Goal: Task Accomplishment & Management: Manage account settings

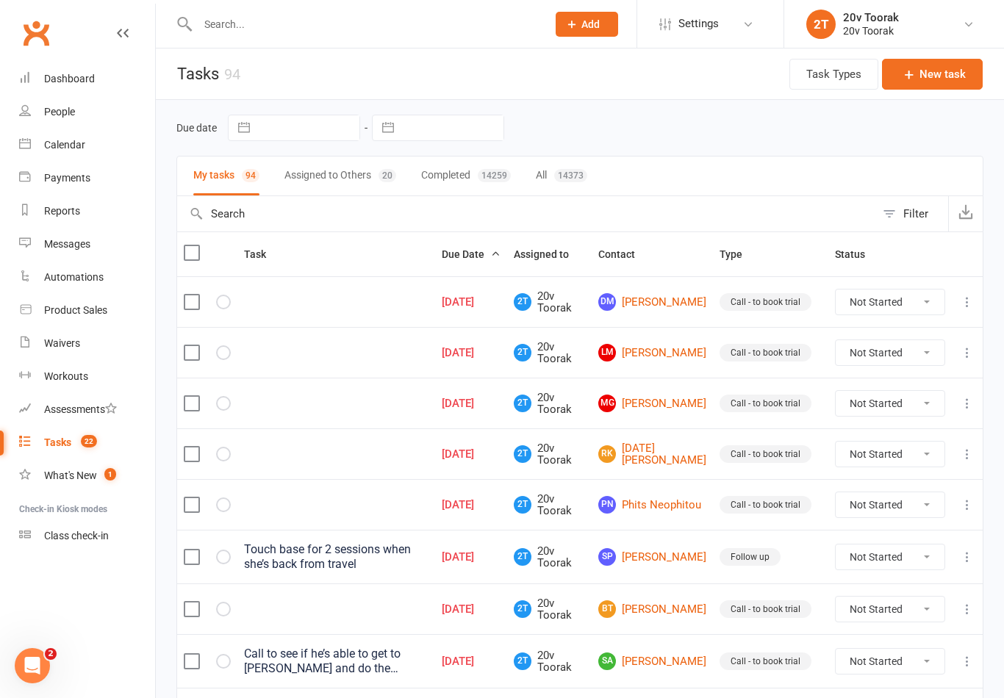
click at [34, 149] on link "Calendar" at bounding box center [87, 145] width 136 height 33
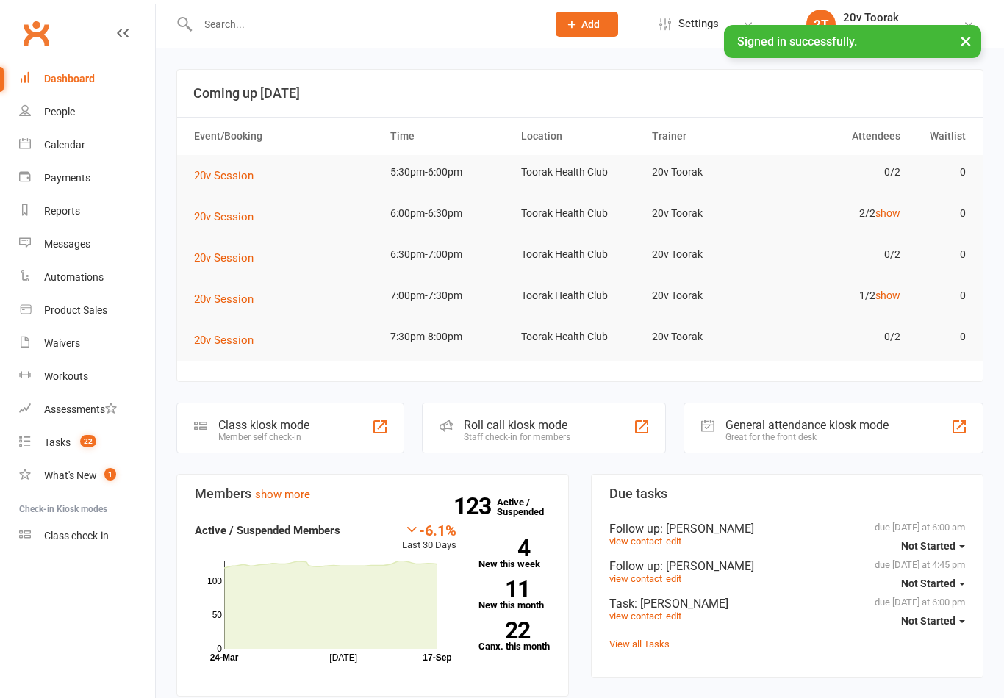
click at [54, 146] on div "Calendar" at bounding box center [64, 145] width 41 height 12
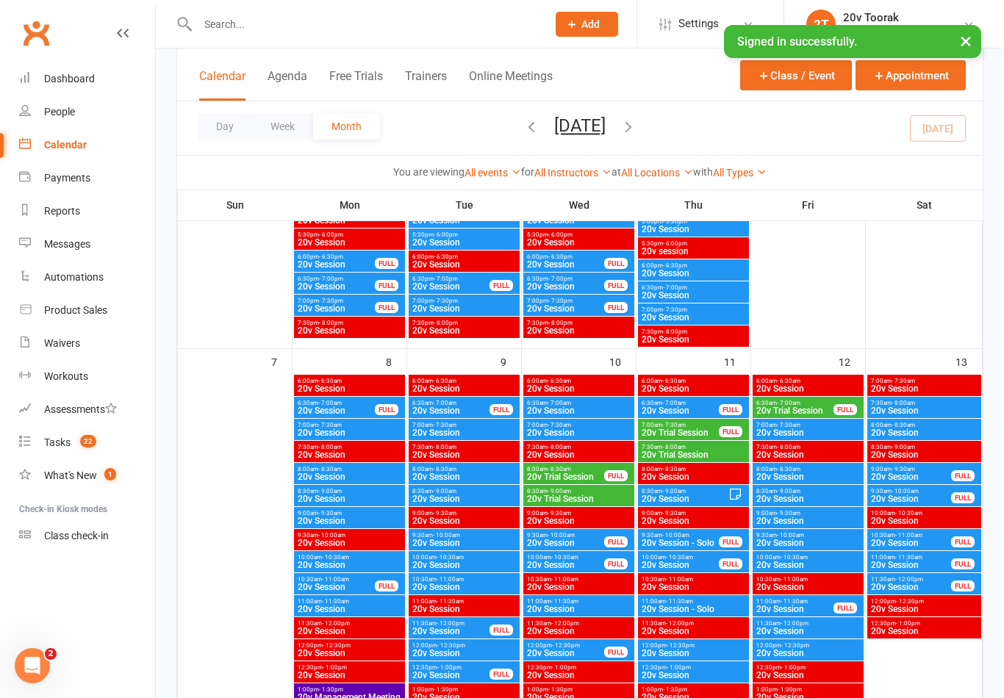
scroll to position [621, 0]
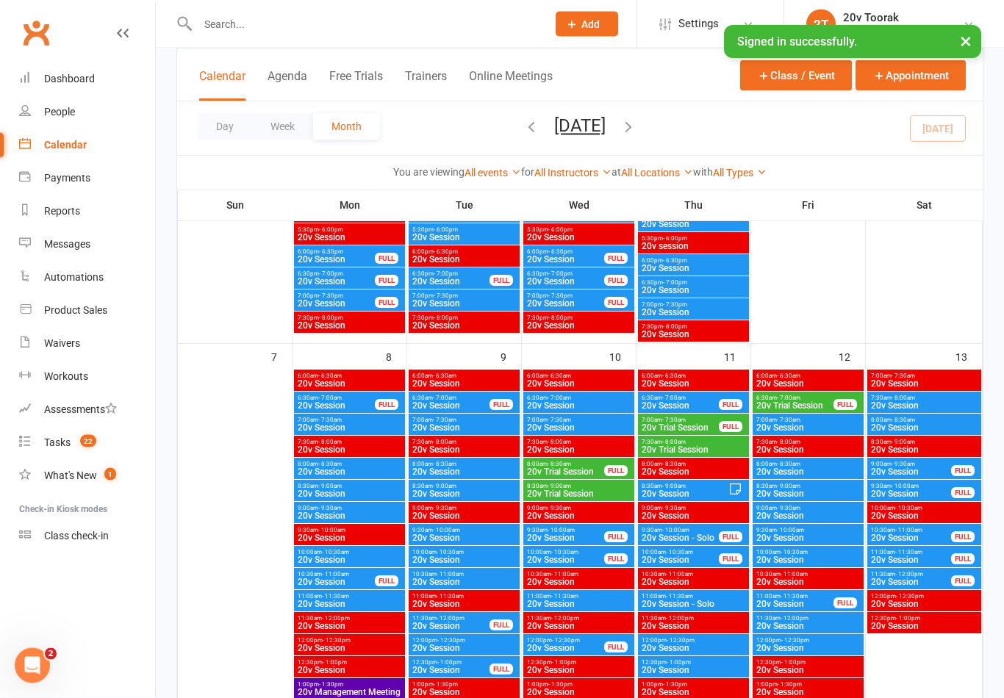
click at [818, 422] on span "7:00am - 7:30am" at bounding box center [808, 421] width 105 height 7
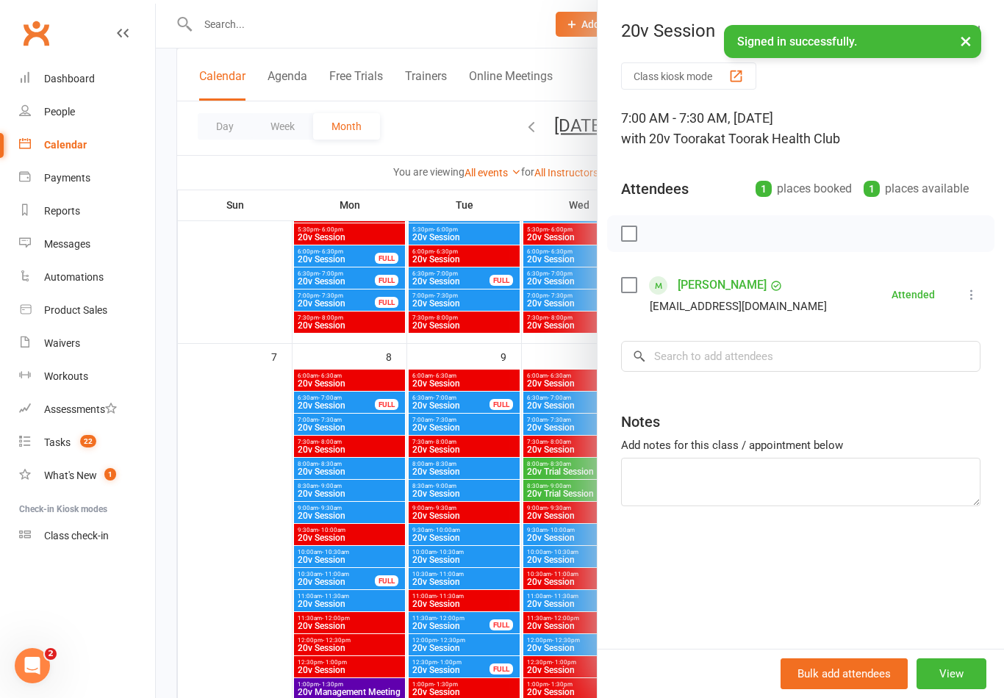
click at [487, 534] on div at bounding box center [580, 349] width 848 height 698
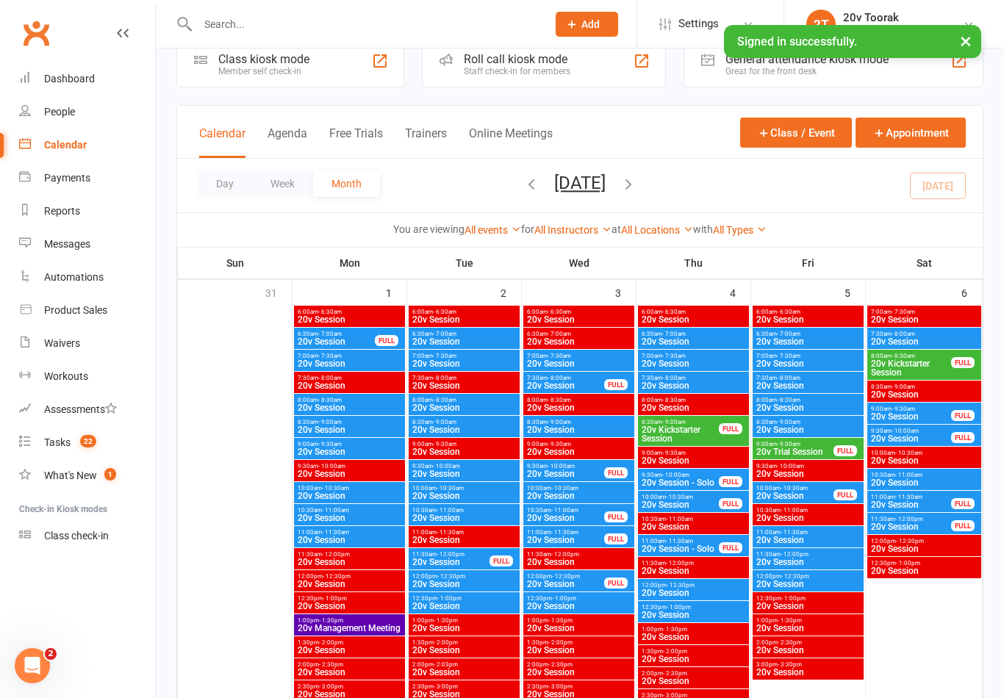
scroll to position [0, 0]
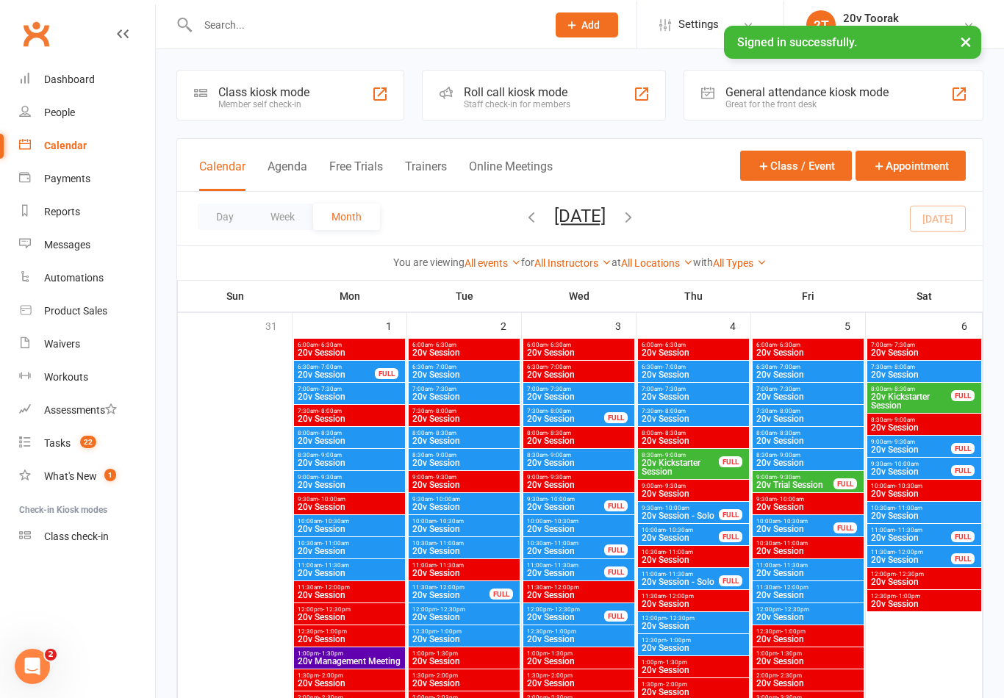
click at [327, 34] on input "text" at bounding box center [364, 24] width 343 height 21
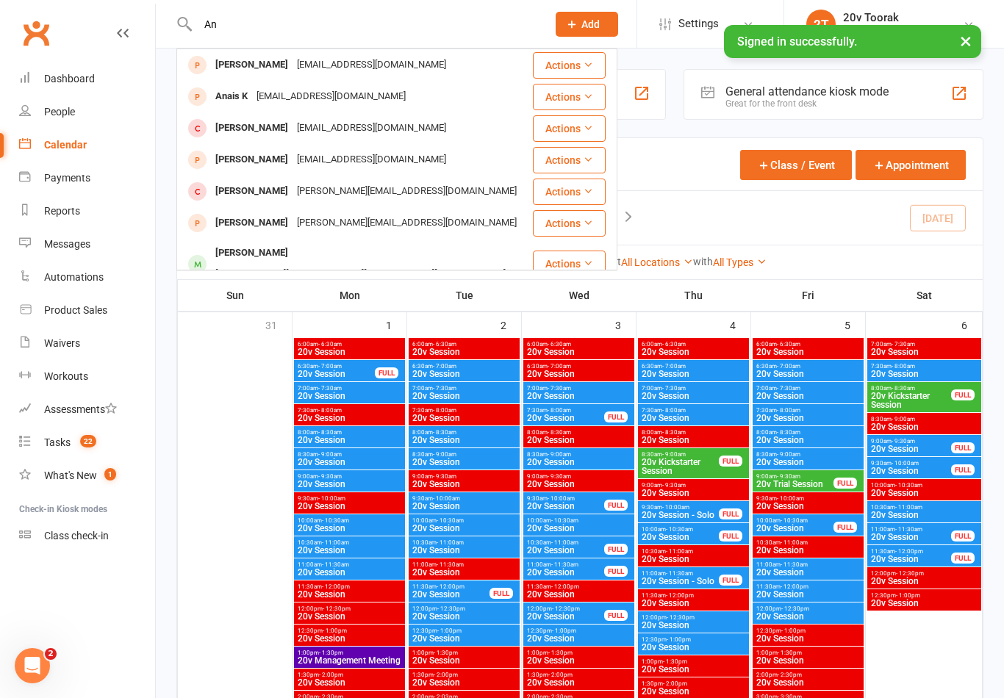
type input "A"
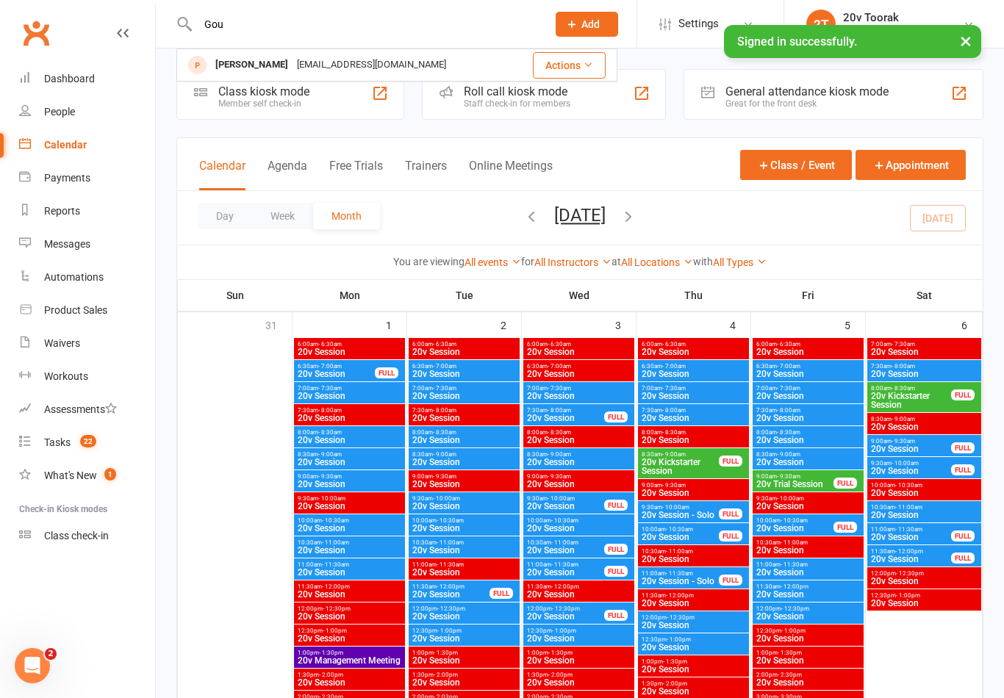
type input "Gou"
click at [323, 68] on div "[EMAIL_ADDRESS][DOMAIN_NAME]" at bounding box center [372, 64] width 158 height 21
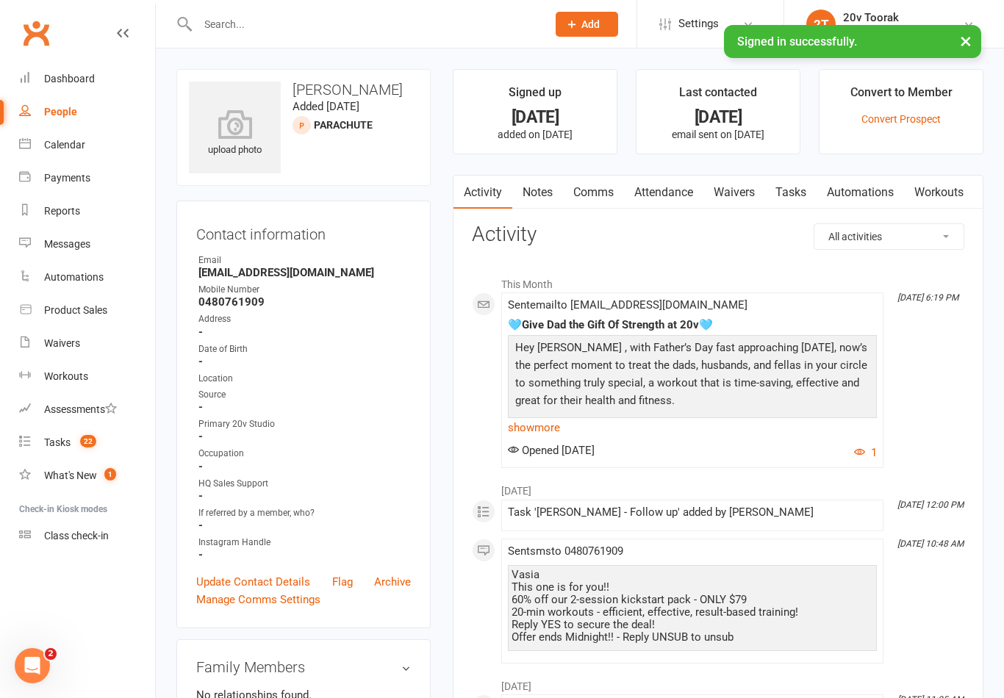
click at [537, 195] on link "Notes" at bounding box center [537, 193] width 51 height 34
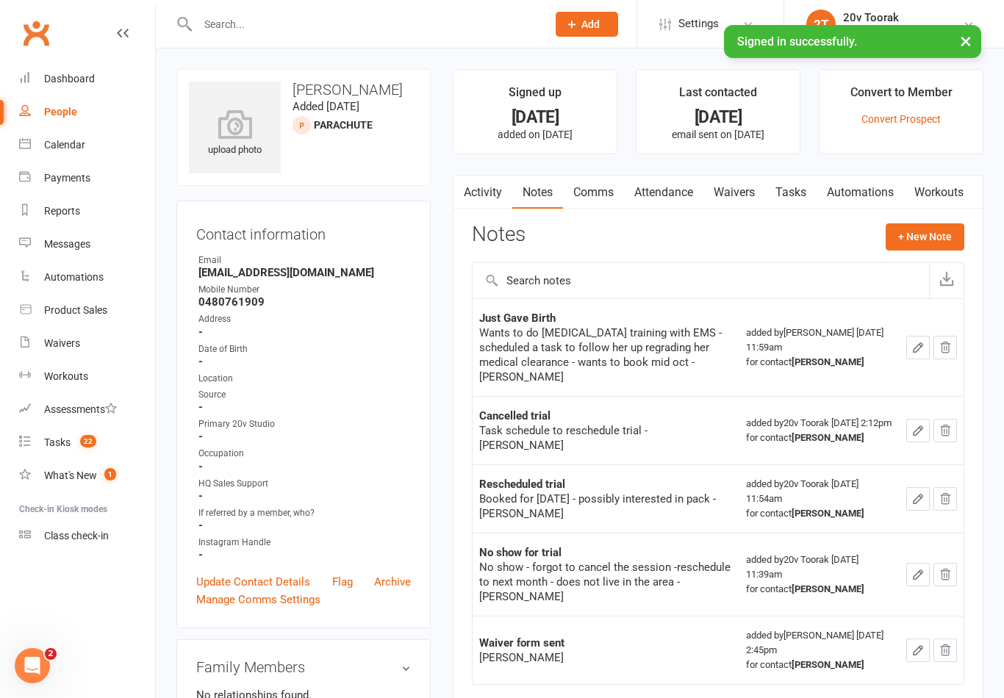
click at [46, 143] on div "Calendar" at bounding box center [64, 145] width 41 height 12
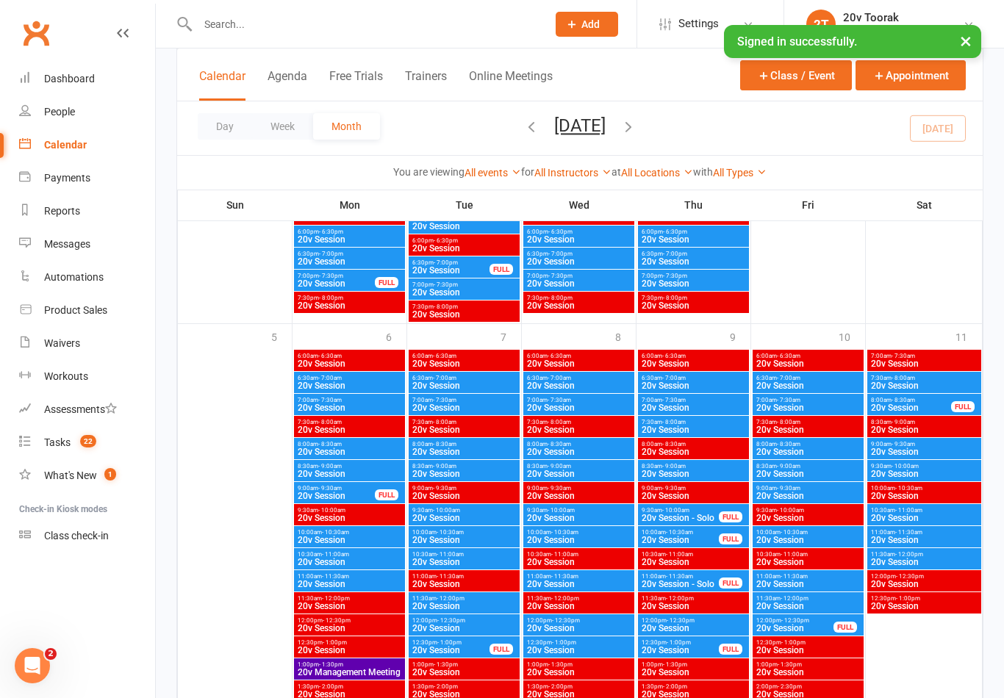
scroll to position [3223, 0]
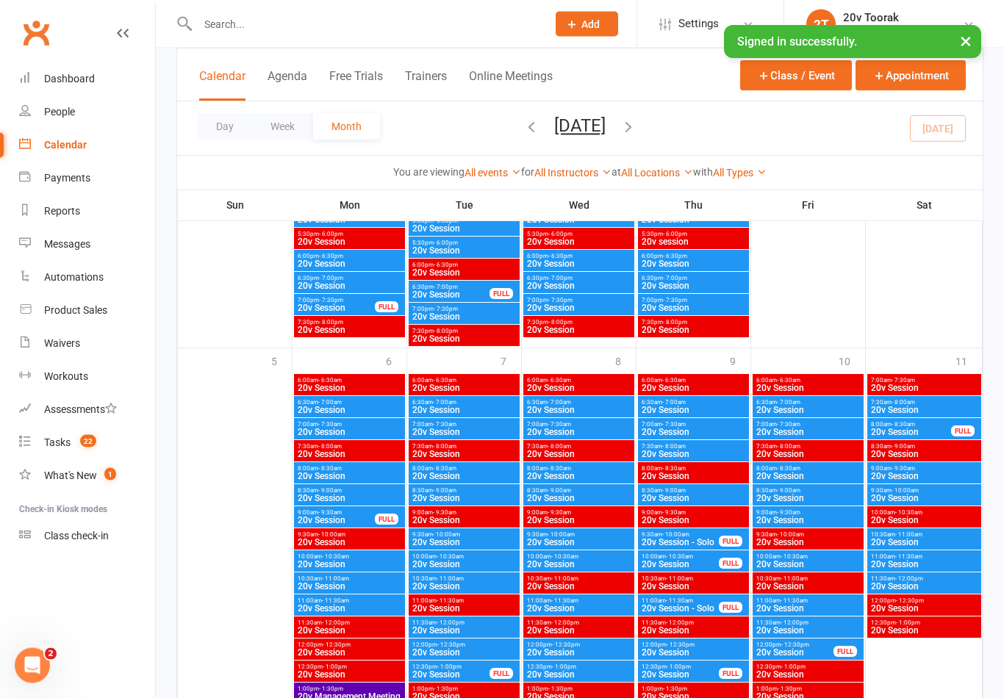
click at [818, 410] on span "20v Session" at bounding box center [808, 411] width 105 height 9
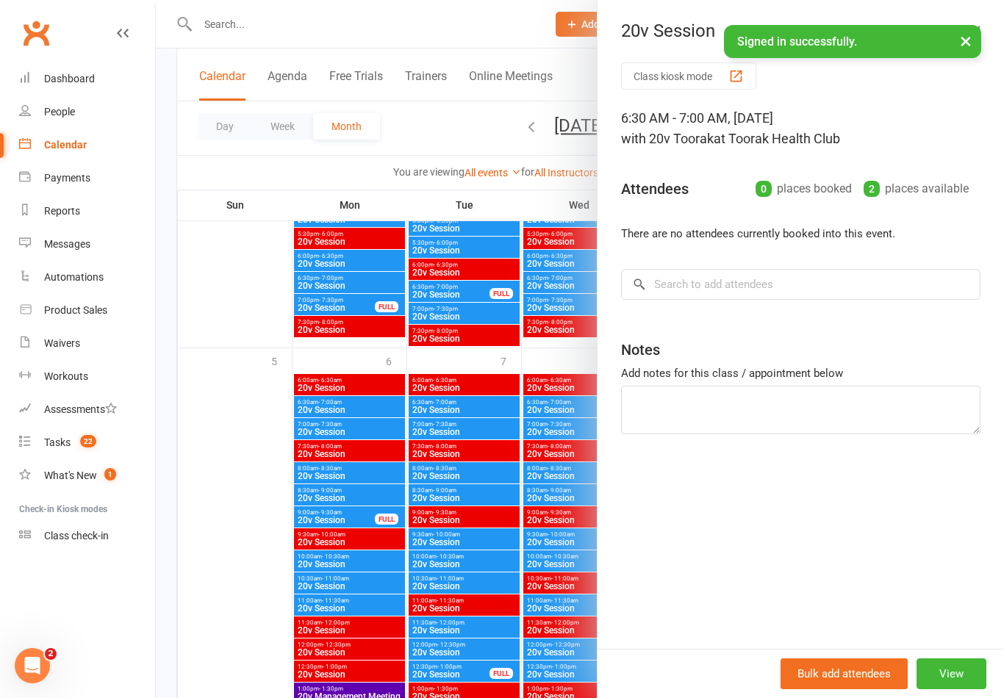
click at [533, 640] on div at bounding box center [580, 349] width 848 height 698
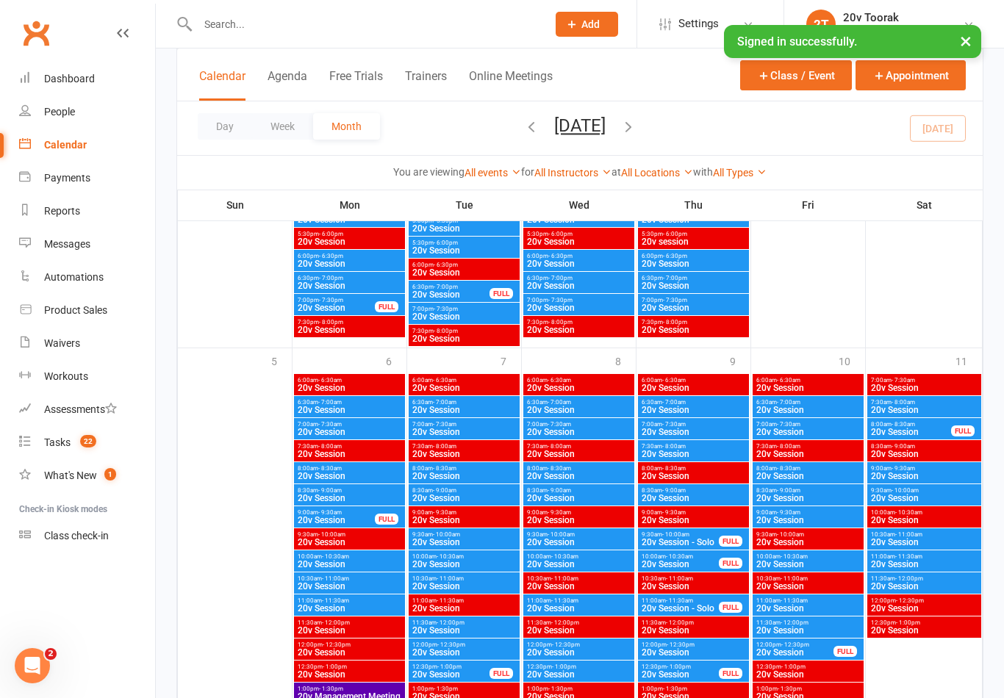
click at [802, 417] on div "6:30am - 7:00am 20v Session" at bounding box center [808, 406] width 111 height 21
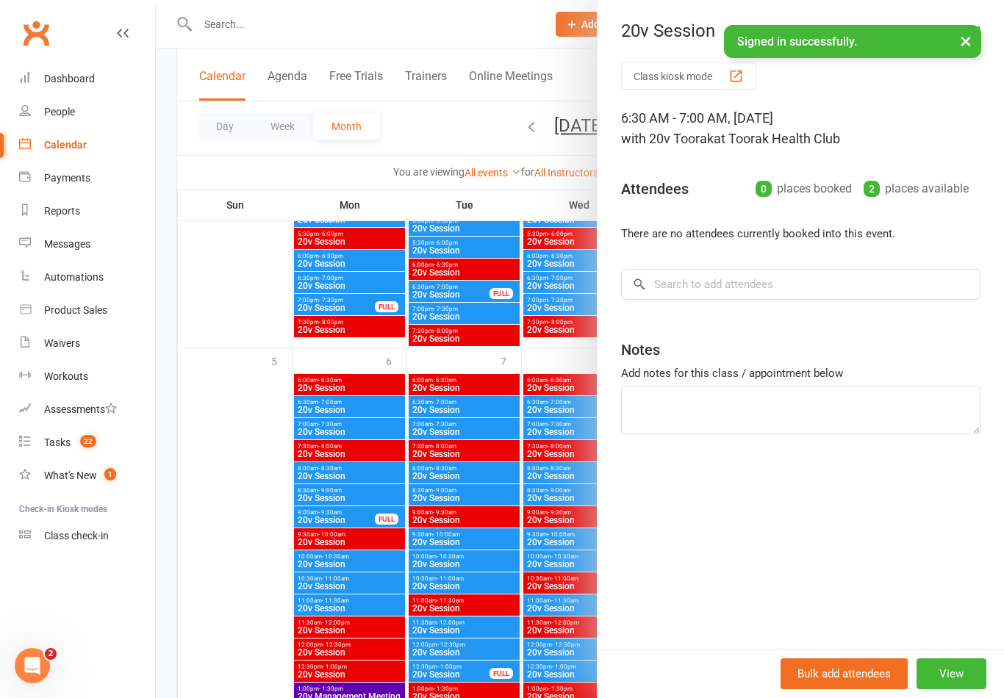
click at [483, 565] on div at bounding box center [580, 349] width 848 height 698
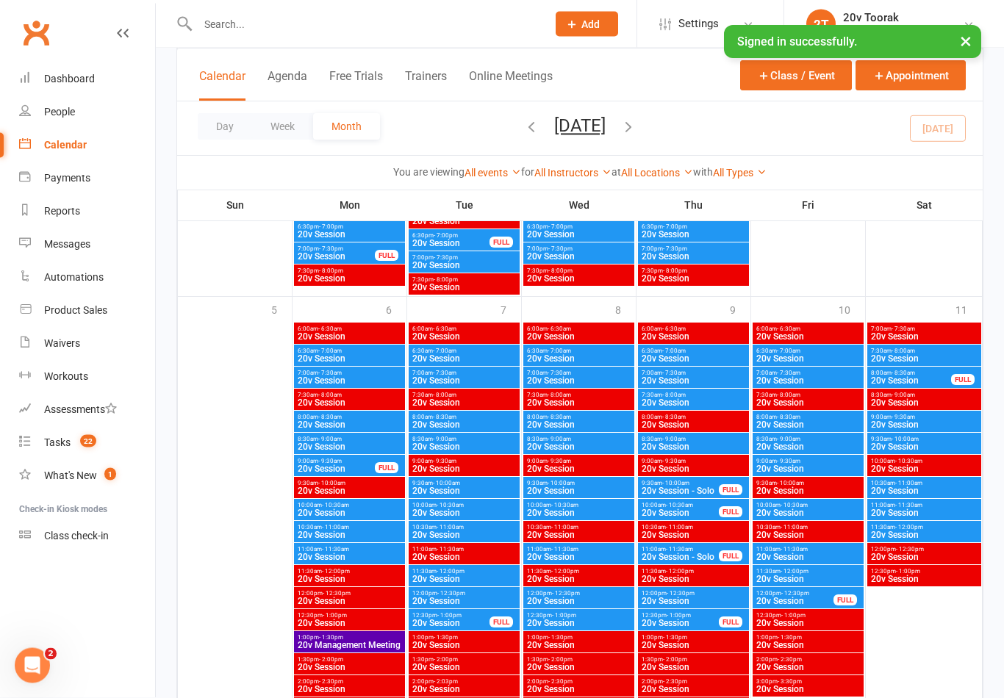
scroll to position [3276, 0]
click at [809, 588] on div "12:00pm - 12:30pm 20v Session FULL" at bounding box center [808, 597] width 111 height 21
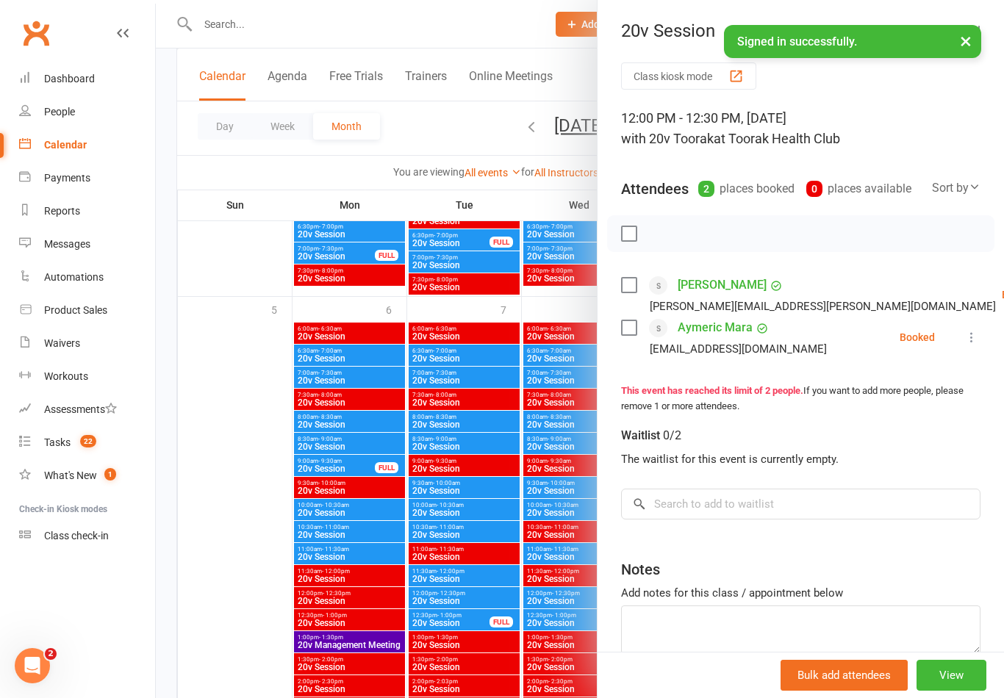
click at [524, 627] on div at bounding box center [580, 349] width 848 height 698
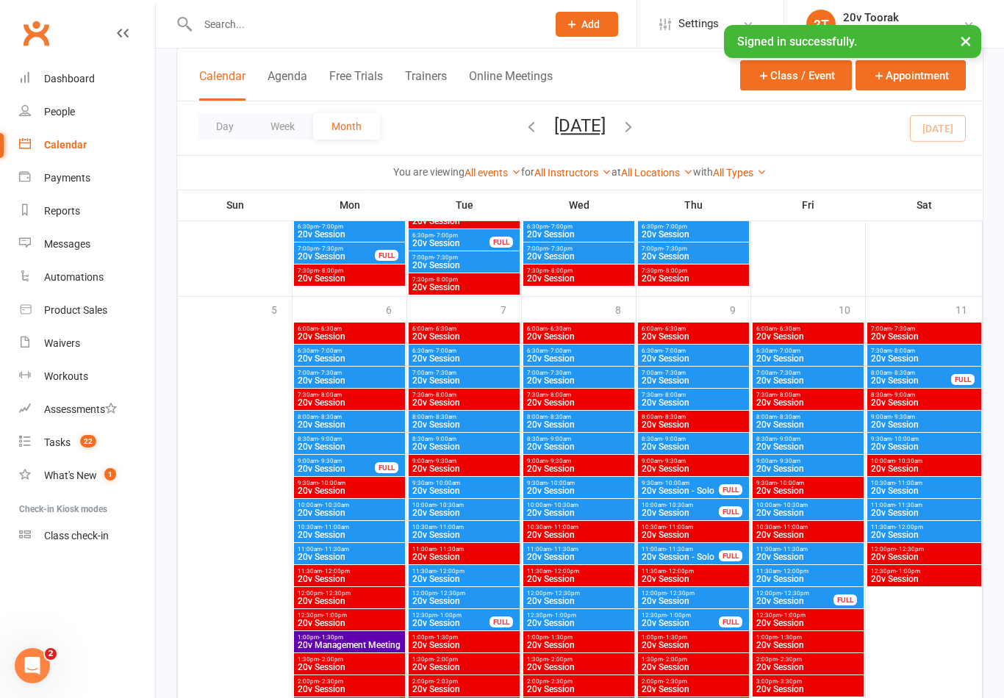
click at [806, 571] on span "- 12:00pm" at bounding box center [795, 571] width 28 height 7
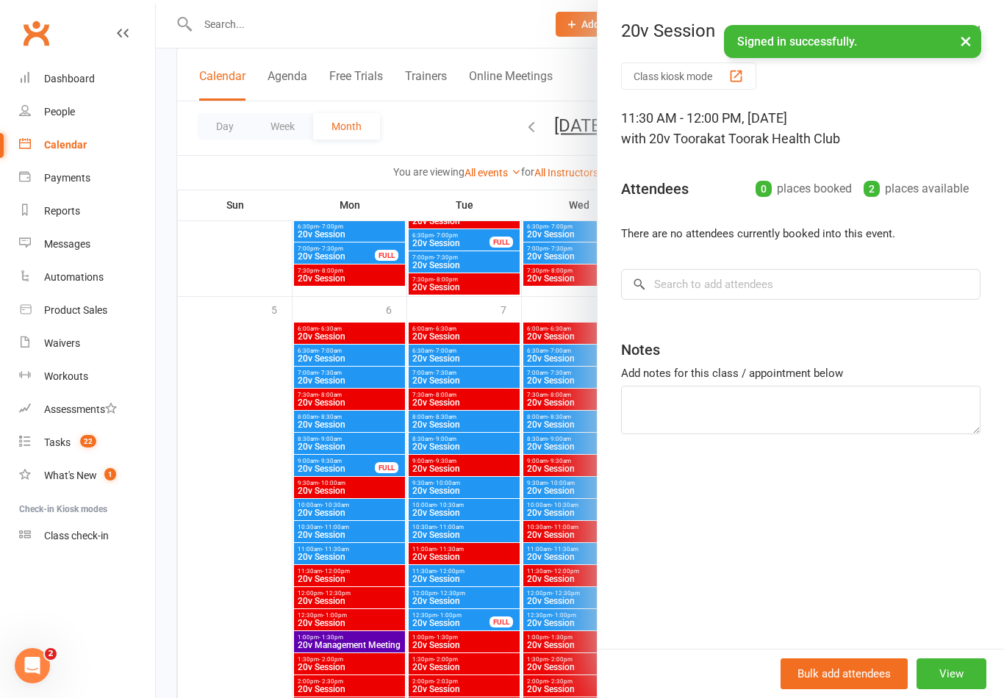
click at [536, 626] on div at bounding box center [580, 349] width 848 height 698
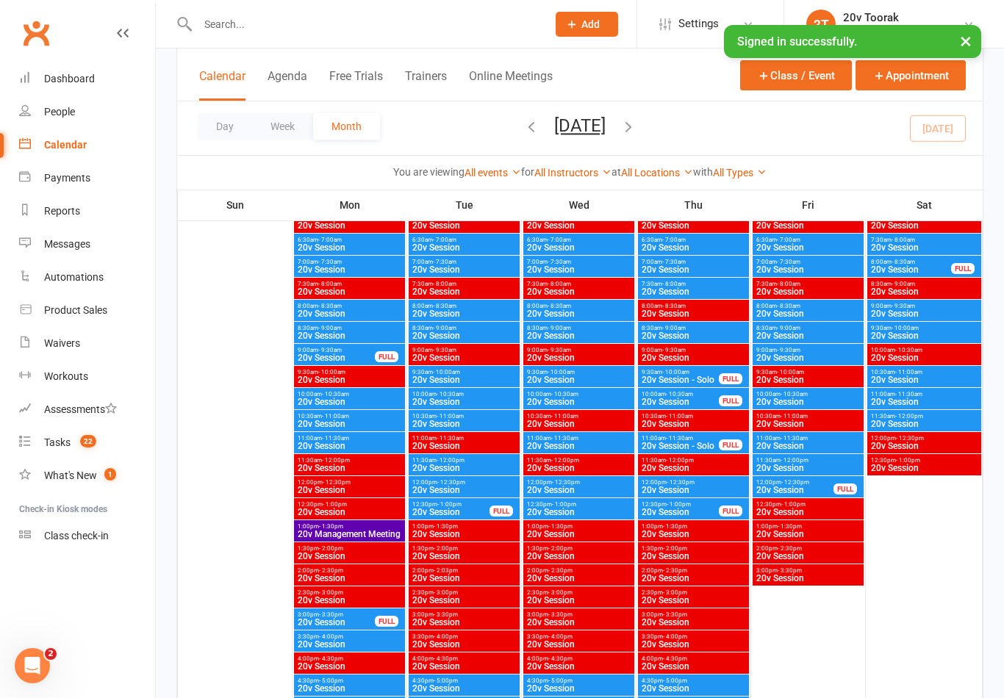
scroll to position [3551, 0]
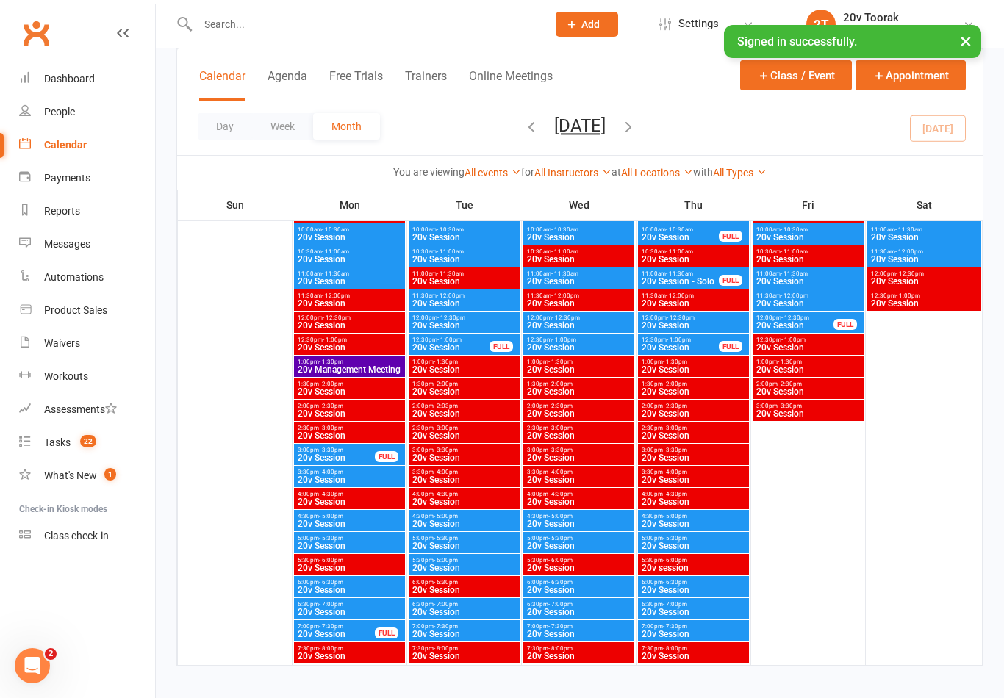
click at [677, 521] on span "20v Session" at bounding box center [693, 524] width 105 height 9
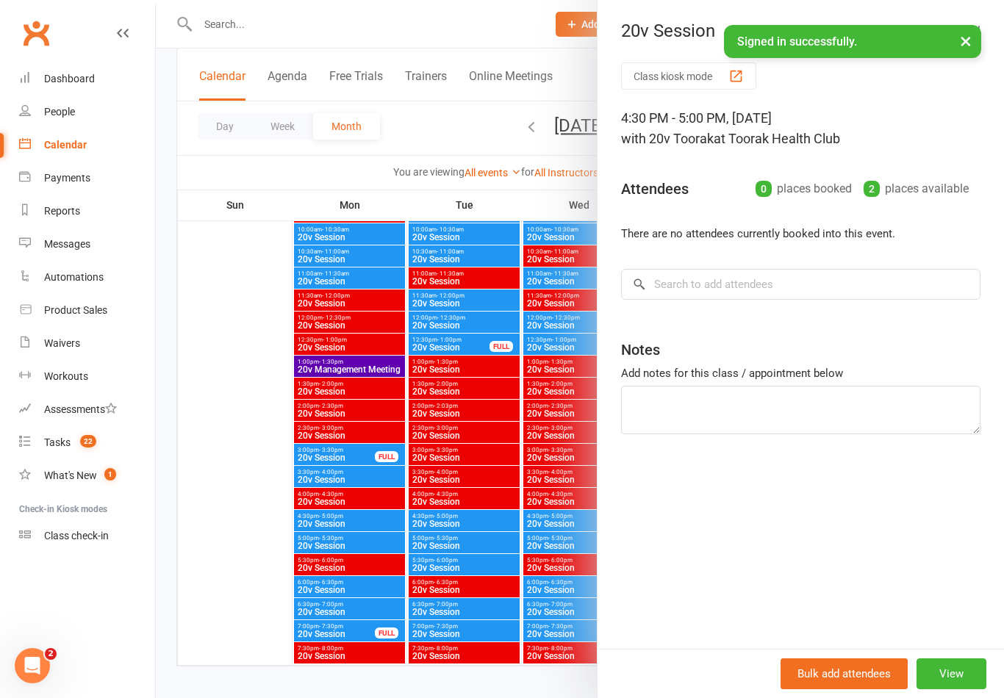
click at [451, 602] on div at bounding box center [580, 349] width 848 height 698
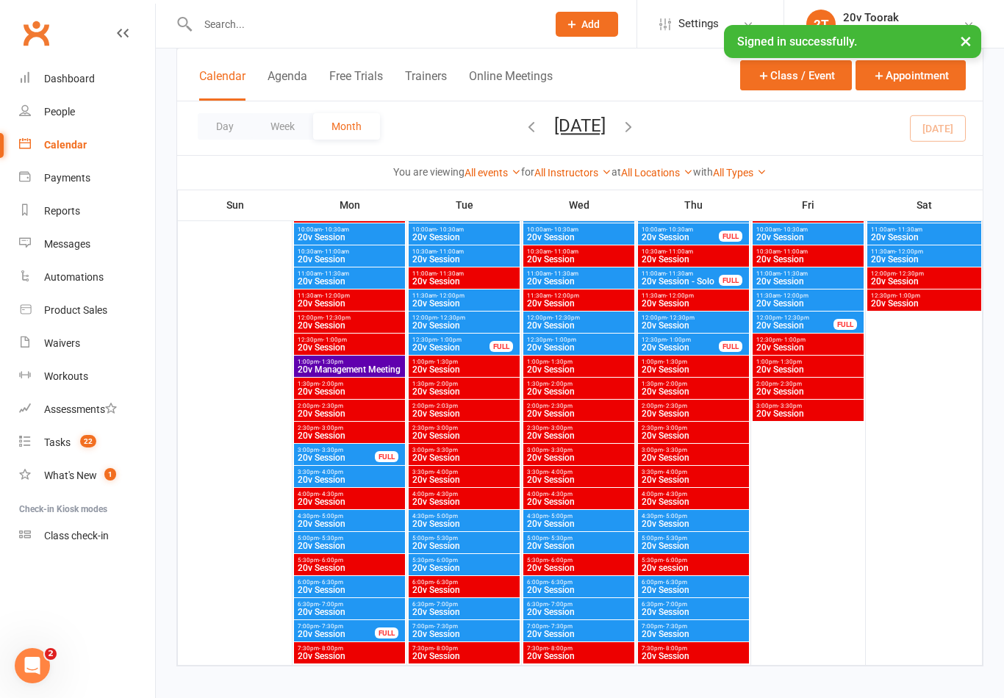
click at [690, 551] on div "5:00pm - 5:30pm 20v Session" at bounding box center [693, 542] width 111 height 21
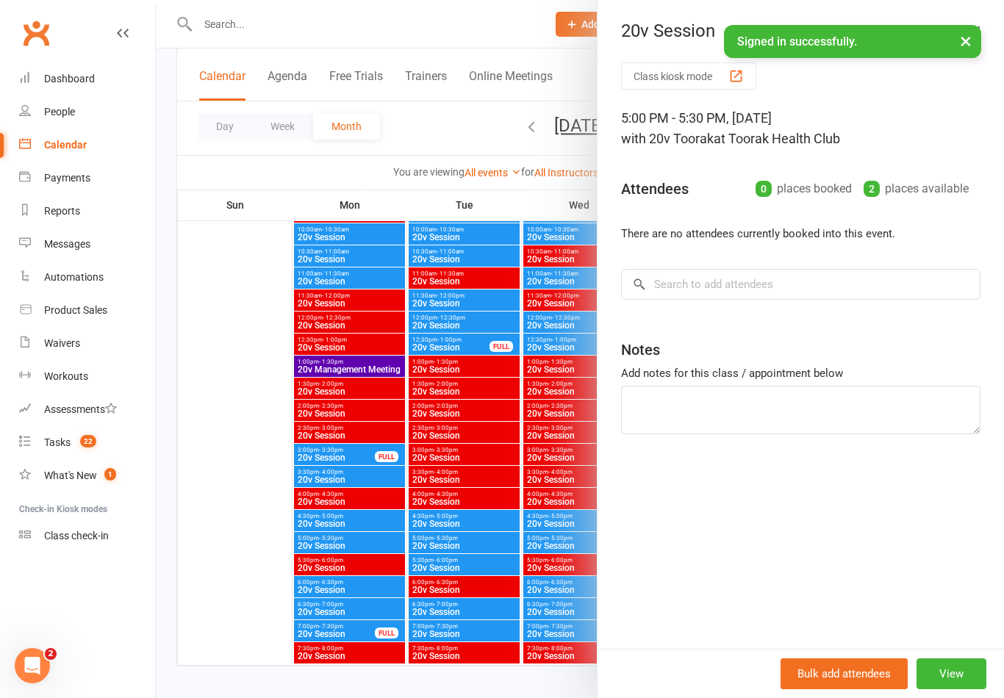
click at [527, 656] on div at bounding box center [580, 349] width 848 height 698
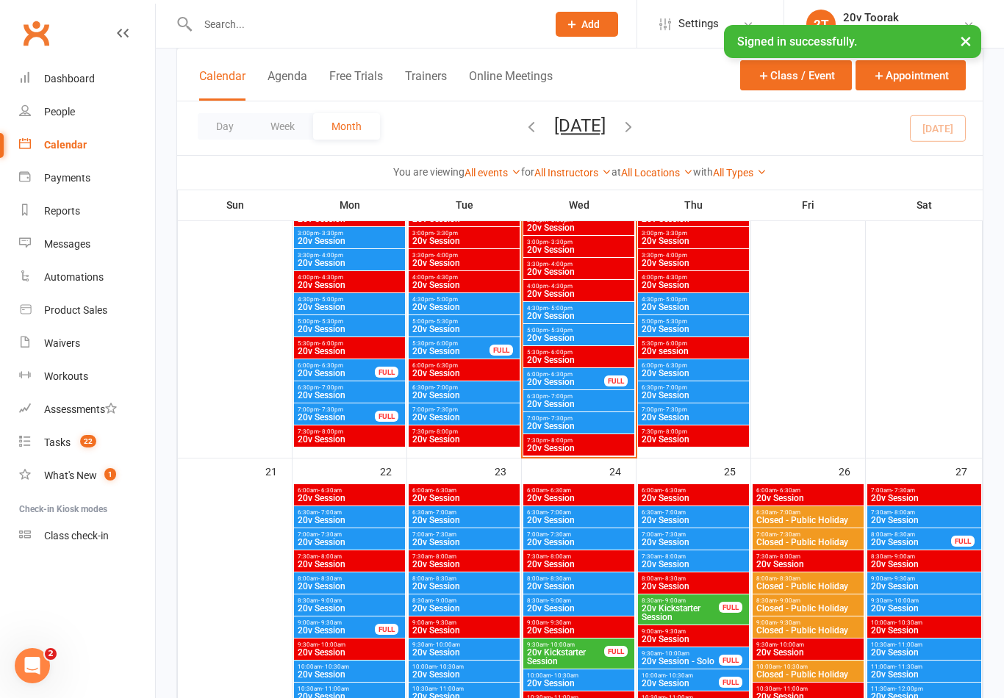
scroll to position [1806, 0]
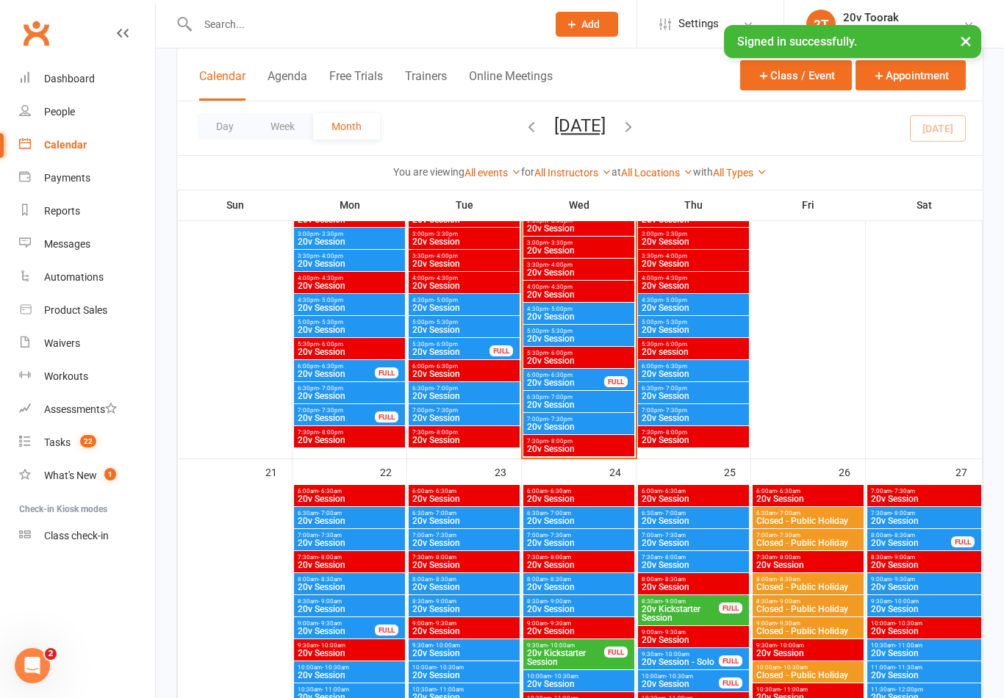
click at [691, 426] on div "7:30pm - 8:00pm 20v Session" at bounding box center [693, 436] width 111 height 21
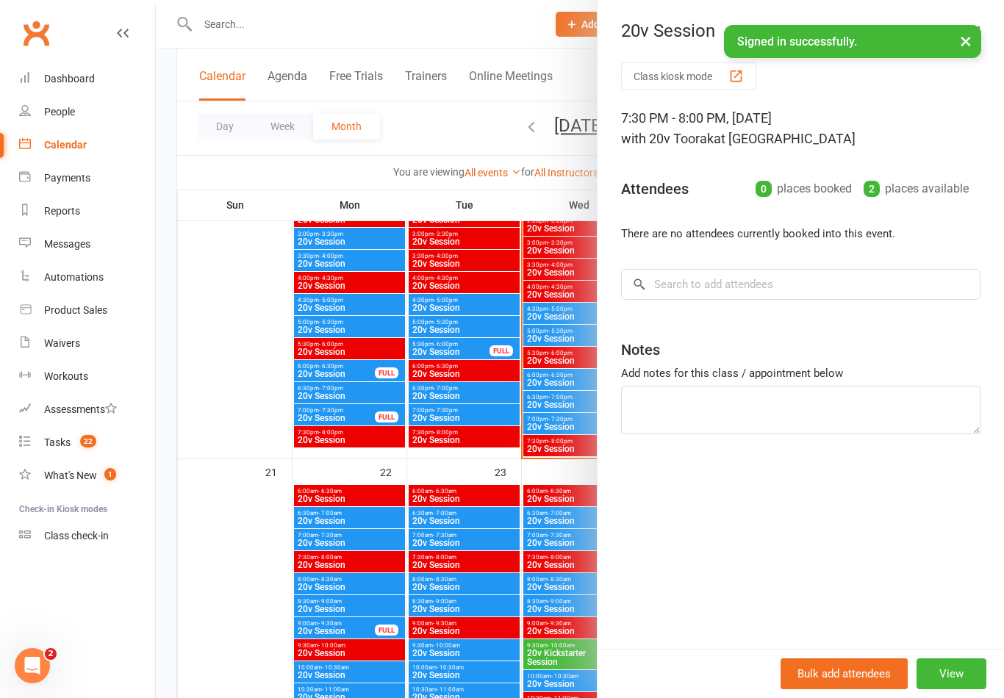
click at [479, 479] on div at bounding box center [580, 349] width 848 height 698
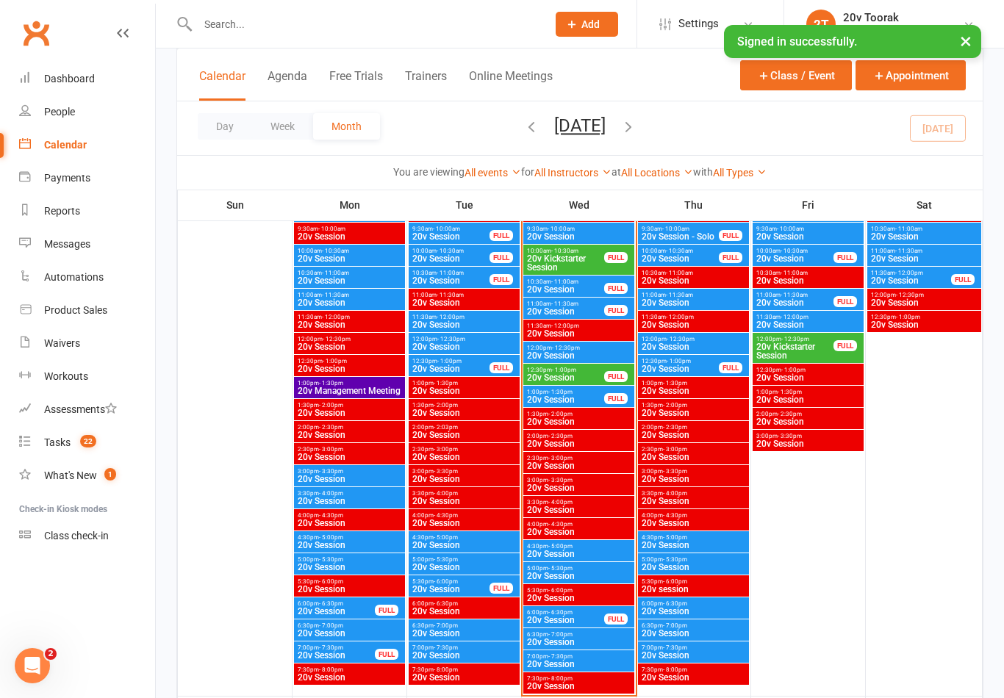
scroll to position [1326, 0]
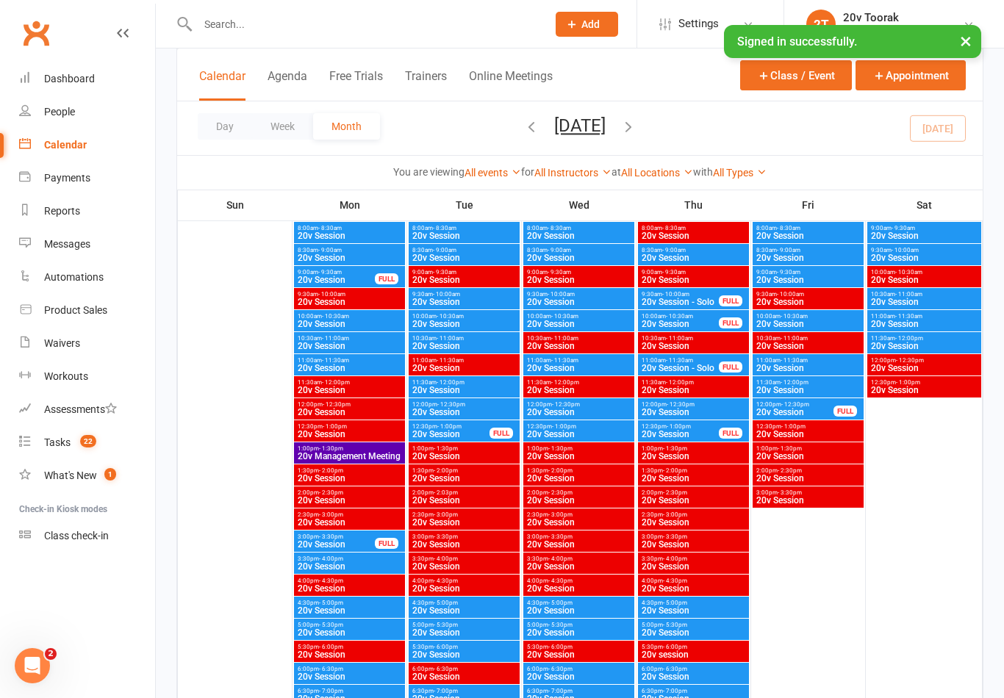
scroll to position [3551, 0]
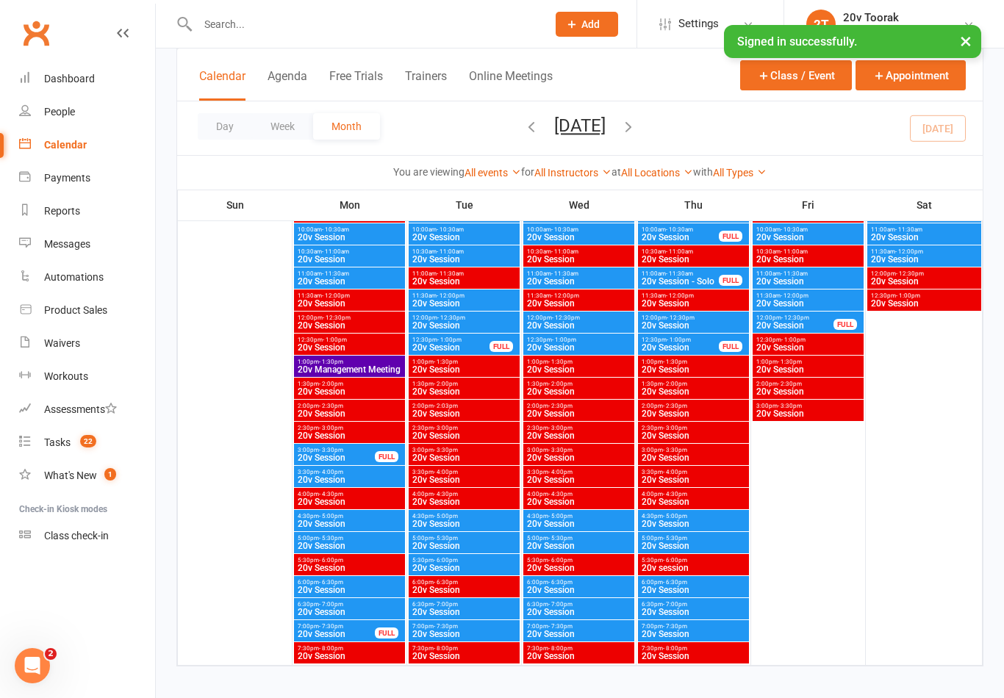
click at [670, 630] on span "20v Session" at bounding box center [693, 634] width 105 height 9
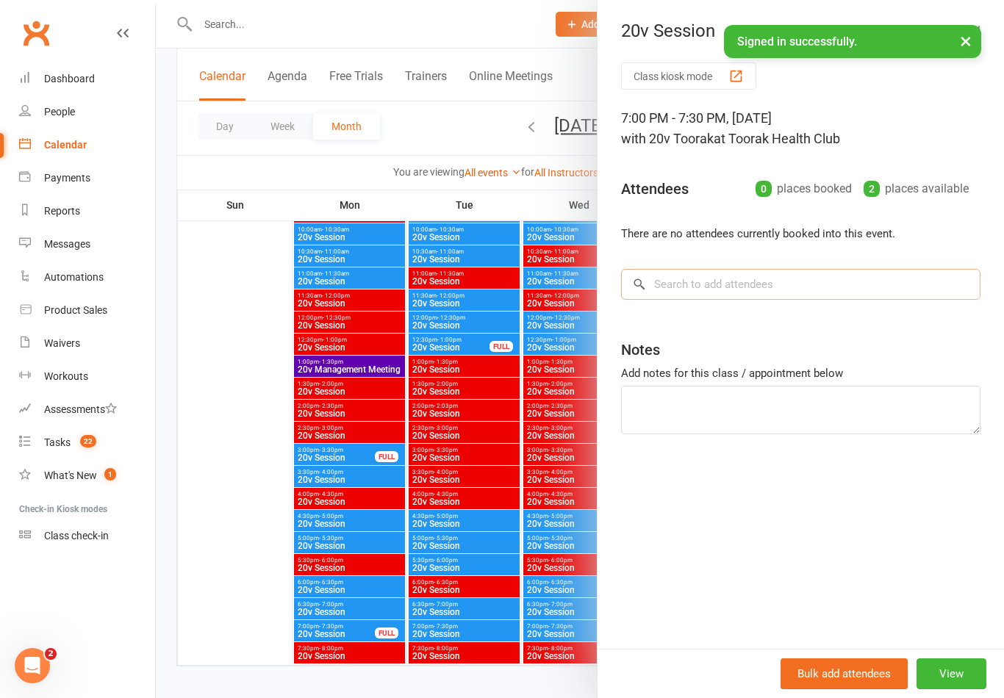
click at [762, 287] on input "search" at bounding box center [800, 284] width 359 height 31
type input "Gouv"
click at [631, 322] on div at bounding box center [638, 316] width 18 height 18
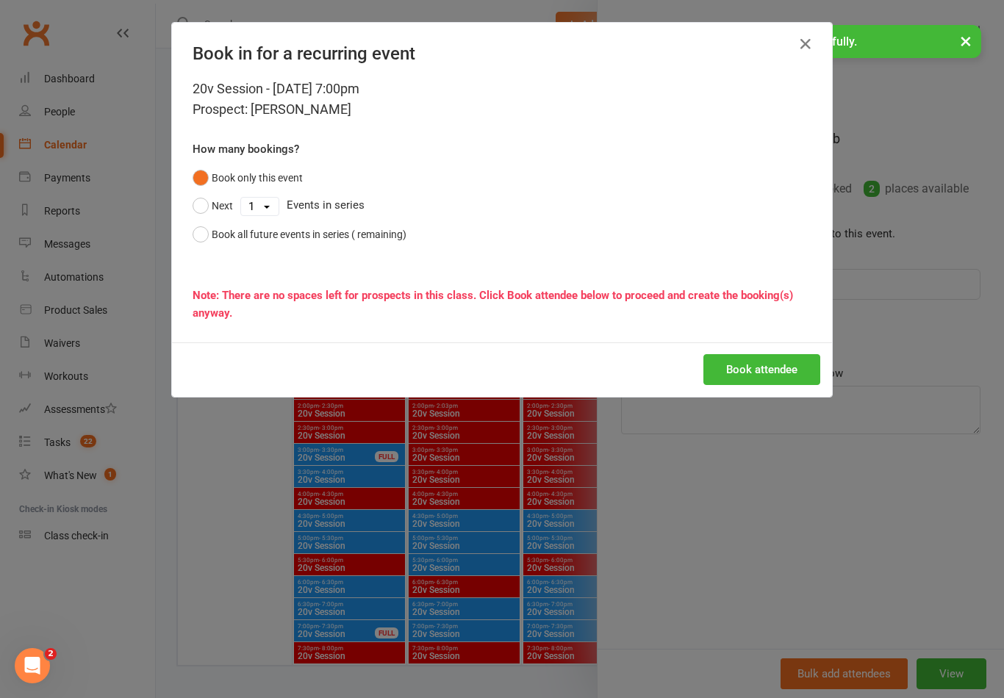
click at [651, 321] on div "20v Session - Oct 9, 2025 7:00pm Prospect: Vasia Gouvousi How many bookings? Bo…" at bounding box center [502, 211] width 660 height 264
click at [796, 38] on button "button" at bounding box center [806, 44] width 24 height 24
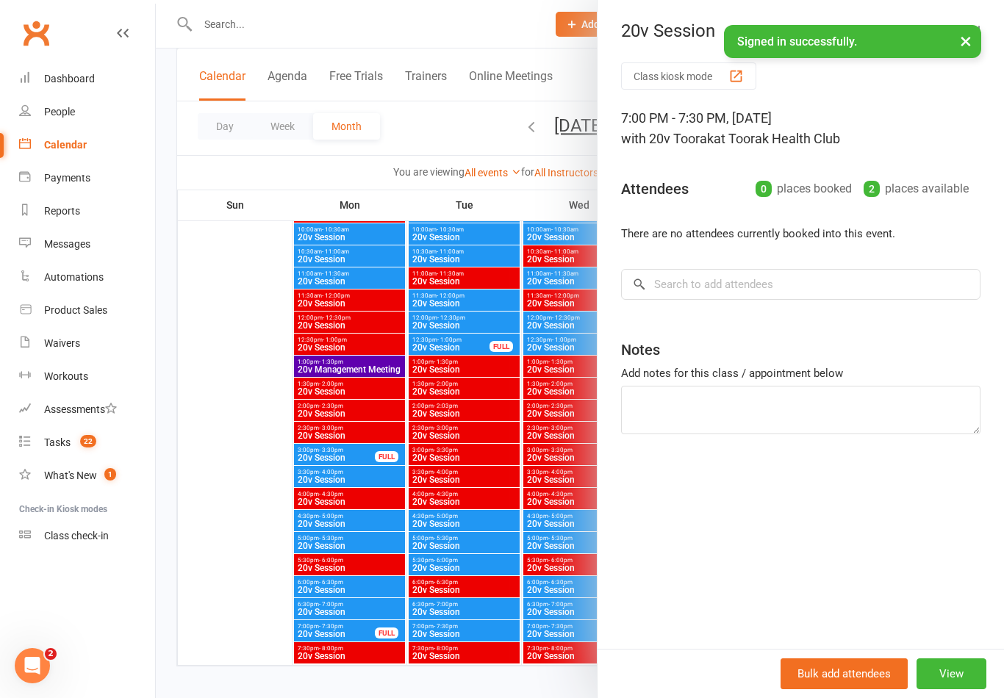
click at [563, 626] on div at bounding box center [580, 349] width 848 height 698
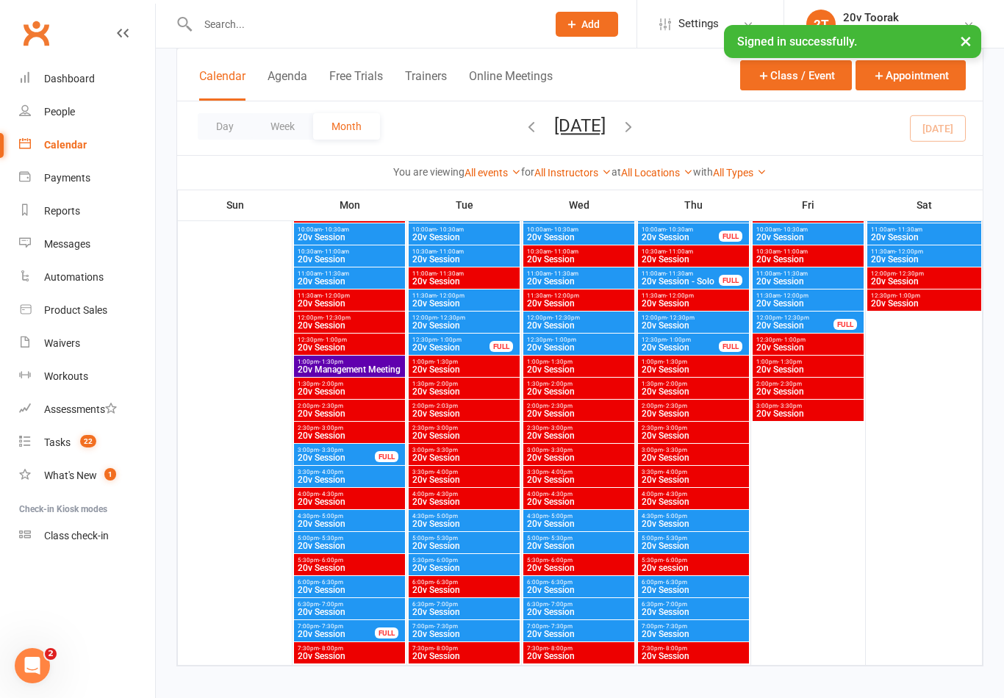
click at [689, 630] on span "20v Session" at bounding box center [693, 634] width 105 height 9
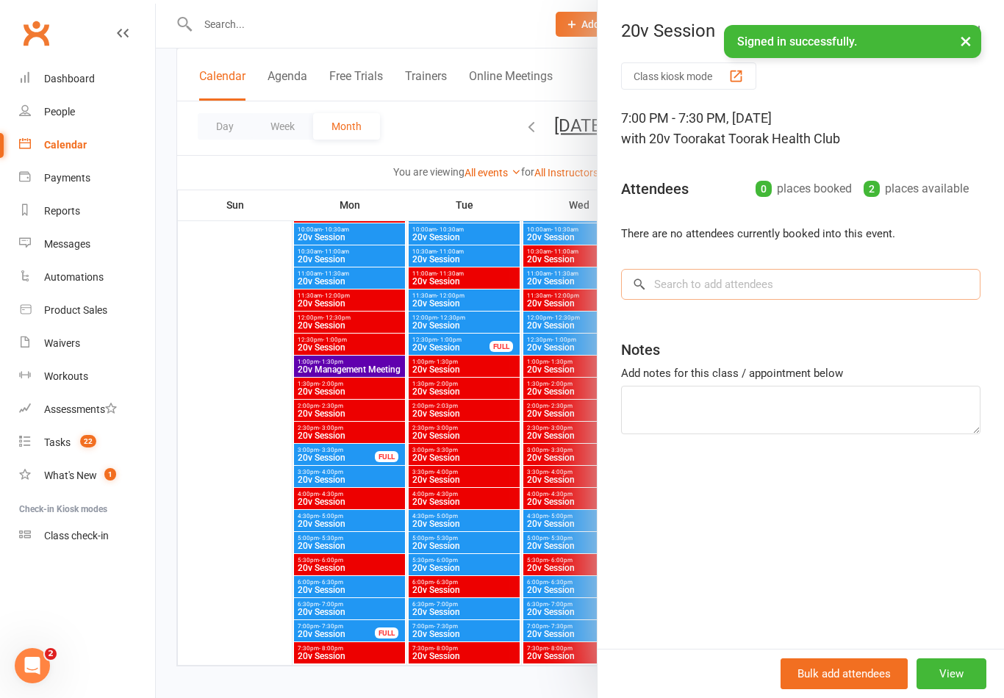
click at [746, 274] on input "search" at bounding box center [800, 284] width 359 height 31
type input "Gouva"
click at [499, 315] on div at bounding box center [580, 349] width 848 height 698
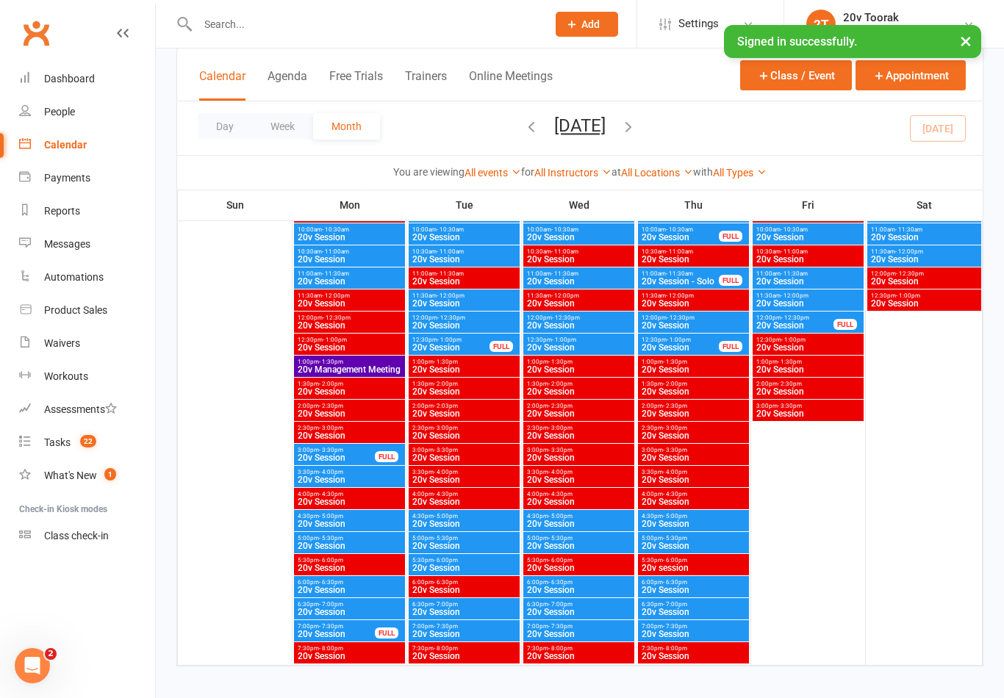
click at [682, 630] on span "20v Session" at bounding box center [693, 634] width 105 height 9
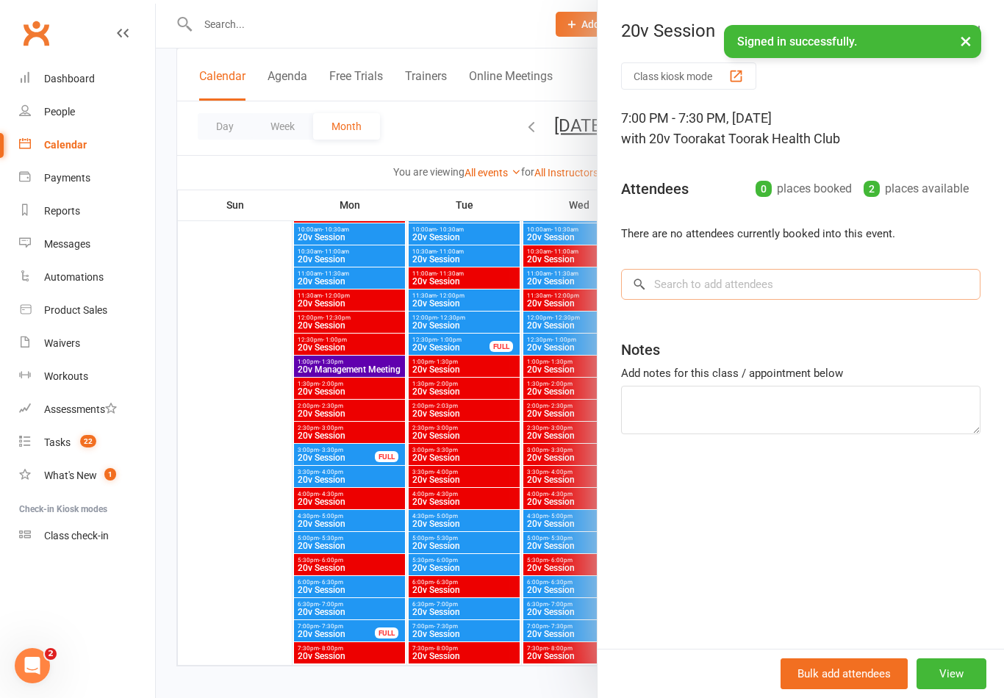
click at [781, 286] on input "search" at bounding box center [800, 284] width 359 height 31
type input "Gouva"
click at [540, 334] on div at bounding box center [580, 349] width 848 height 698
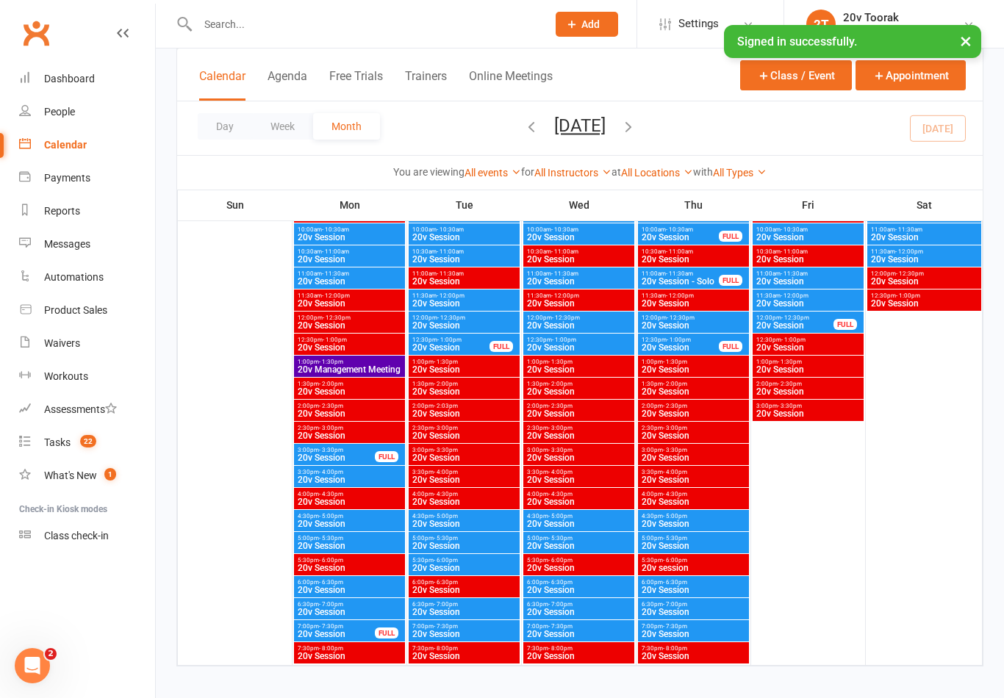
click at [669, 604] on span "- 7:00pm" at bounding box center [675, 604] width 24 height 7
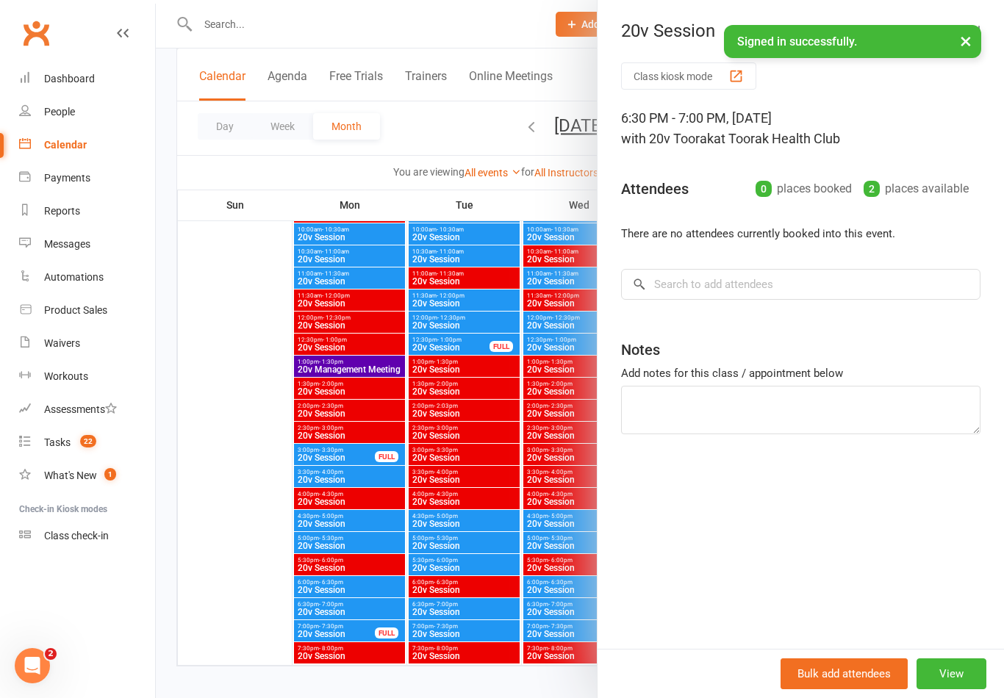
click at [373, 534] on div at bounding box center [580, 349] width 848 height 698
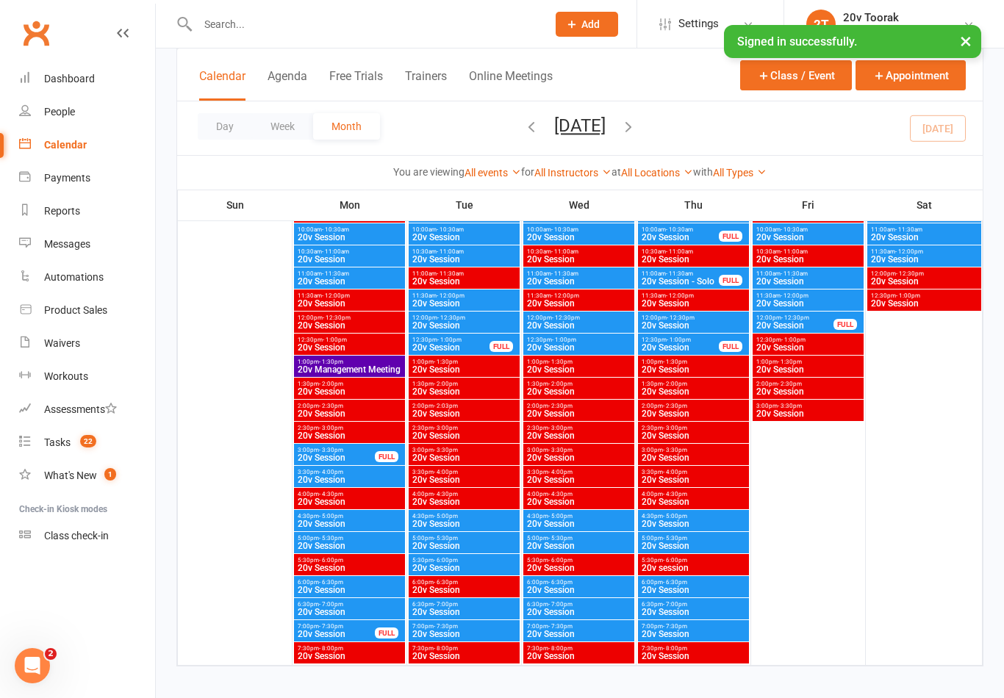
click at [676, 630] on span "20v Session" at bounding box center [693, 634] width 105 height 9
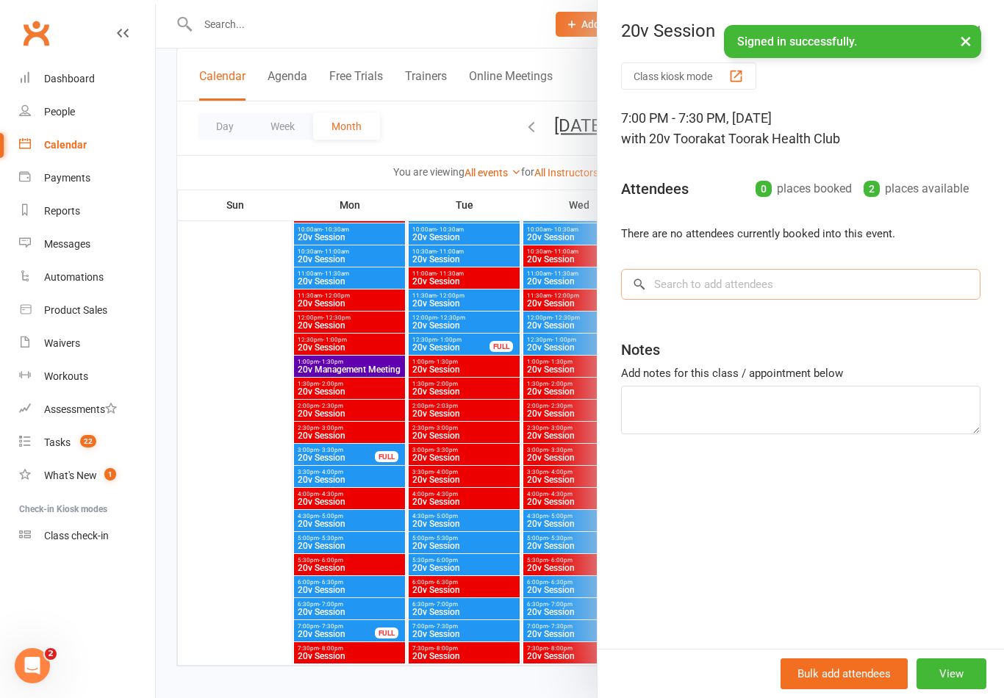
click at [718, 269] on input "search" at bounding box center [800, 284] width 359 height 31
type input "Vassal"
click at [504, 590] on div at bounding box center [580, 349] width 848 height 698
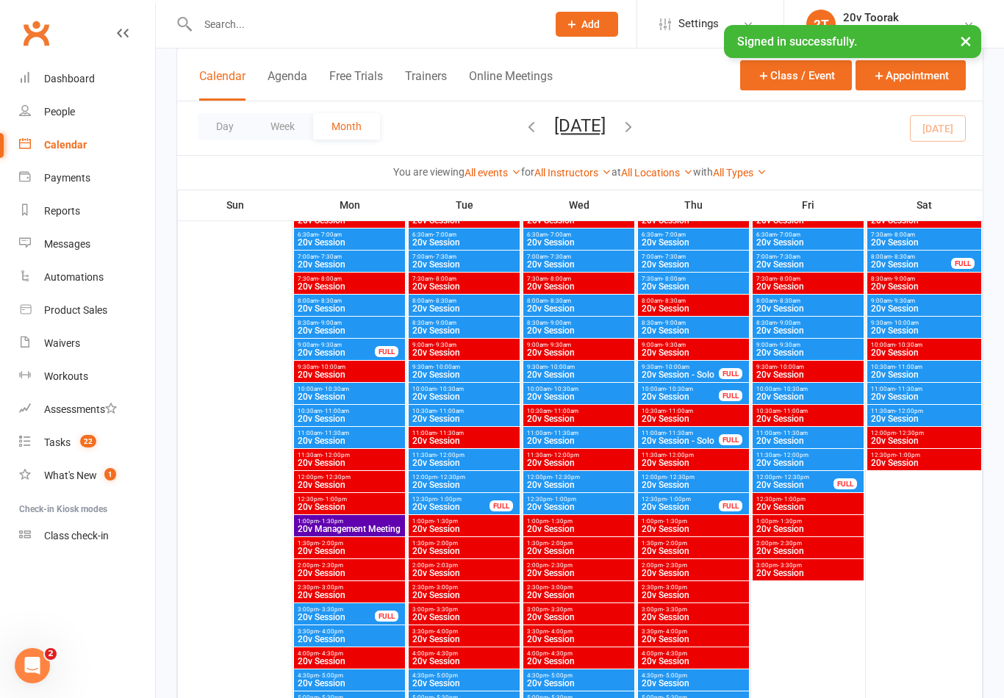
scroll to position [3378, 0]
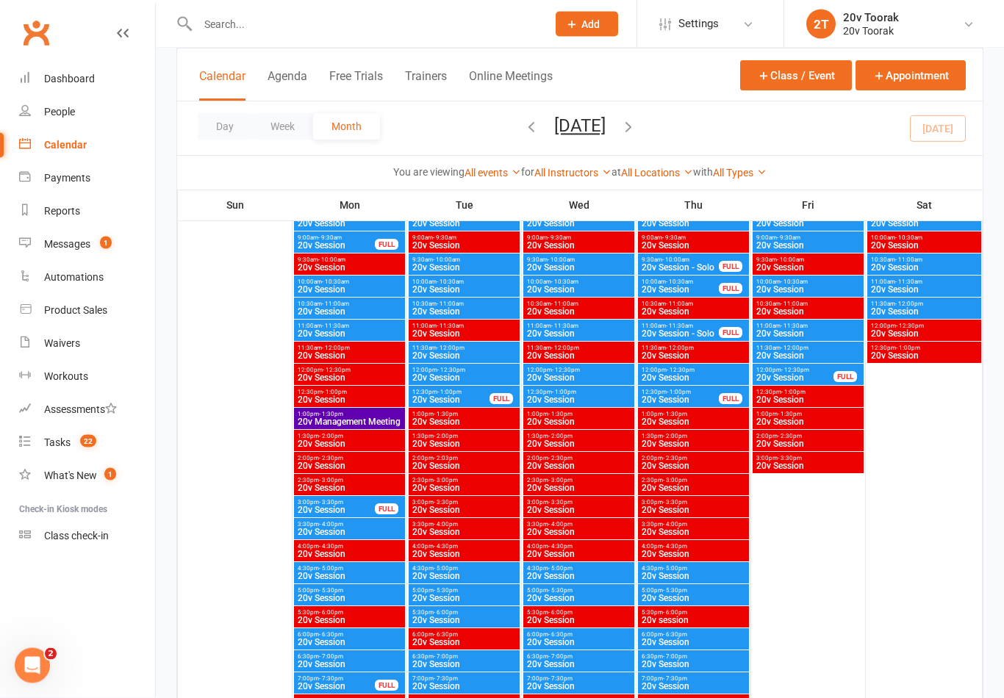
scroll to position [3551, 0]
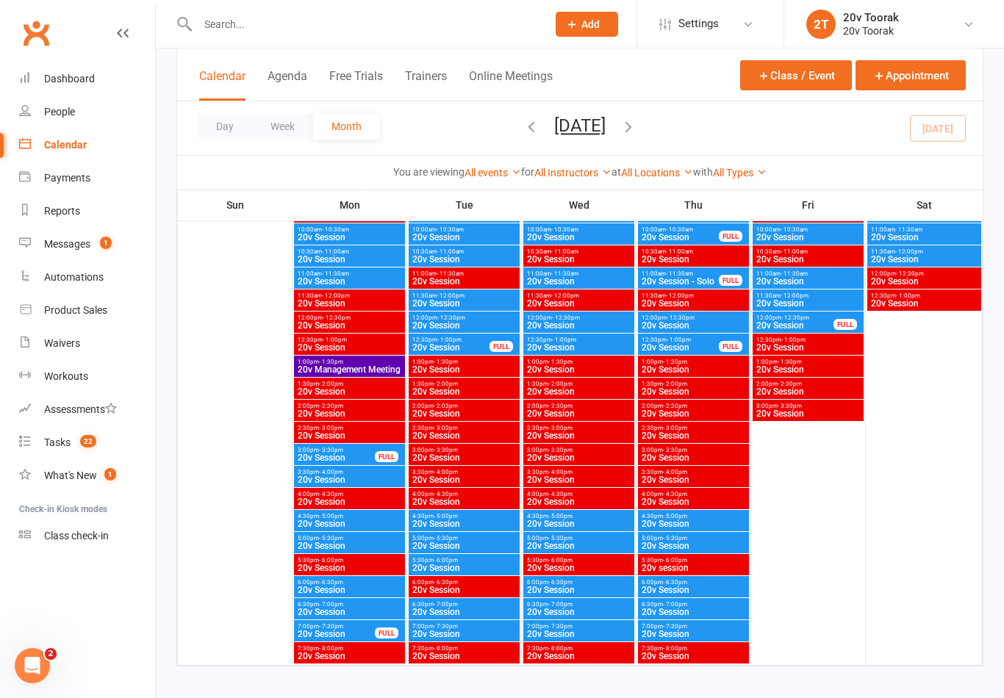
click at [676, 639] on span "20v Session" at bounding box center [693, 634] width 105 height 9
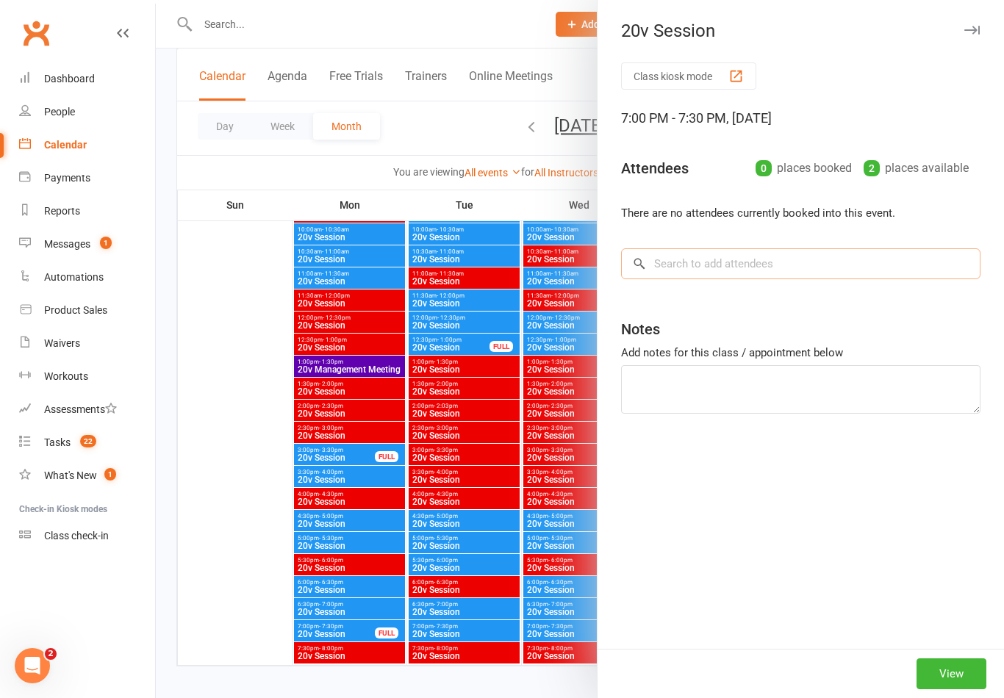
click at [765, 279] on input "search" at bounding box center [800, 263] width 359 height 31
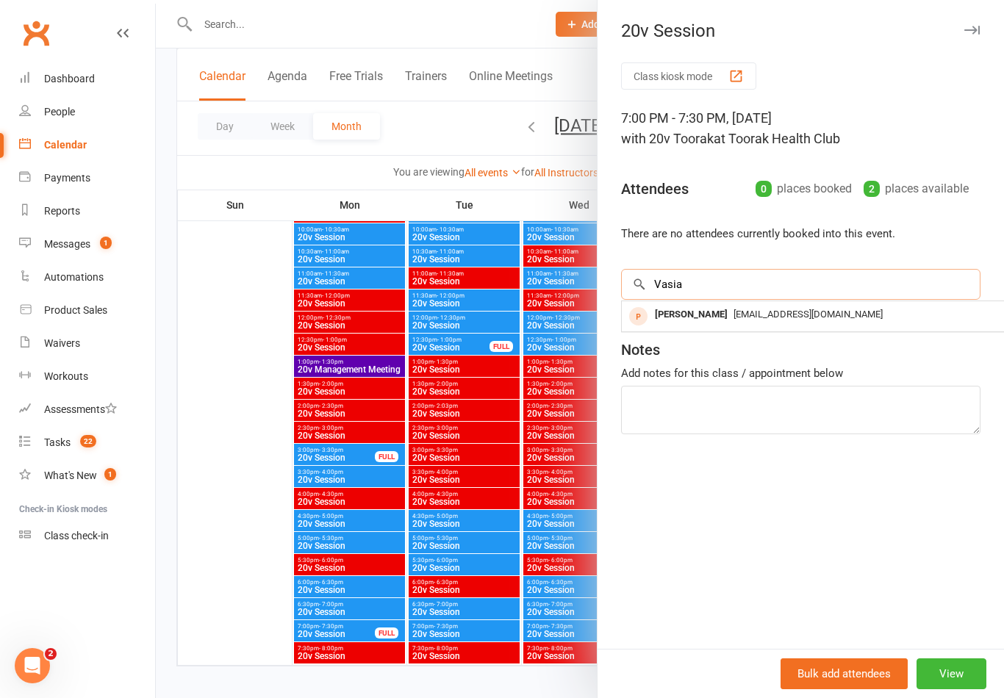
type input "Vasia"
click at [748, 315] on span "[EMAIL_ADDRESS][DOMAIN_NAME]" at bounding box center [808, 314] width 149 height 11
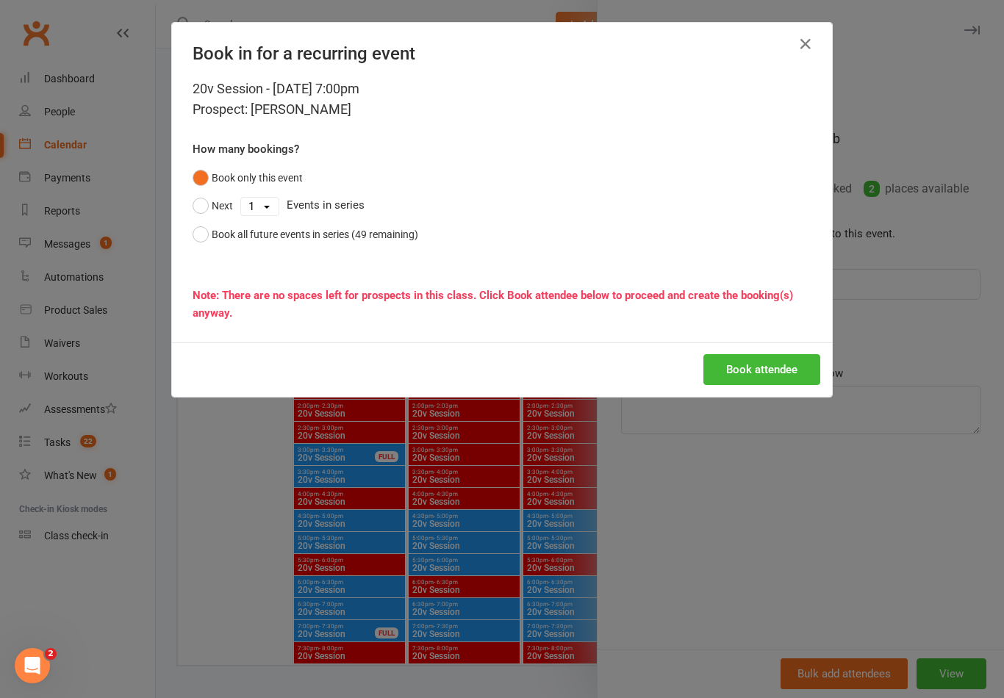
click at [776, 360] on button "Book attendee" at bounding box center [761, 369] width 117 height 31
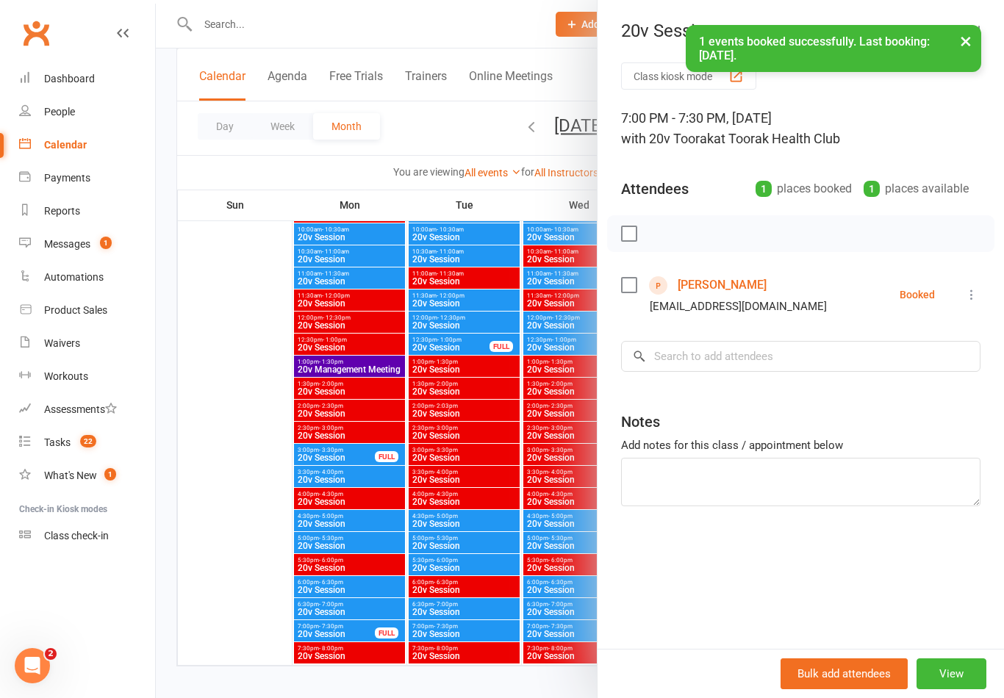
click at [537, 648] on div at bounding box center [580, 349] width 848 height 698
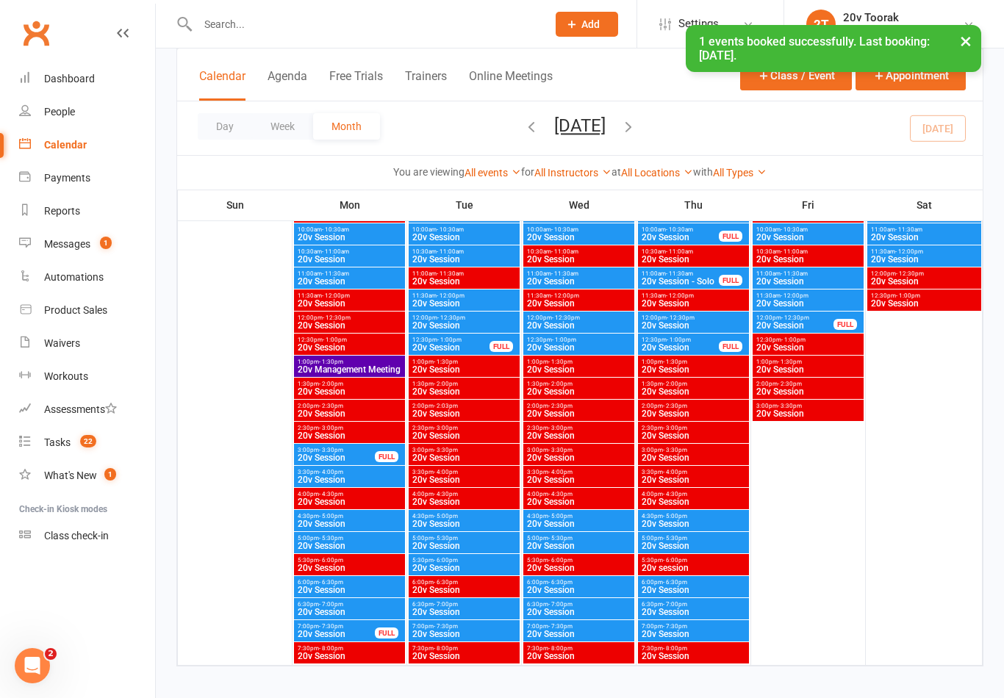
click at [706, 633] on span "20v Session" at bounding box center [693, 634] width 105 height 9
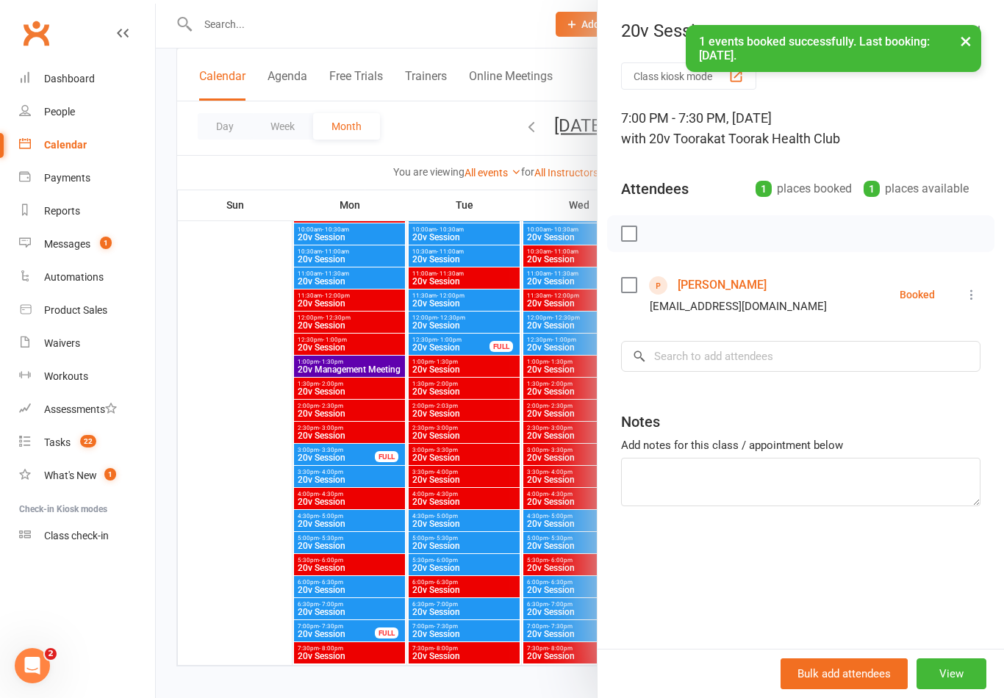
click at [962, 690] on button "View" at bounding box center [952, 674] width 70 height 31
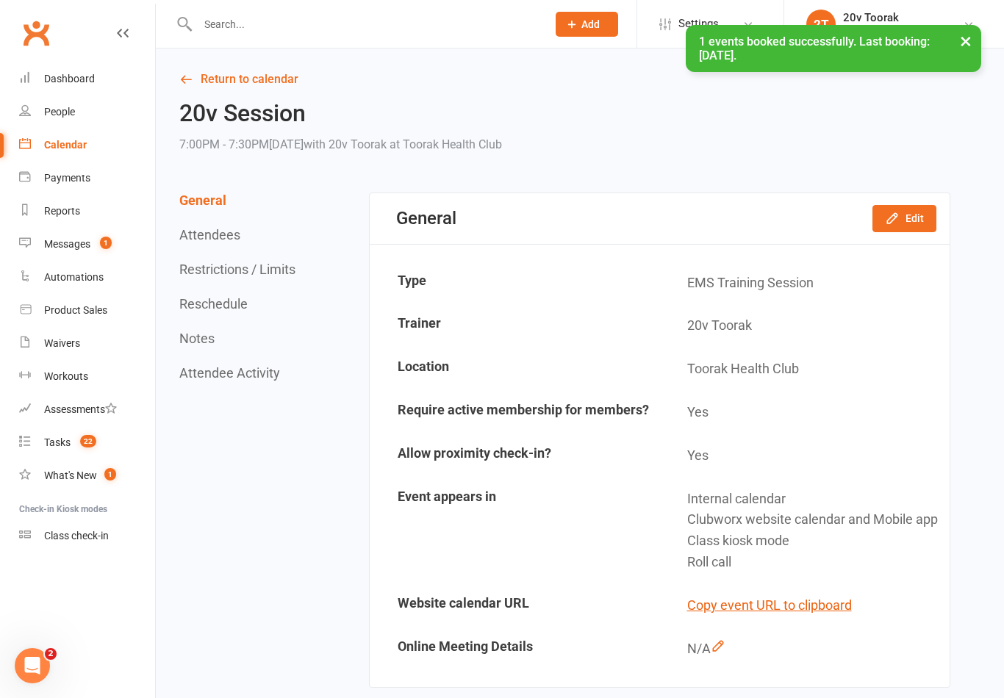
click at [909, 210] on button "Edit" at bounding box center [905, 218] width 64 height 26
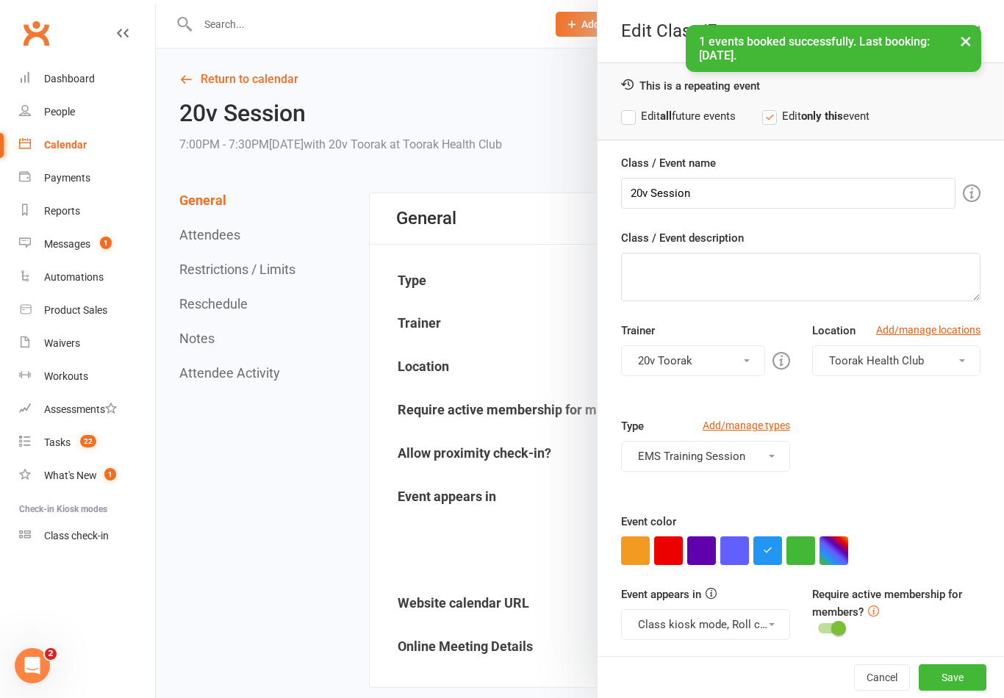
click at [800, 559] on button "button" at bounding box center [801, 551] width 29 height 29
click at [744, 630] on button "Class kiosk mode, Roll call, Clubworx website calendar and Mobile app" at bounding box center [705, 624] width 168 height 31
click at [726, 653] on link "Clubworx website calendar and Mobile app" at bounding box center [745, 659] width 246 height 29
click at [731, 622] on button "Class kiosk mode, Roll call, Clubworx website calendar and Mobile app" at bounding box center [705, 624] width 168 height 31
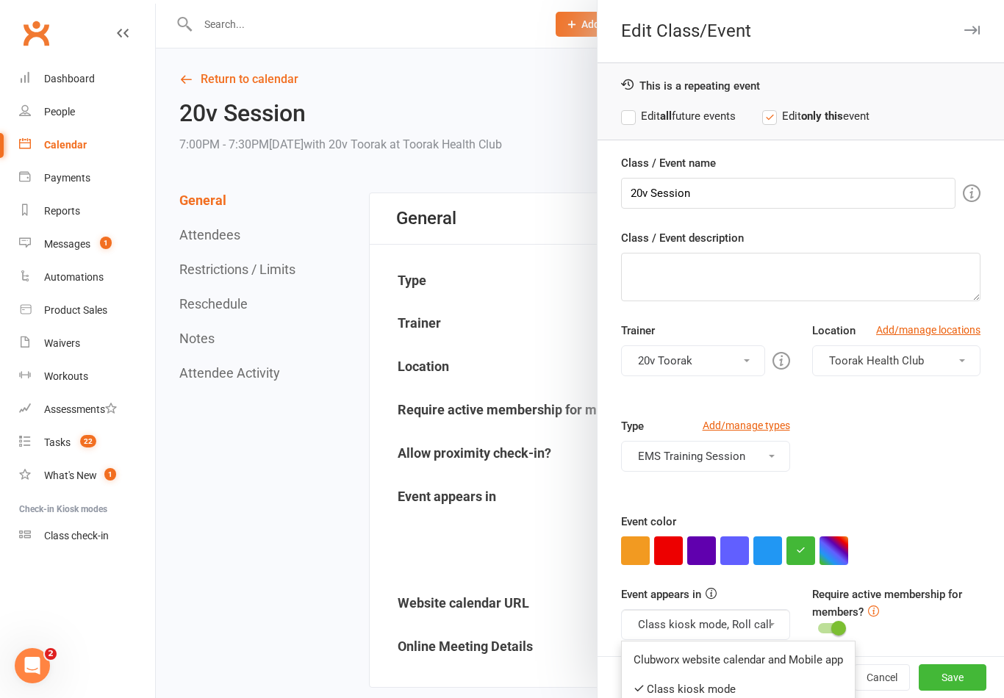
click at [706, 687] on link "Class kiosk mode" at bounding box center [738, 689] width 233 height 29
click at [741, 623] on button "Roll call" at bounding box center [705, 624] width 168 height 31
click at [948, 691] on button "Save" at bounding box center [953, 678] width 68 height 26
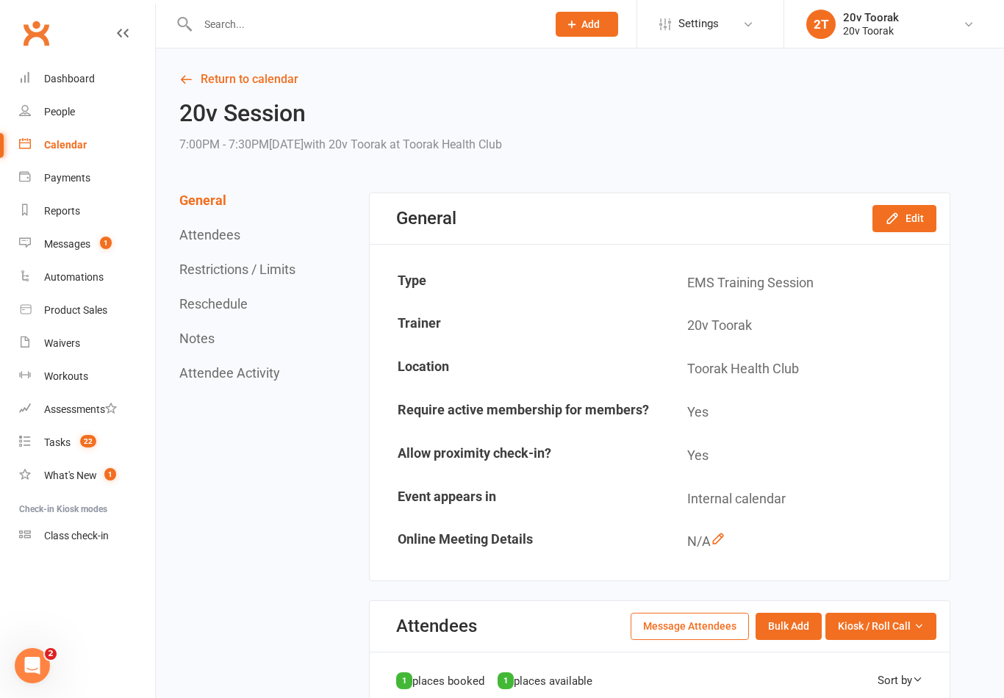
click at [51, 257] on link "Messages 1" at bounding box center [87, 244] width 136 height 33
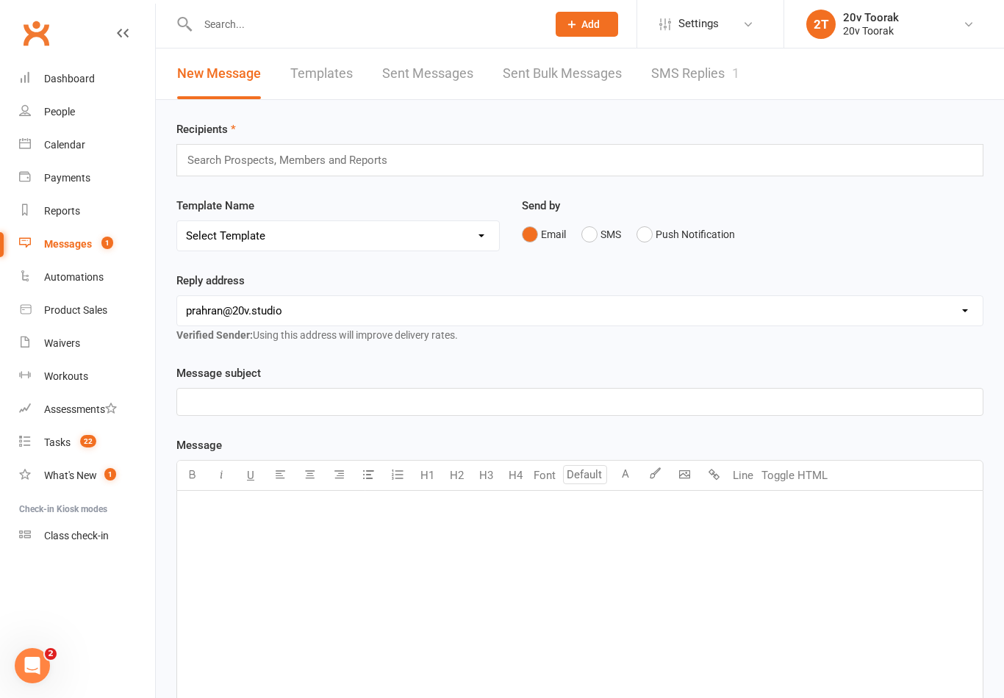
click at [730, 85] on link "SMS Replies 1" at bounding box center [695, 74] width 88 height 51
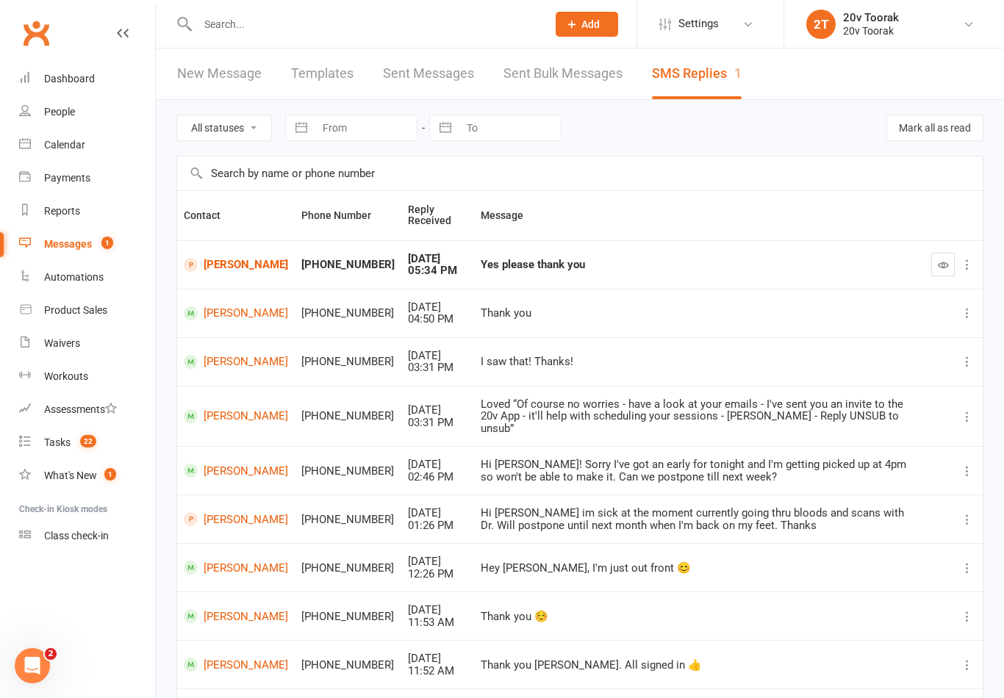
click at [35, 143] on link "Calendar" at bounding box center [87, 145] width 136 height 33
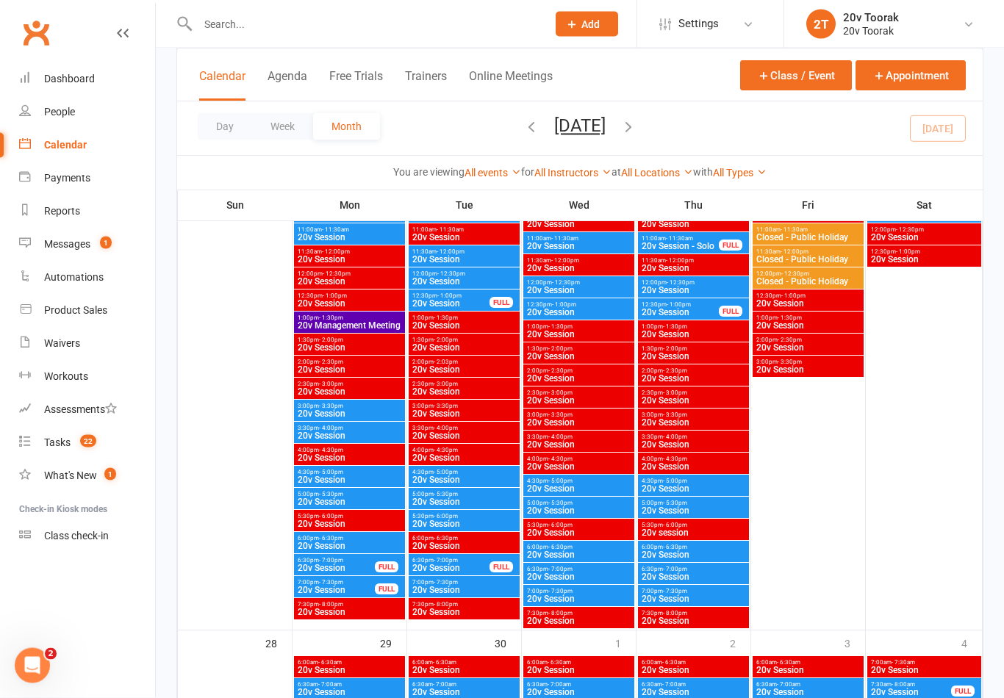
scroll to position [2306, 0]
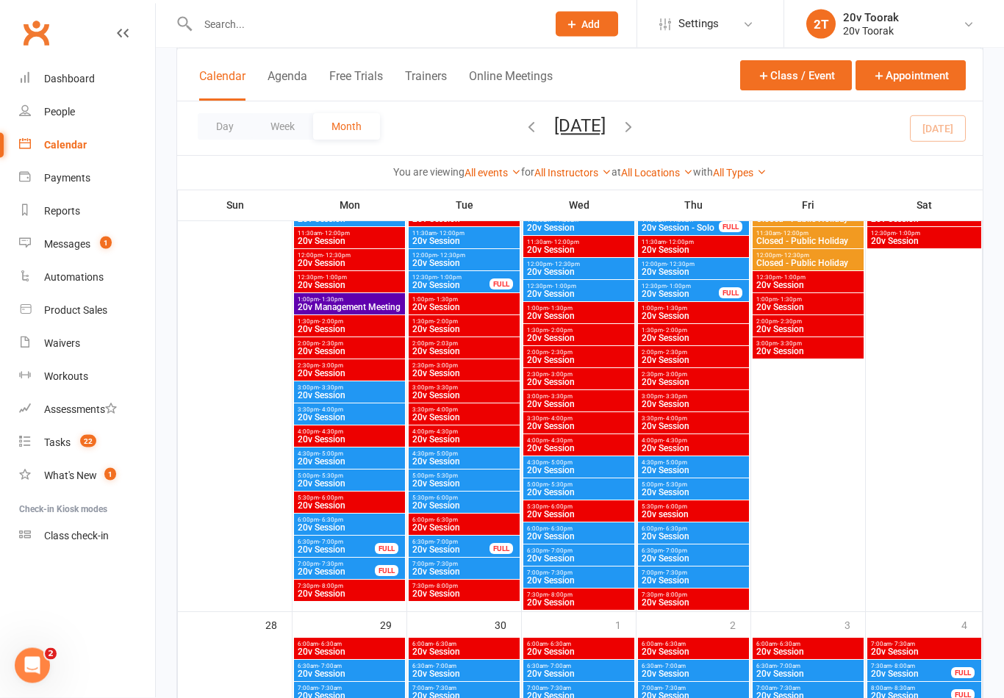
click at [333, 458] on span "20v Session" at bounding box center [349, 462] width 105 height 9
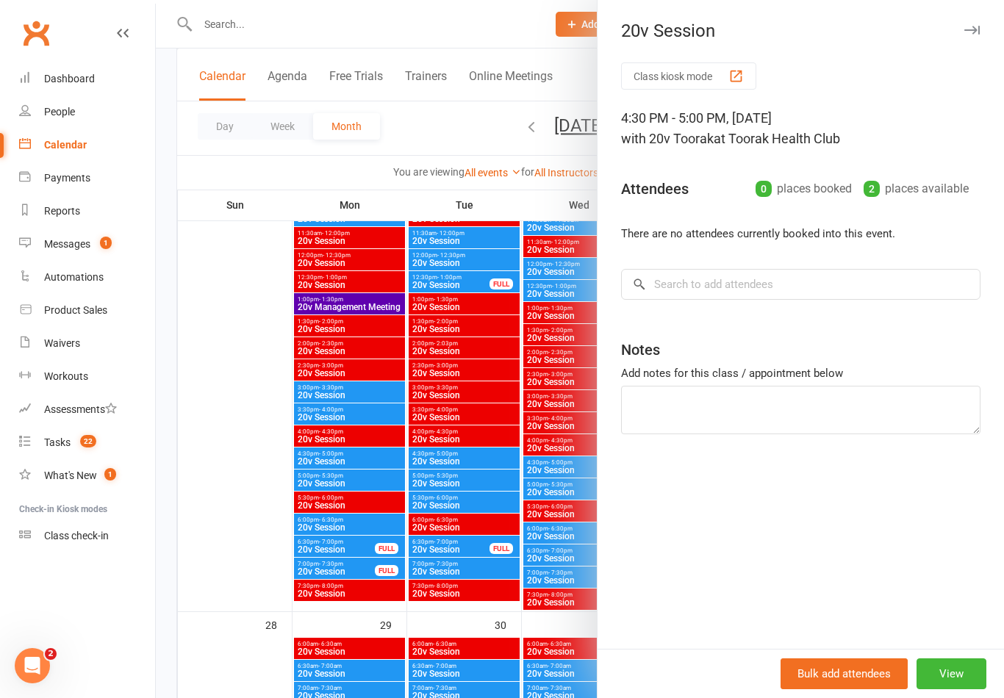
click at [458, 547] on div at bounding box center [580, 349] width 848 height 698
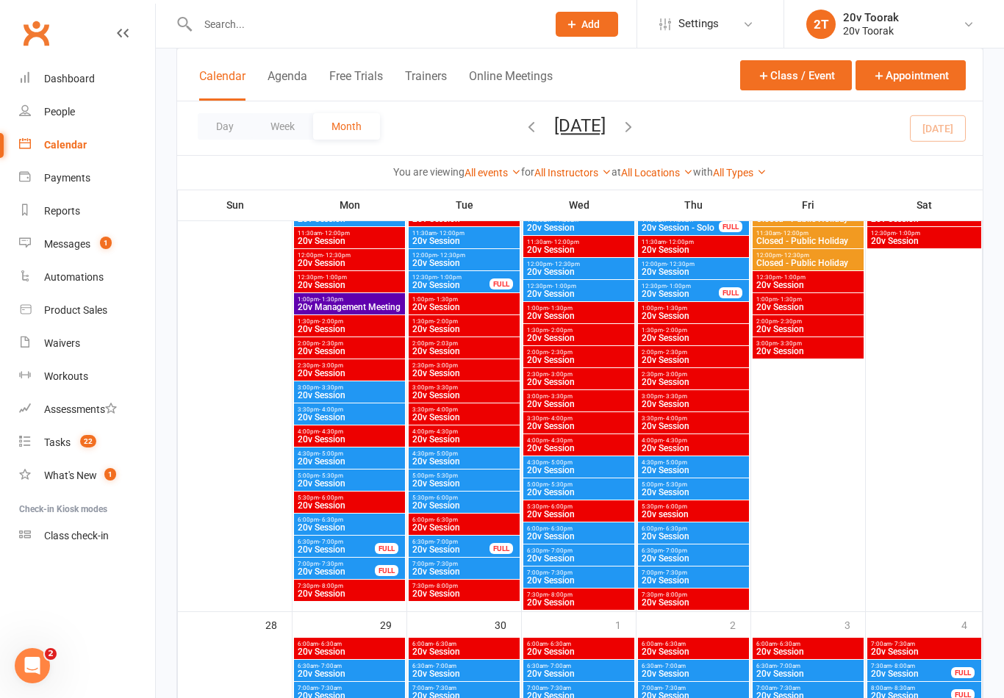
click at [359, 481] on span "20v Session" at bounding box center [349, 483] width 105 height 9
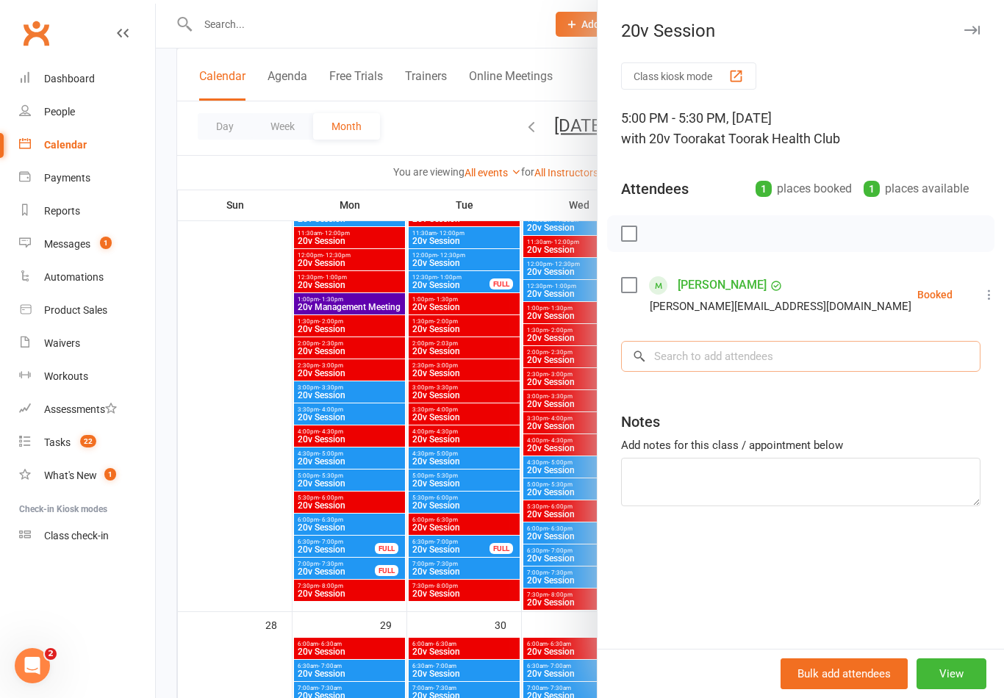
click at [845, 354] on input "search" at bounding box center [800, 356] width 359 height 31
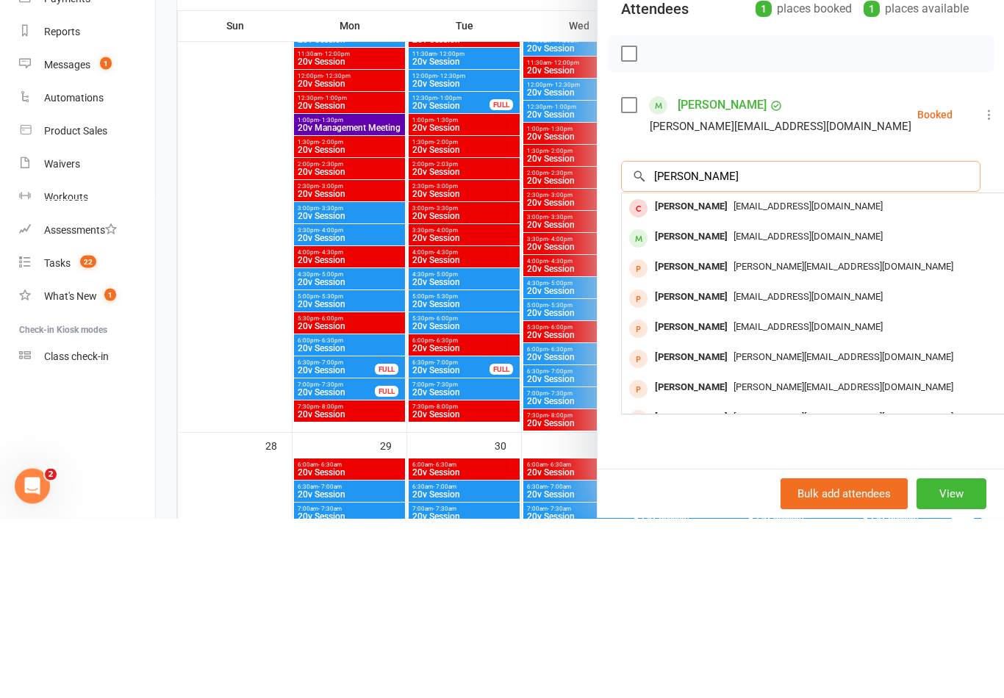
type input "[PERSON_NAME]"
click at [762, 411] on span "[EMAIL_ADDRESS][DOMAIN_NAME]" at bounding box center [808, 416] width 149 height 11
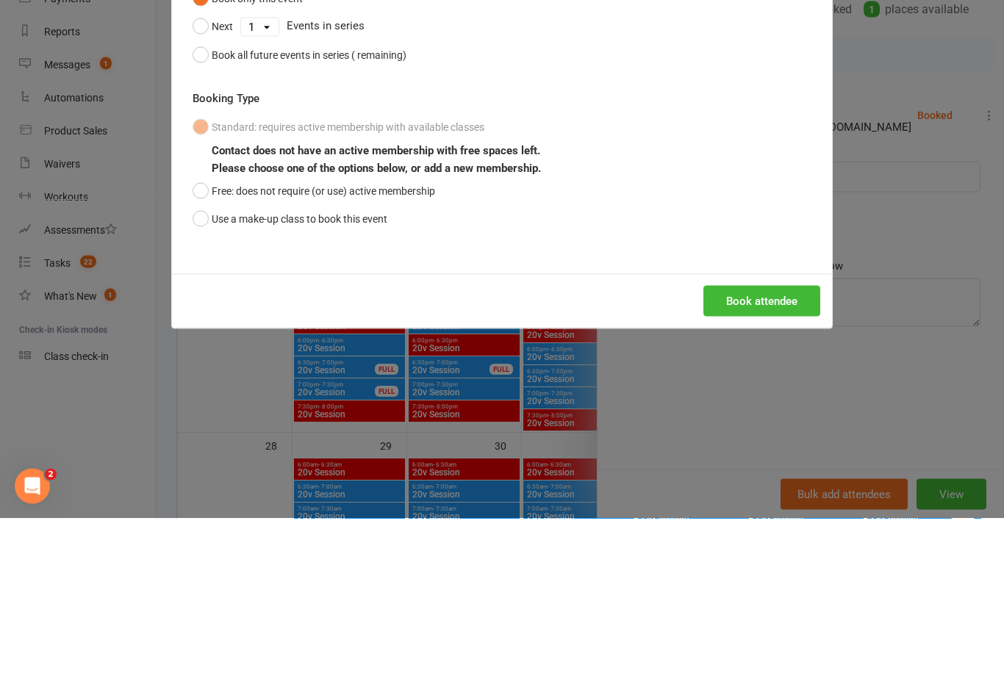
scroll to position [2486, 0]
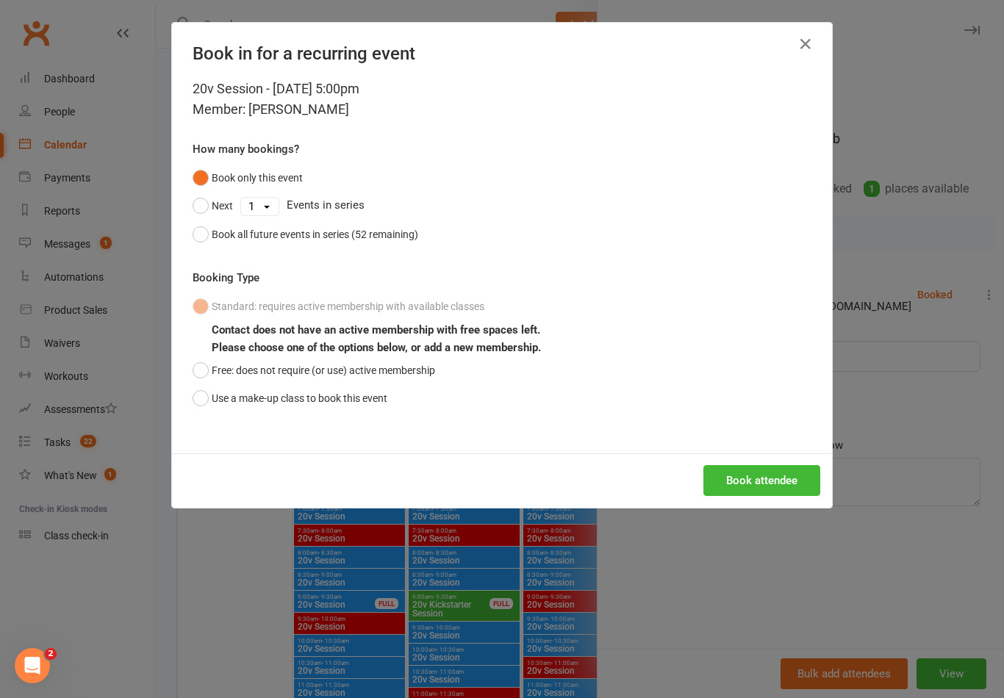
click at [207, 410] on button "Use a make-up class to book this event" at bounding box center [290, 398] width 195 height 28
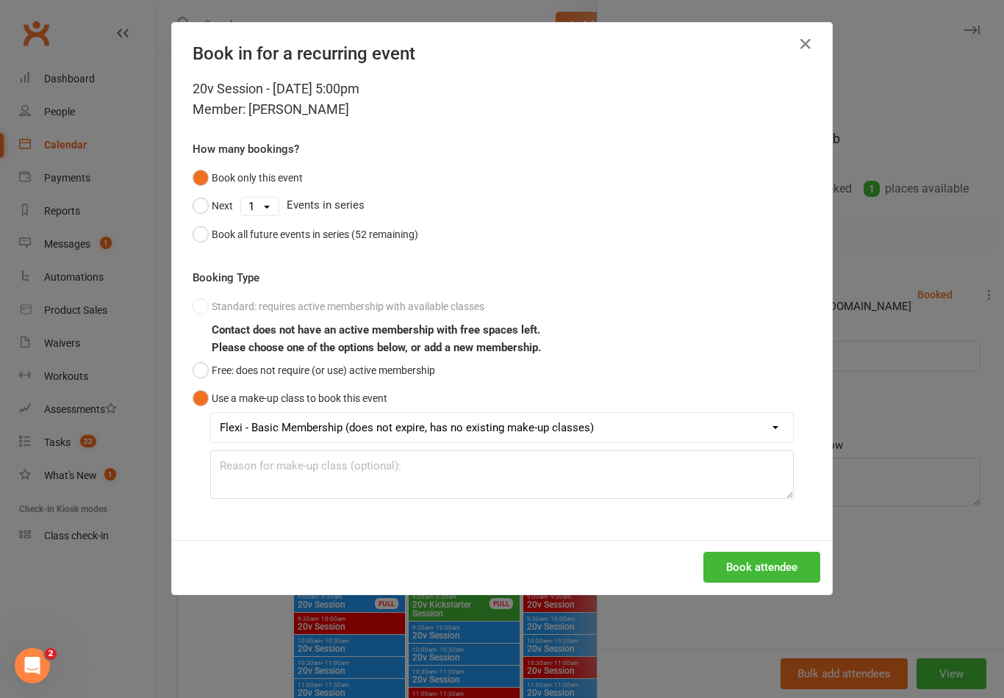
click at [804, 564] on button "Book attendee" at bounding box center [761, 567] width 117 height 31
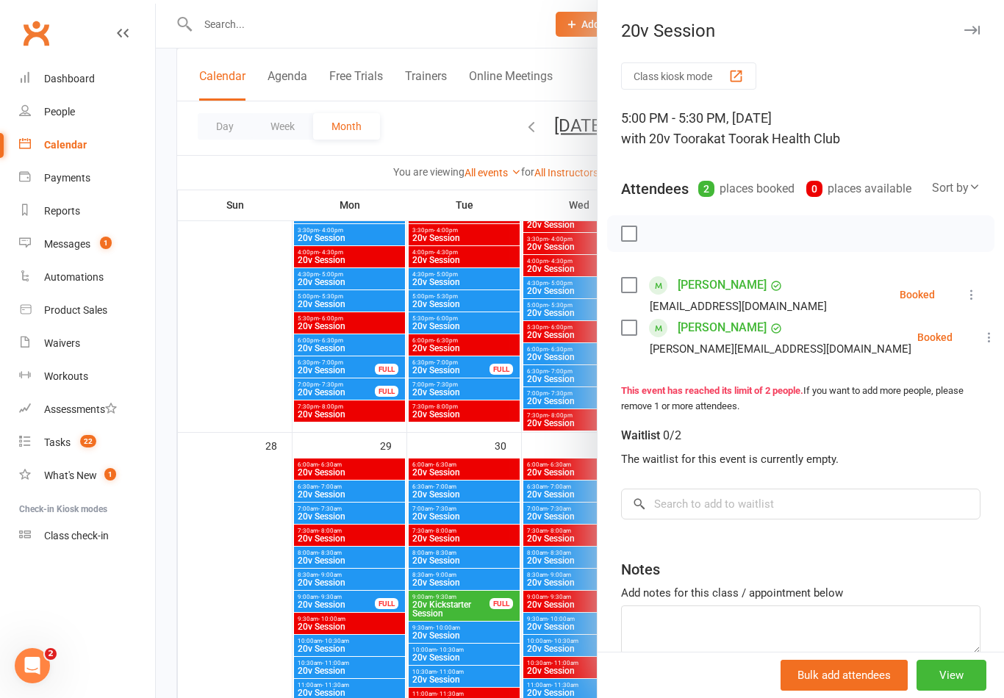
click at [504, 576] on div at bounding box center [580, 349] width 848 height 698
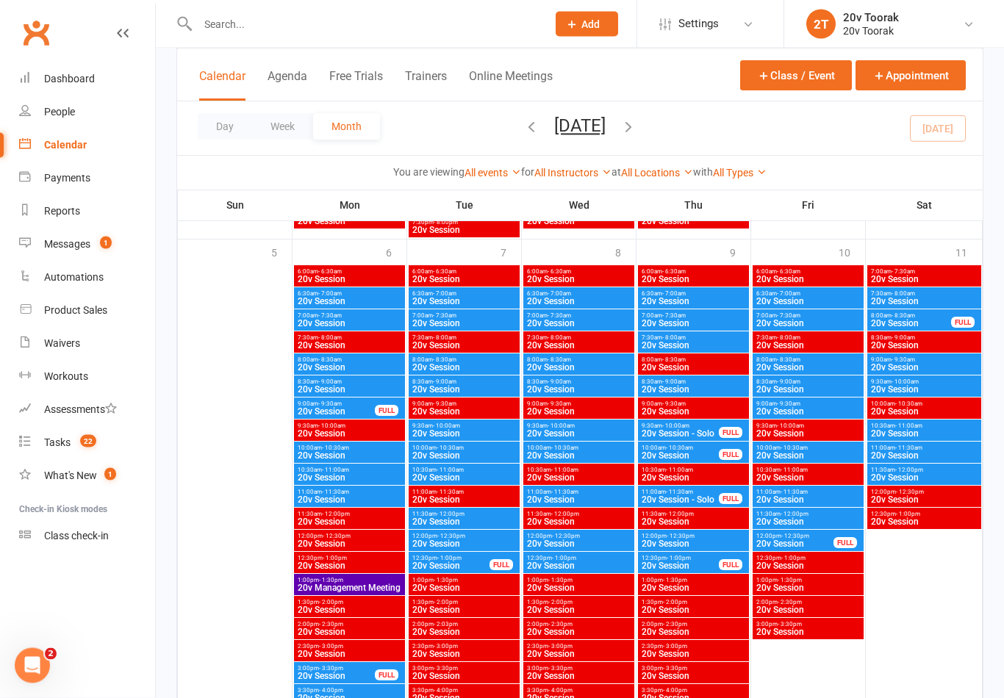
scroll to position [3551, 0]
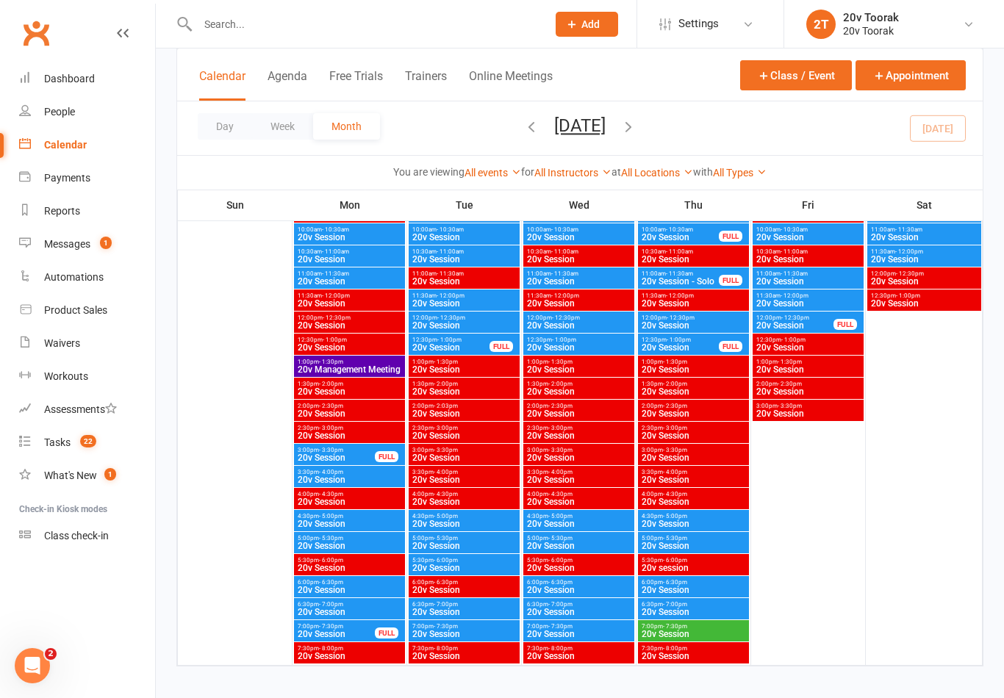
click at [678, 642] on div at bounding box center [693, 355] width 111 height 617
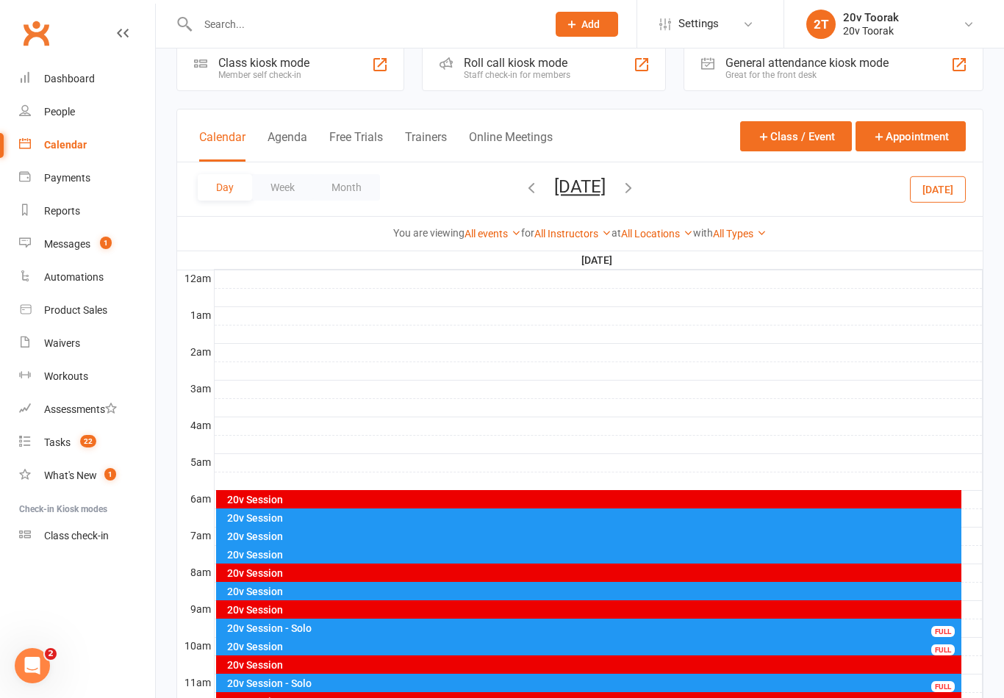
scroll to position [0, 0]
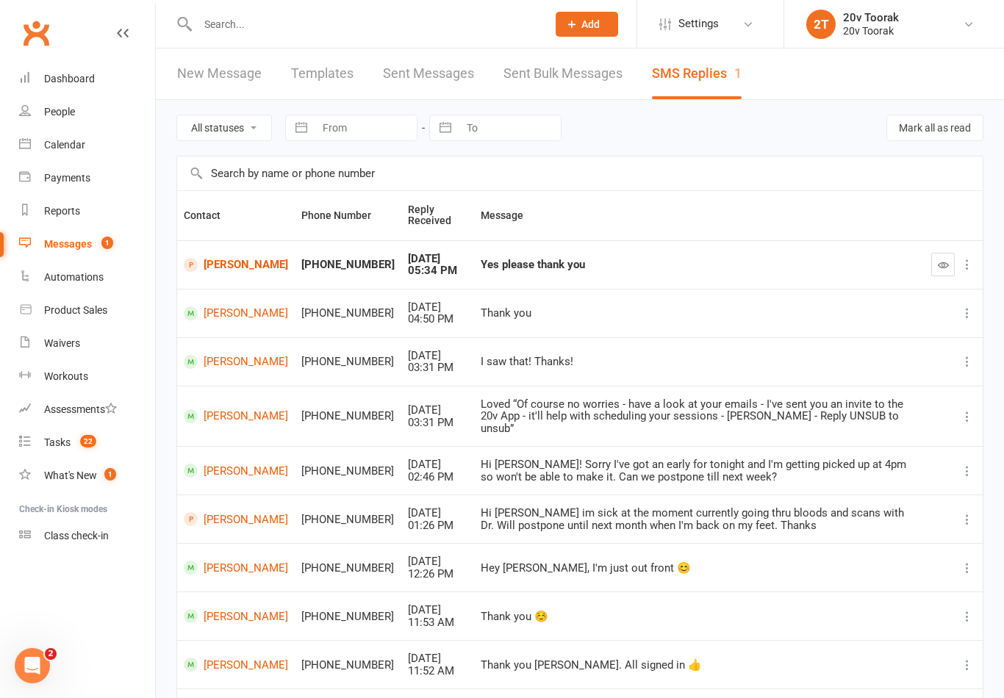
click at [43, 141] on link "Calendar" at bounding box center [87, 145] width 136 height 33
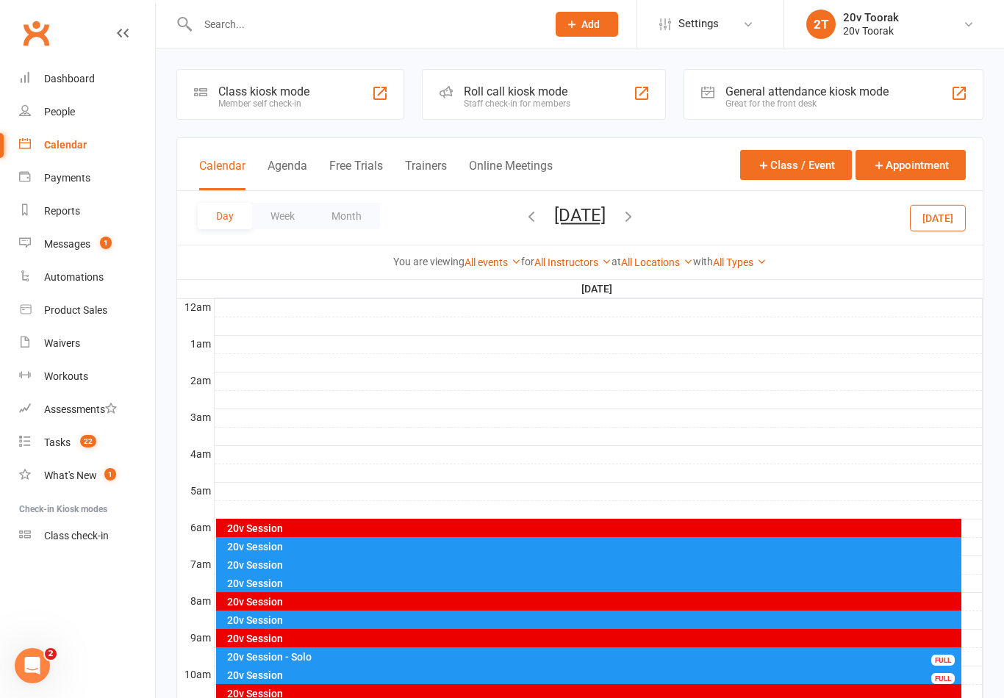
click at [336, 190] on button "Free Trials" at bounding box center [356, 175] width 54 height 32
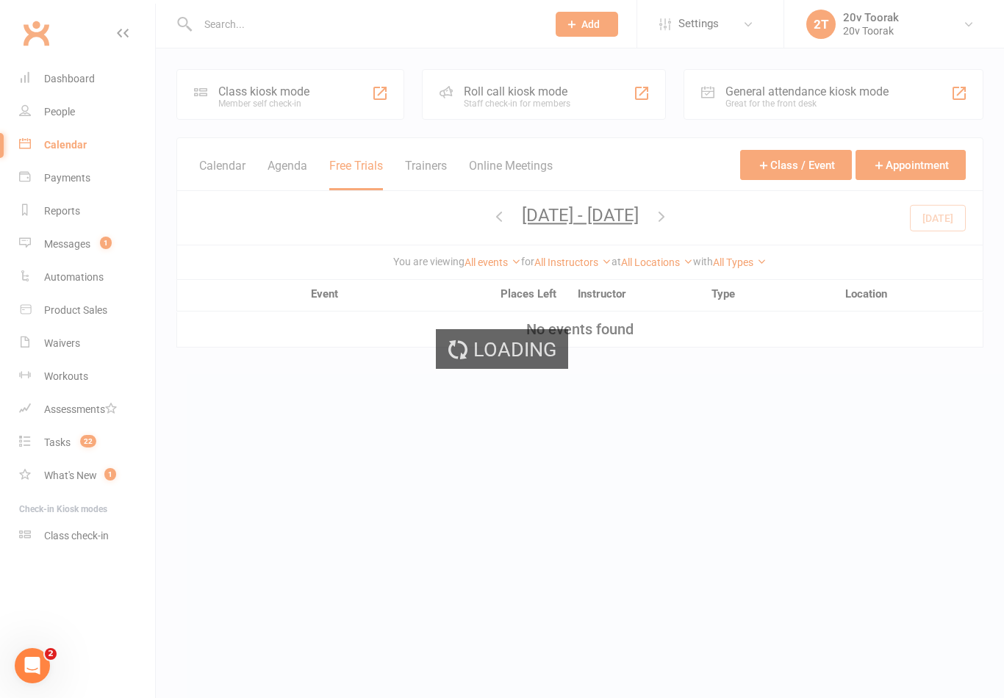
click at [348, 206] on div "[DATE] - [DATE] [DATE] Sun Mon Tue Wed Thu Fri Sat 31 01 02 03 04 05 06 07 08 0…" at bounding box center [580, 218] width 806 height 54
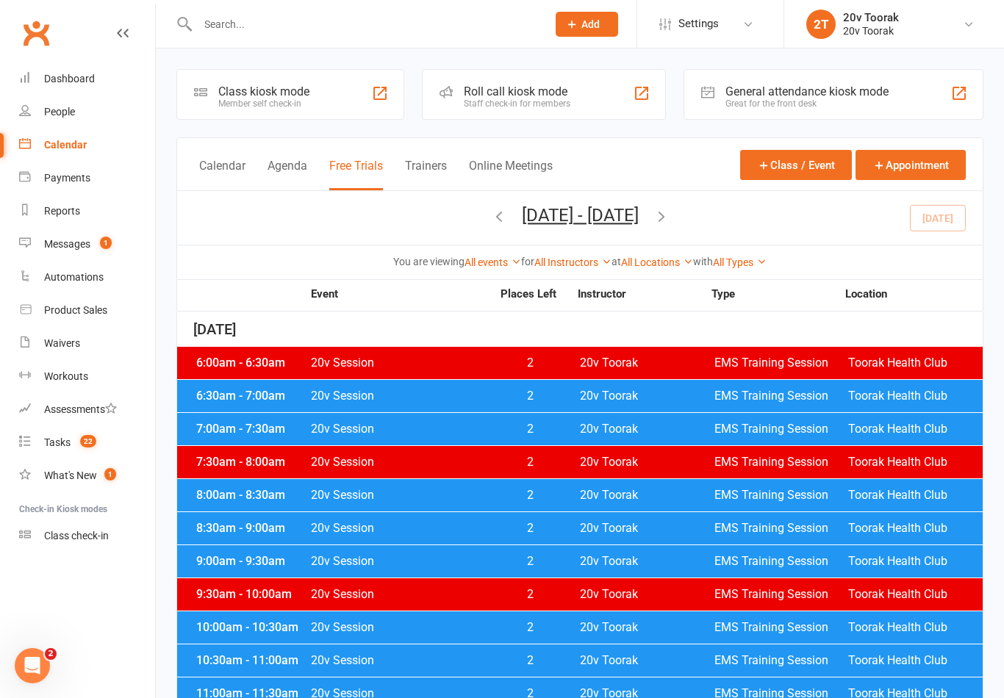
click at [218, 173] on button "Calendar" at bounding box center [222, 175] width 46 height 32
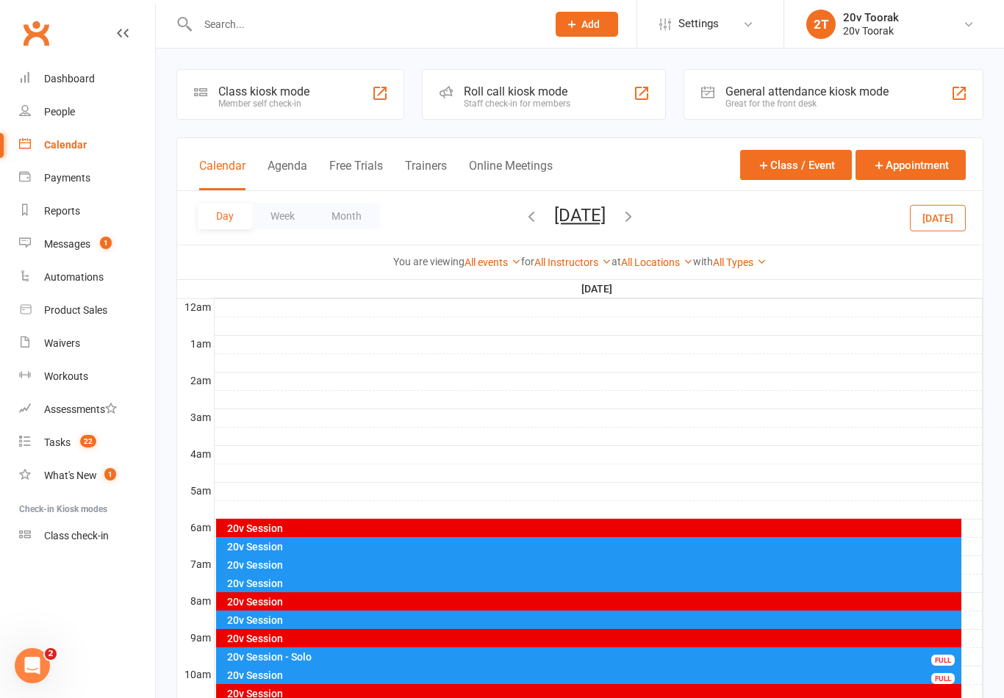
click at [333, 212] on button "Month" at bounding box center [346, 216] width 67 height 26
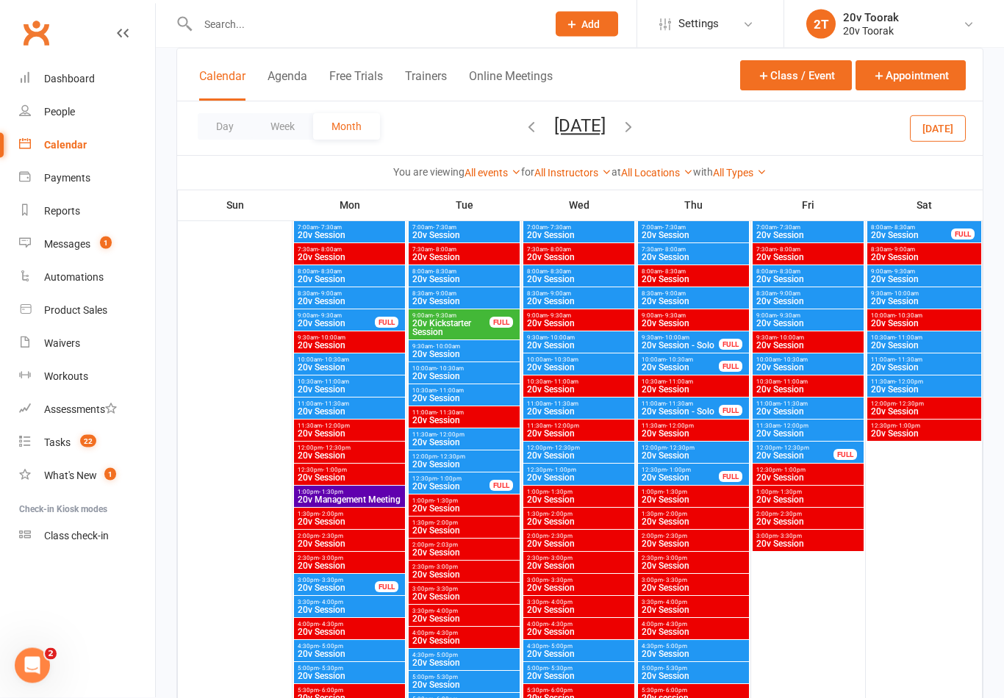
scroll to position [24, 0]
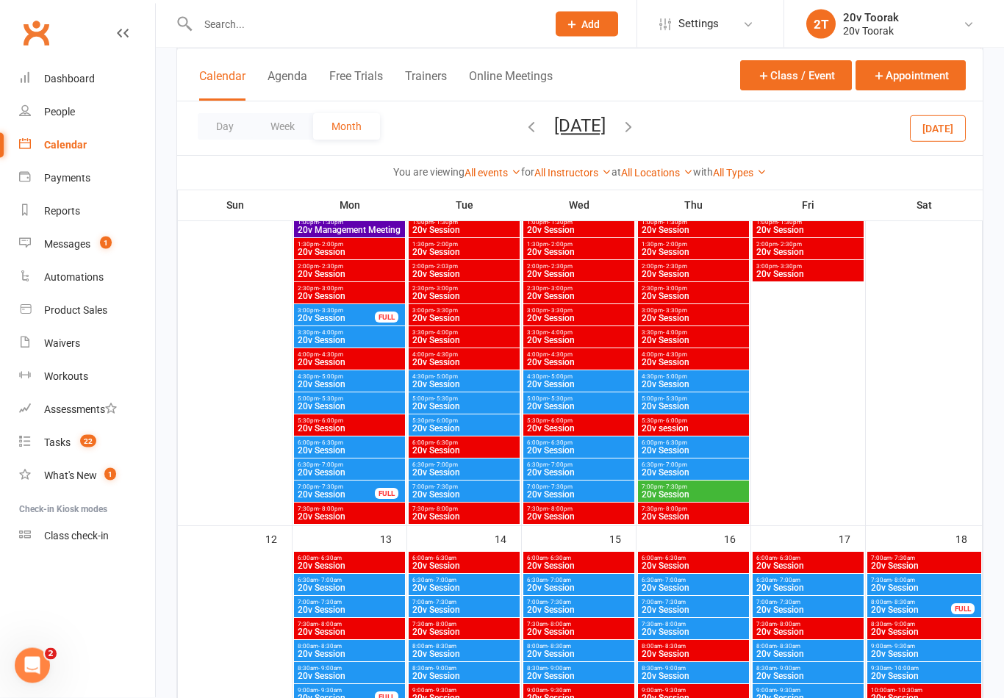
click at [676, 499] on span "20v Session" at bounding box center [693, 495] width 105 height 9
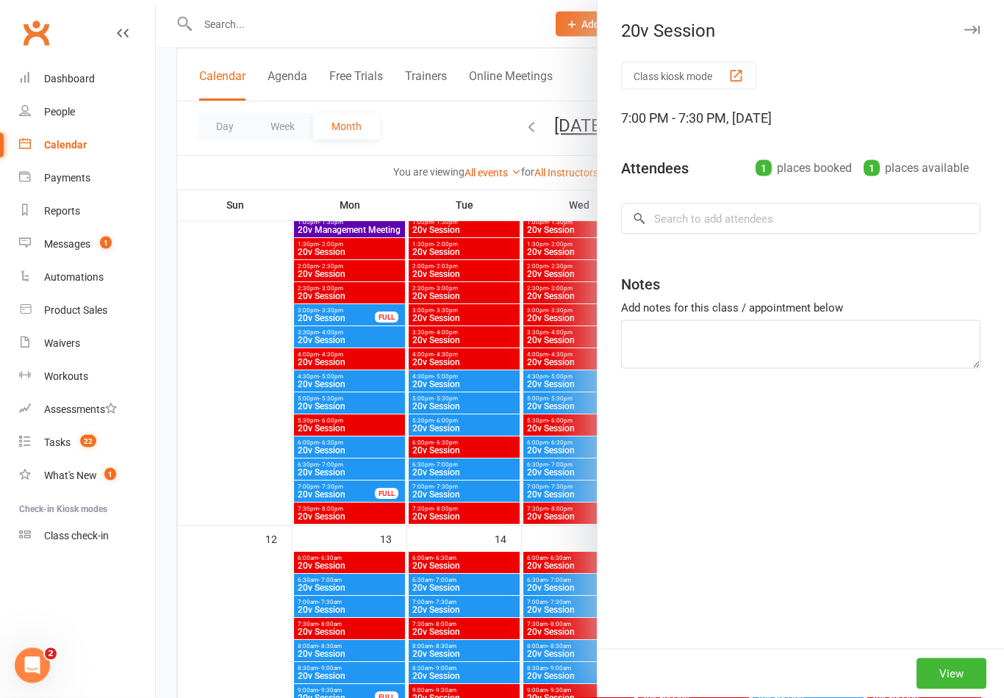
scroll to position [1084, 0]
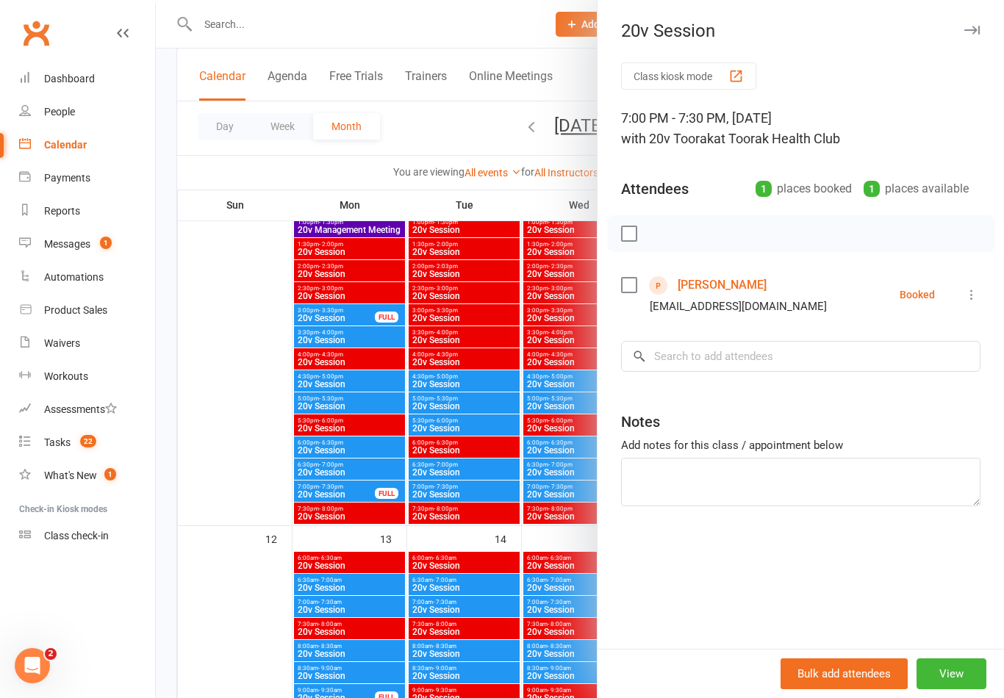
click at [739, 292] on link "[PERSON_NAME]" at bounding box center [722, 285] width 89 height 24
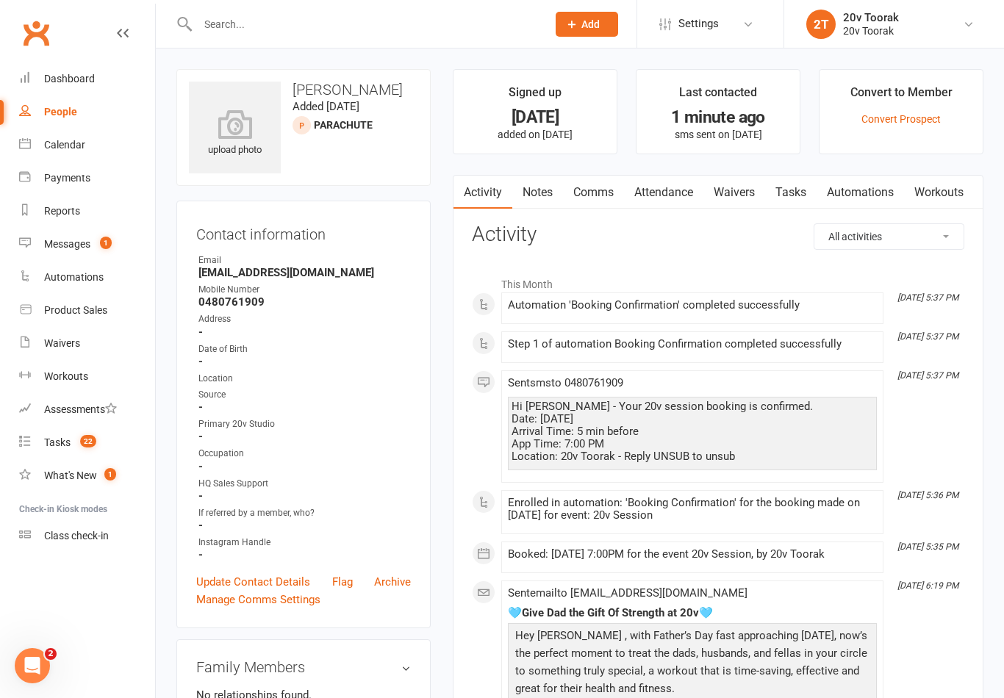
click at [543, 197] on link "Notes" at bounding box center [537, 193] width 51 height 34
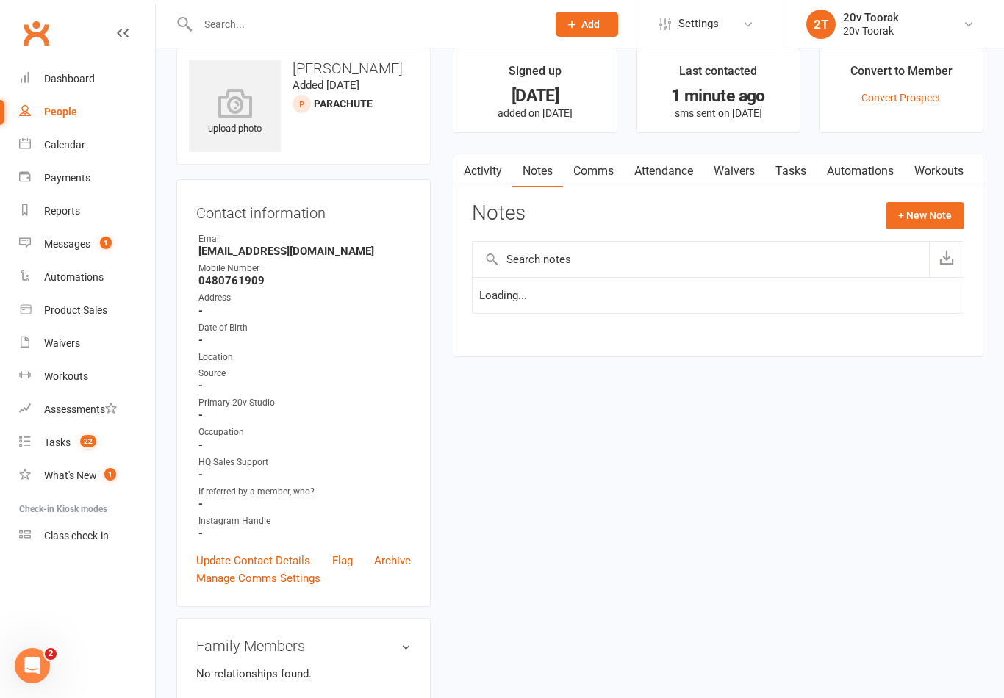
scroll to position [23, 0]
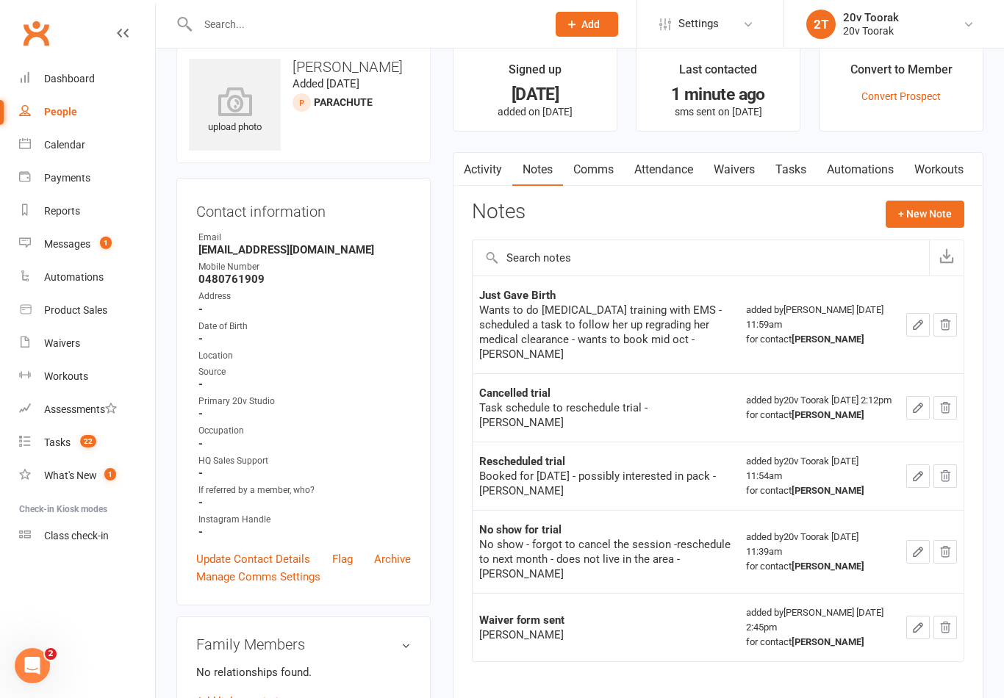
click at [944, 209] on button "+ New Note" at bounding box center [925, 214] width 79 height 26
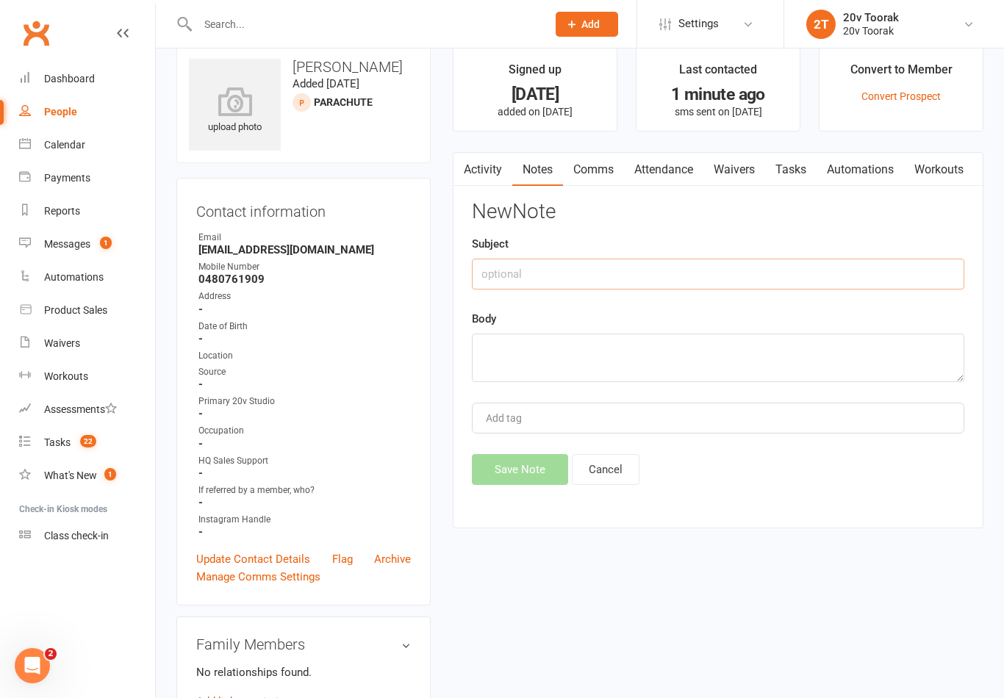
click at [765, 265] on input "text" at bounding box center [718, 274] width 493 height 31
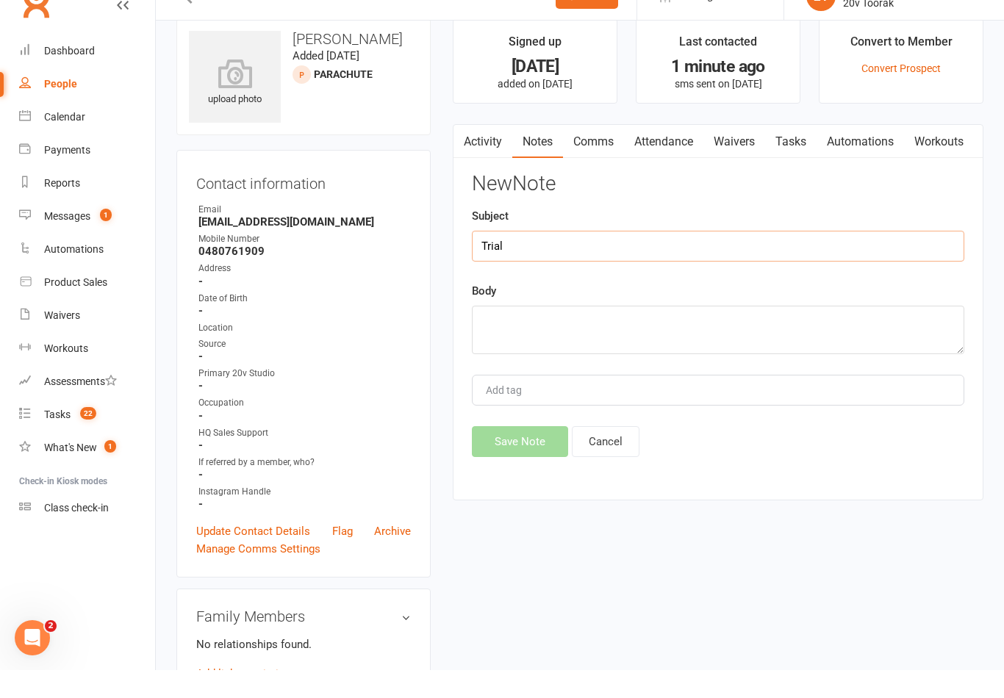
type input "Trial"
click at [681, 334] on textarea at bounding box center [718, 358] width 493 height 49
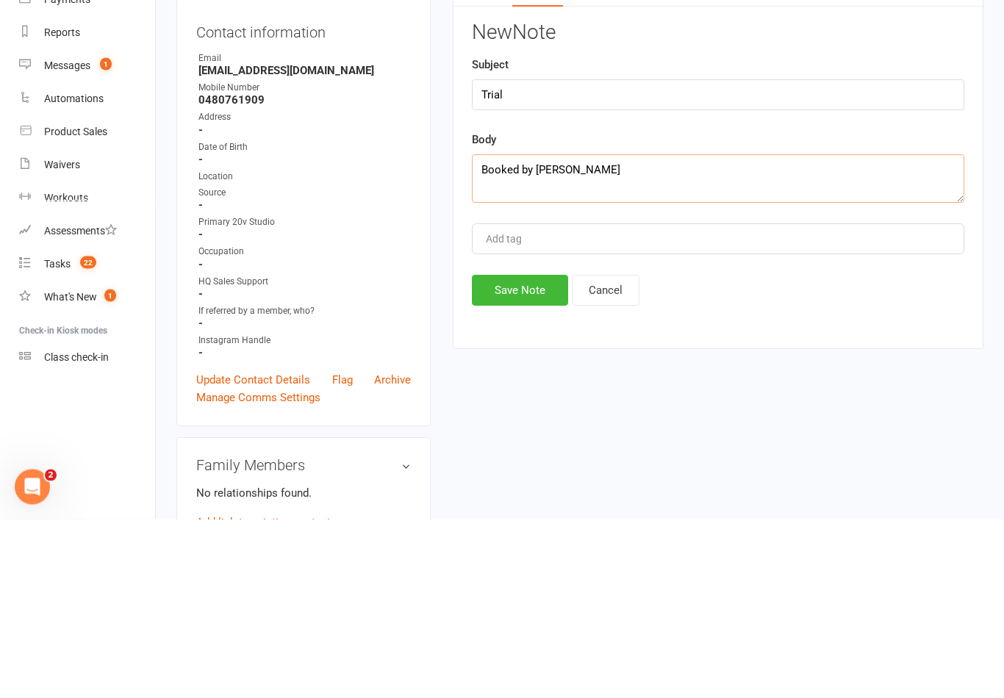
type textarea "Booked by [PERSON_NAME]"
click at [522, 454] on button "Save Note" at bounding box center [520, 469] width 96 height 31
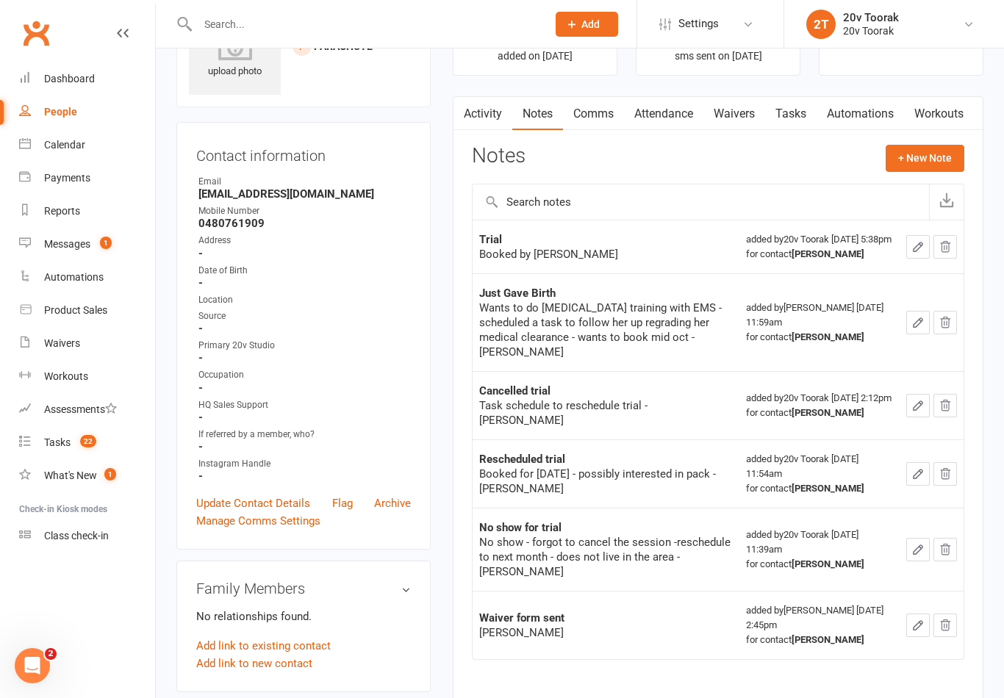
scroll to position [0, 0]
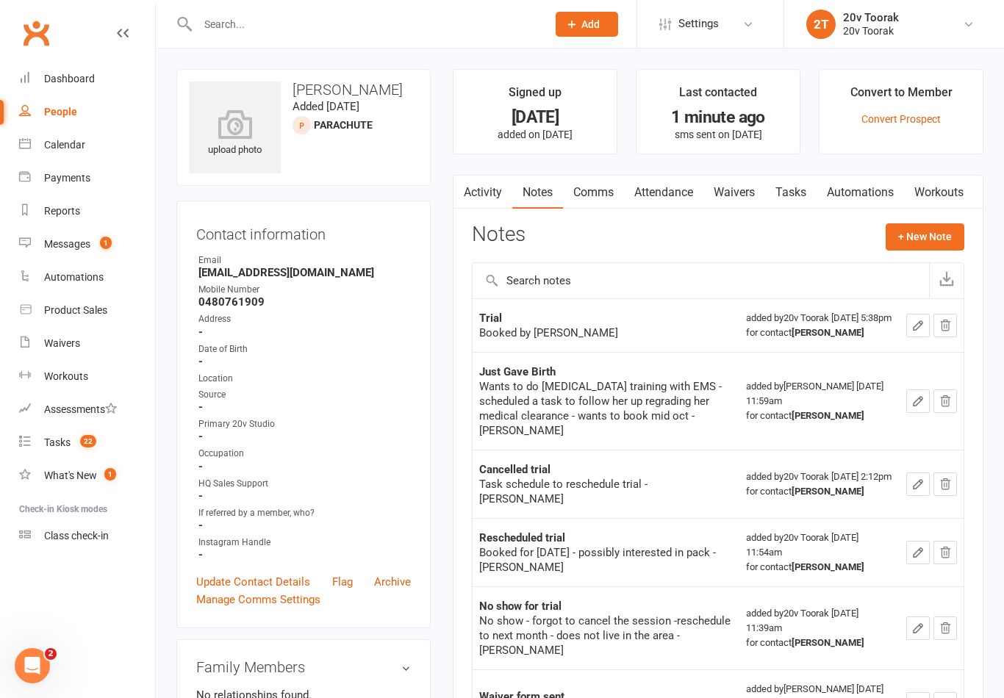
click at [787, 190] on link "Tasks" at bounding box center [790, 193] width 51 height 34
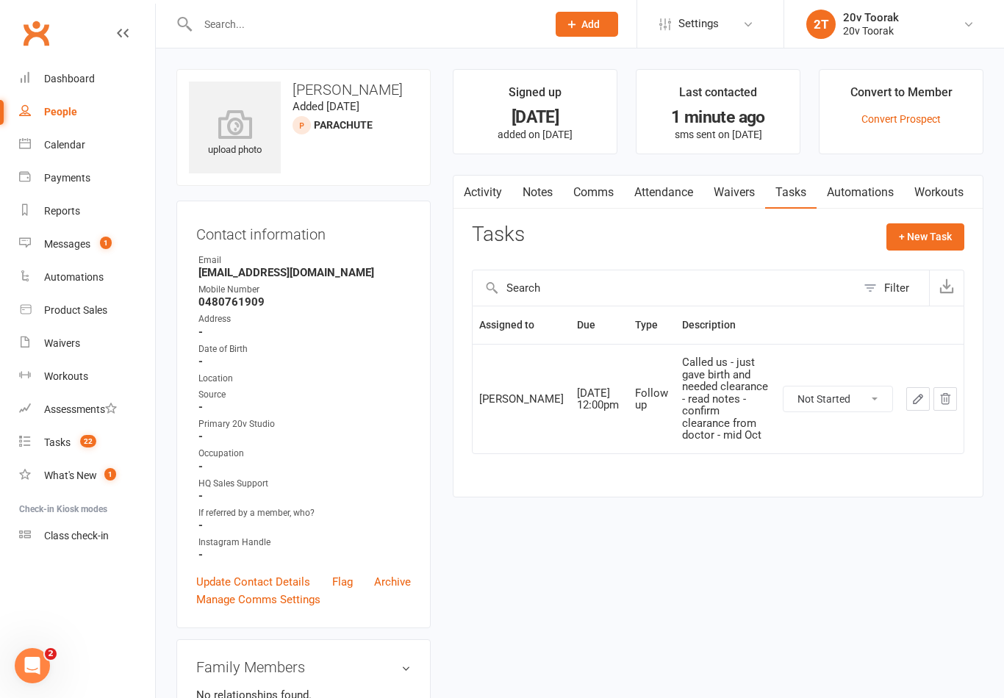
click at [418, 282] on div "Contact information Owner Email [EMAIL_ADDRESS][DOMAIN_NAME] Mobile Number [PHO…" at bounding box center [303, 415] width 254 height 428
click at [575, 184] on link "Comms" at bounding box center [593, 193] width 61 height 34
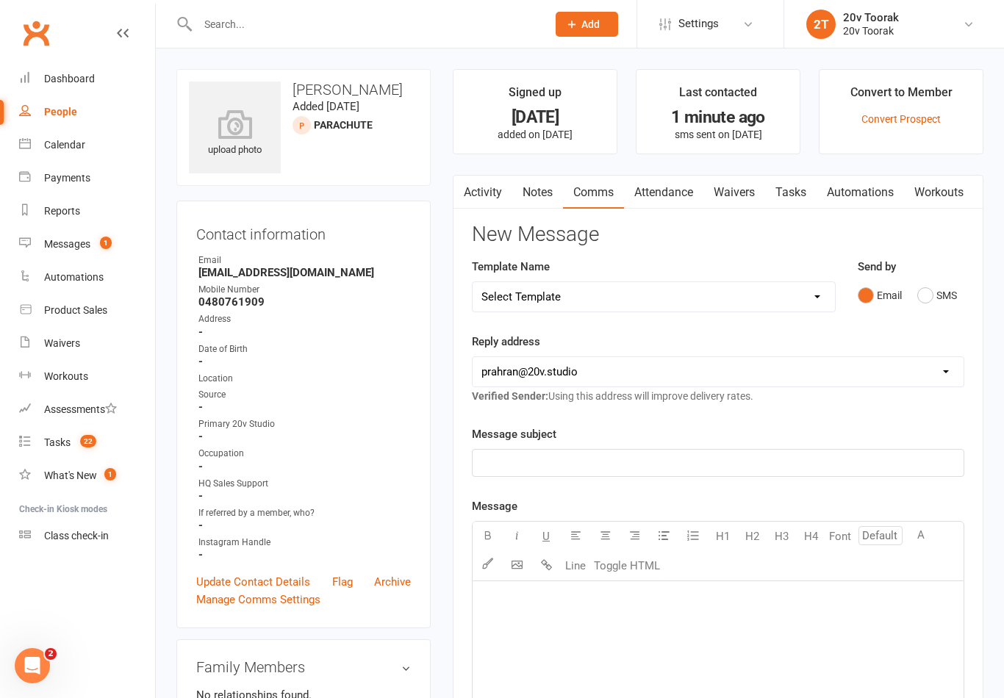
click at [812, 180] on link "Tasks" at bounding box center [790, 193] width 51 height 34
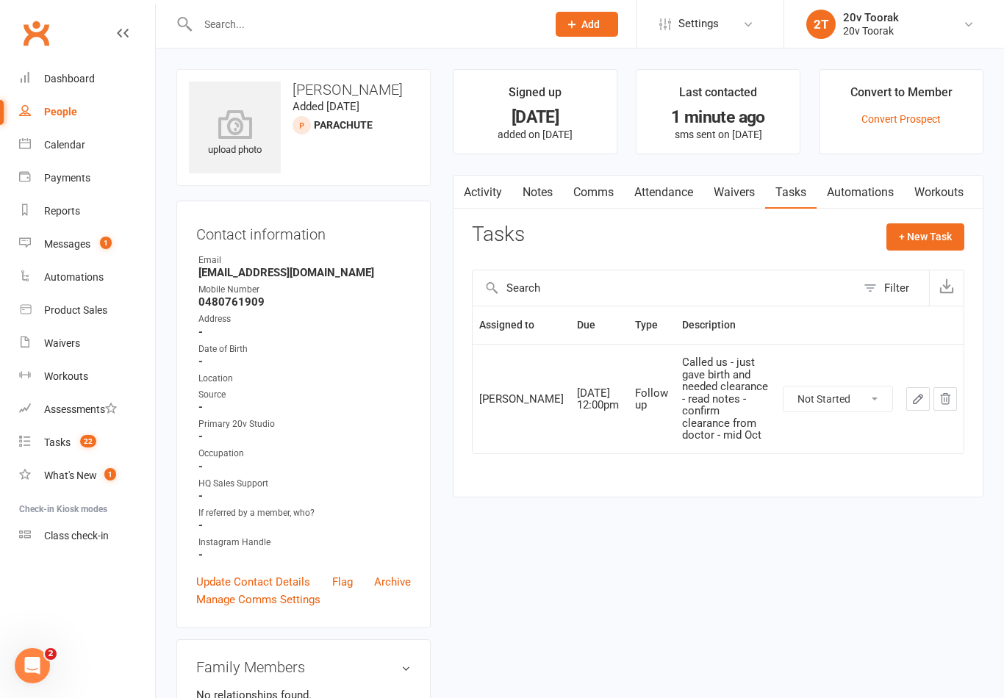
click at [950, 241] on button "+ New Task" at bounding box center [926, 236] width 78 height 26
select select "45736"
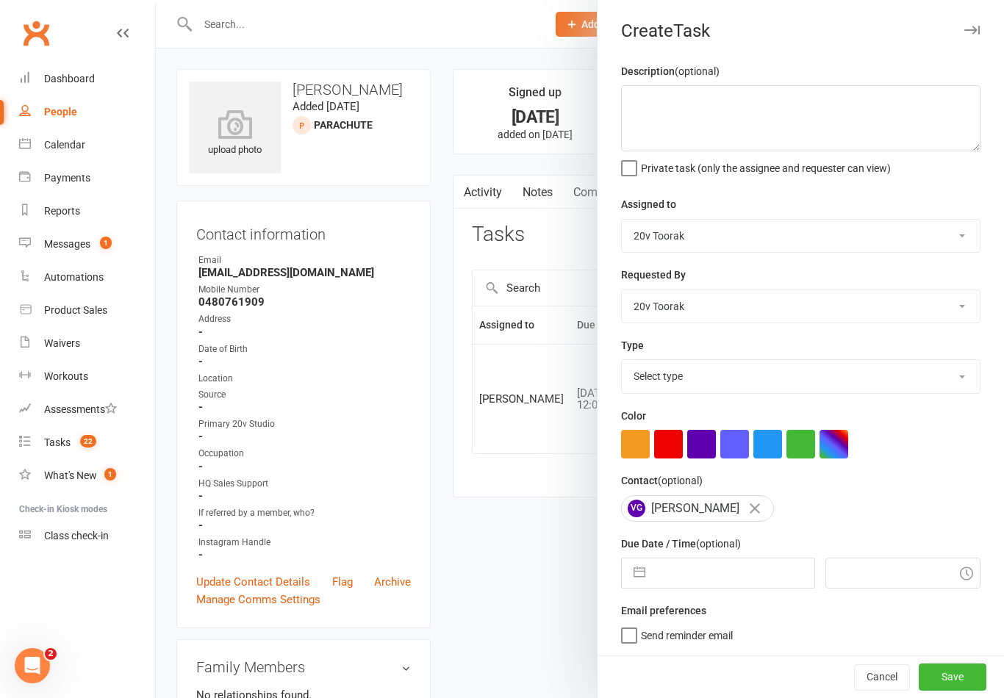
click at [557, 539] on div at bounding box center [580, 349] width 848 height 698
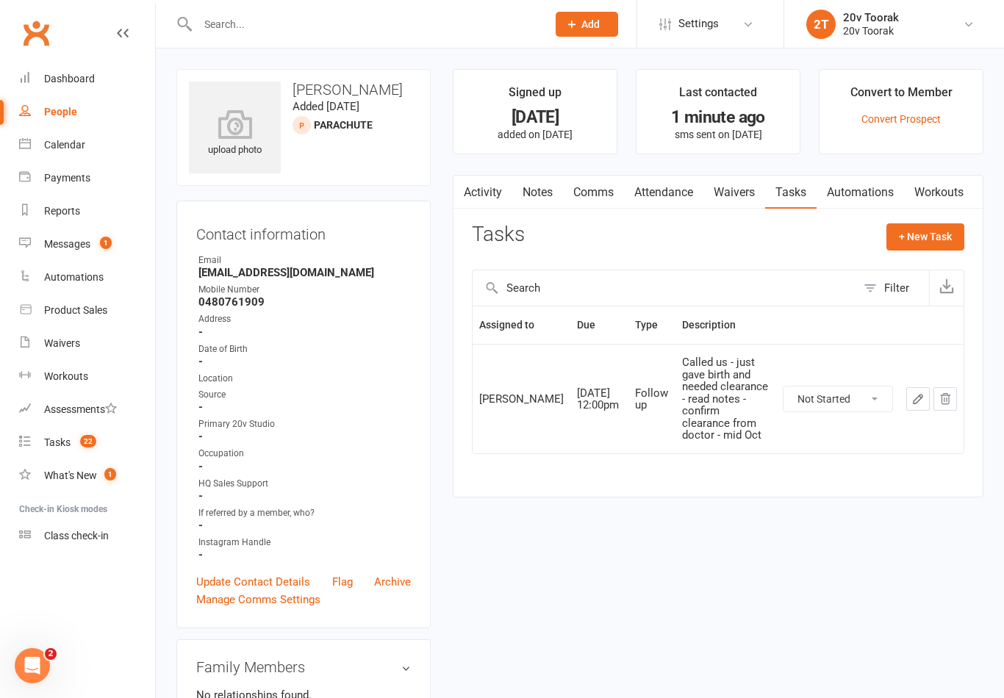
click at [53, 132] on link "Calendar" at bounding box center [87, 145] width 136 height 33
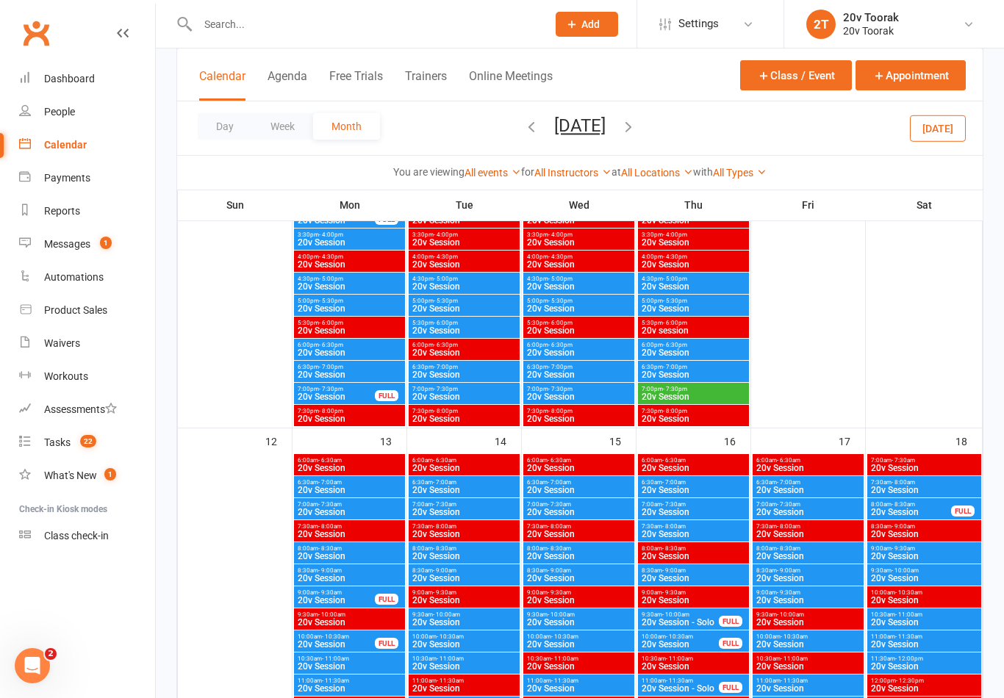
scroll to position [1181, 0]
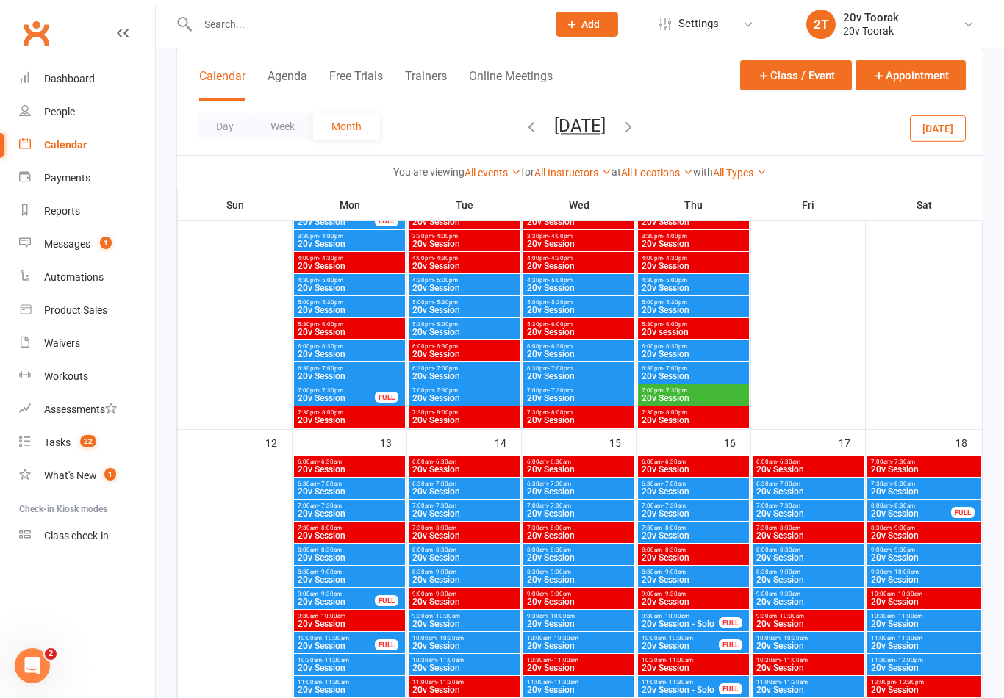
click at [678, 399] on span "20v Session" at bounding box center [693, 398] width 105 height 9
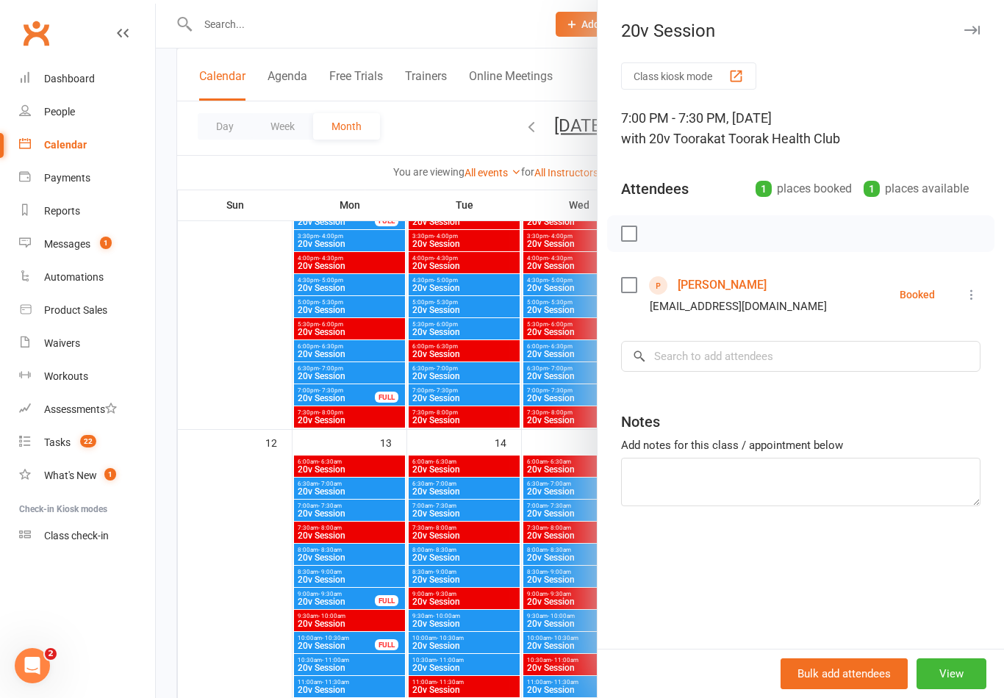
click at [968, 679] on button "View" at bounding box center [952, 674] width 70 height 31
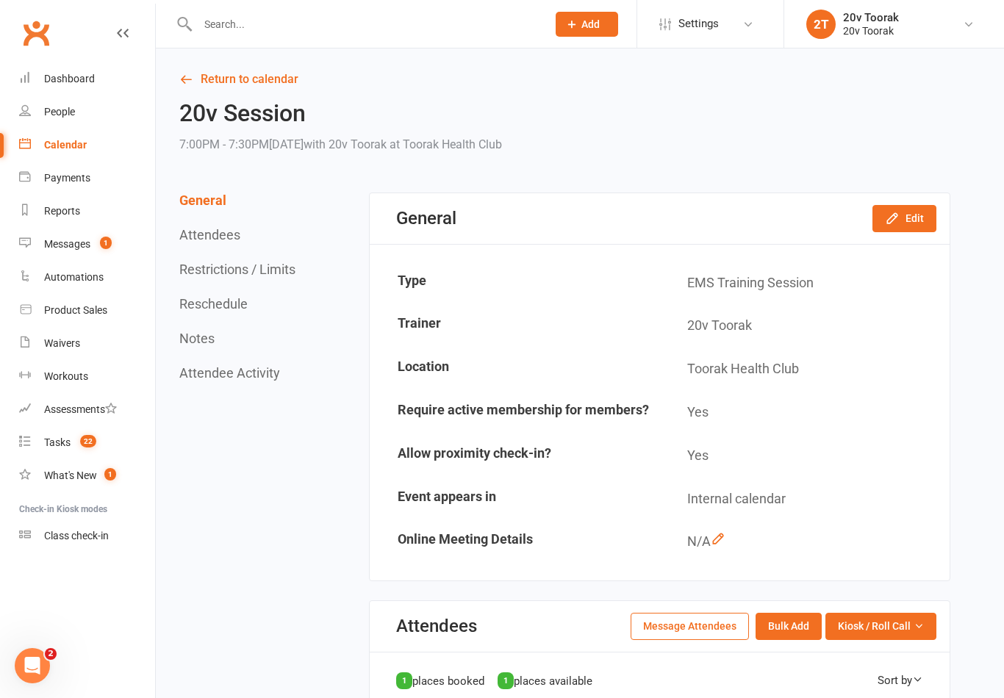
click at [913, 228] on button "Edit" at bounding box center [905, 218] width 64 height 26
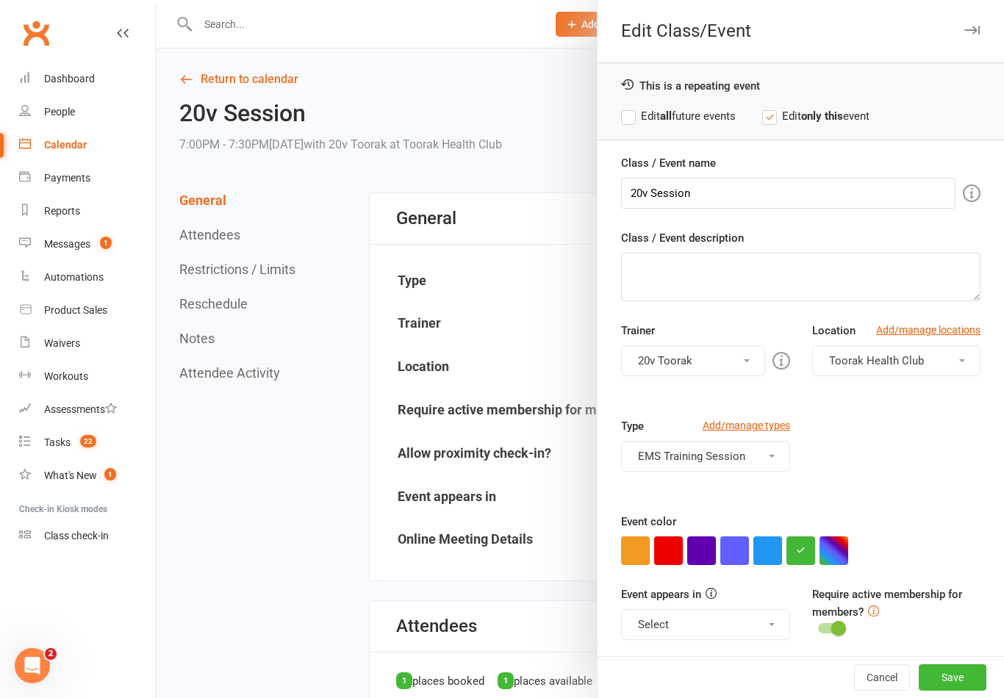
click at [705, 633] on button "Select" at bounding box center [705, 624] width 168 height 31
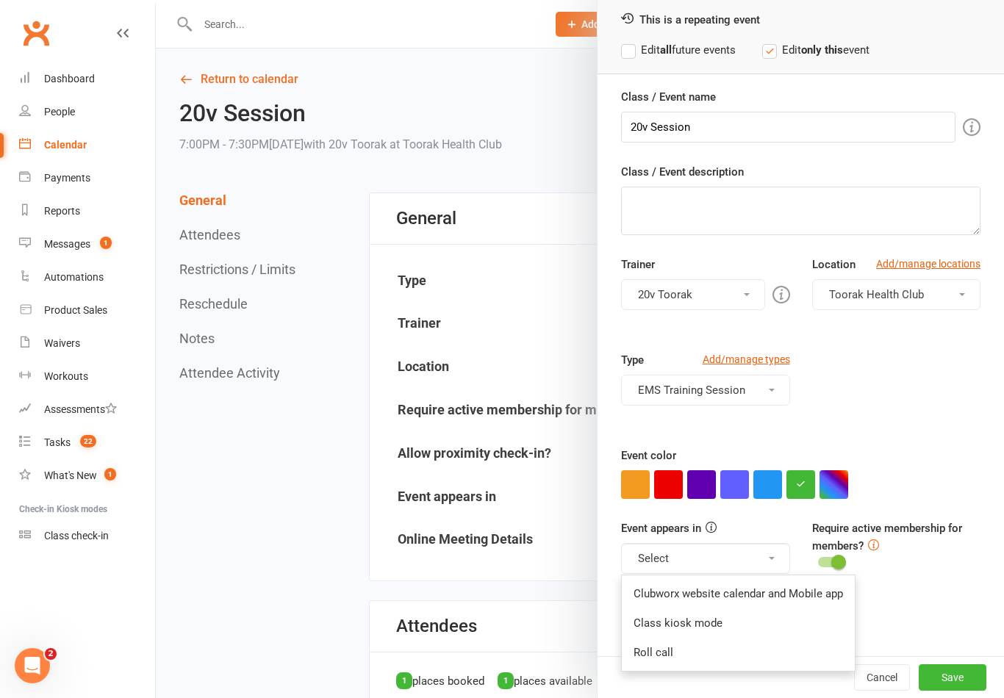
scroll to position [65, 0]
click at [939, 384] on div "Type Add/manage types EMS Training Session Class EMS Training Session Trial" at bounding box center [801, 400] width 382 height 96
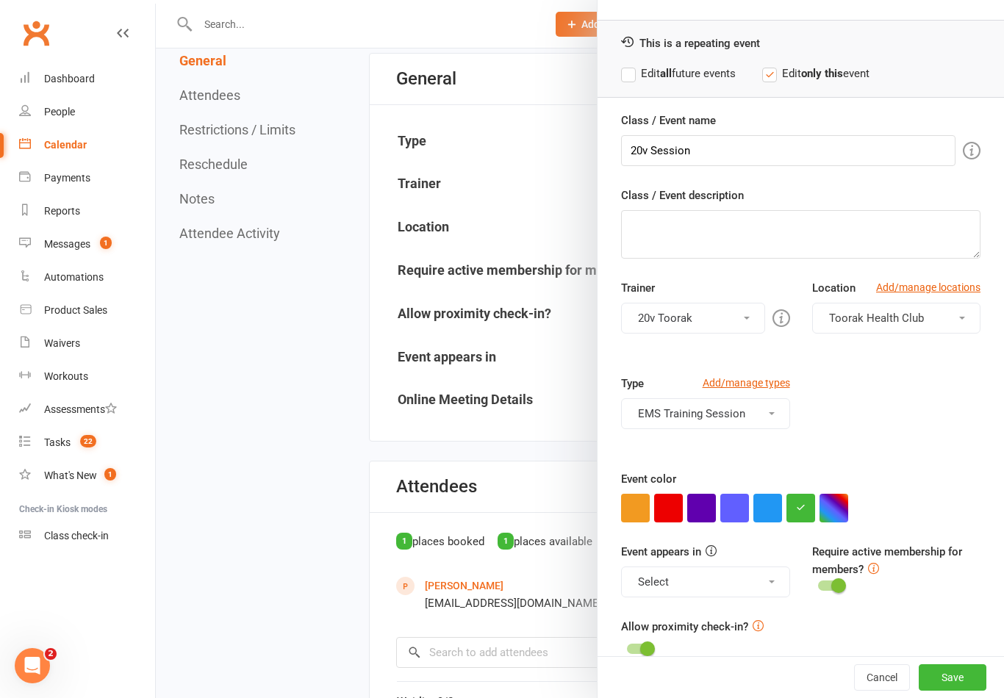
scroll to position [0, 0]
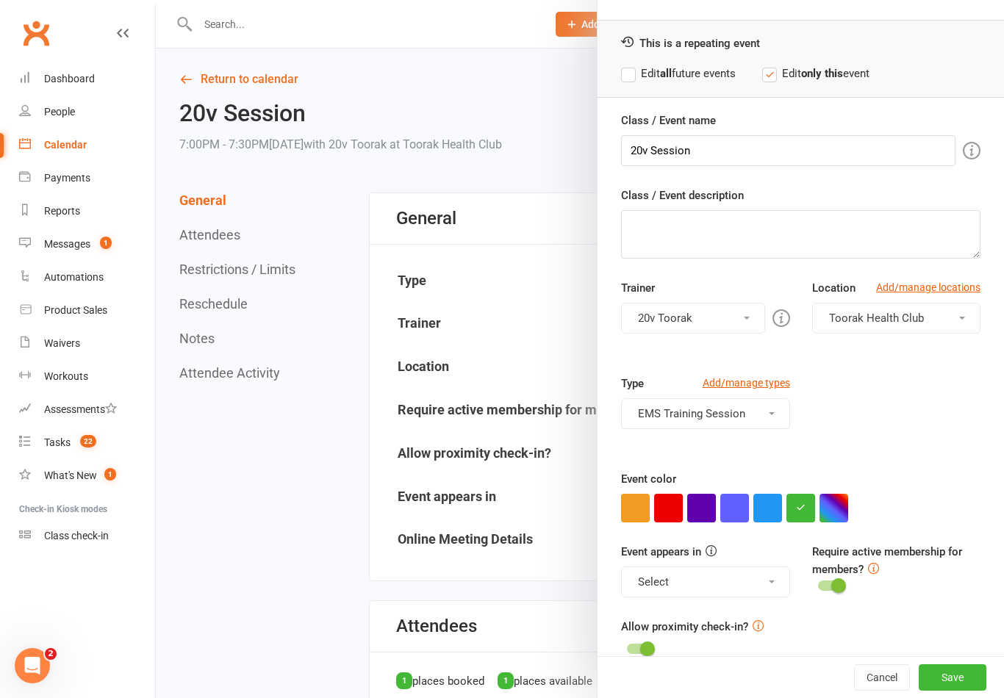
click at [262, 570] on div at bounding box center [580, 349] width 848 height 698
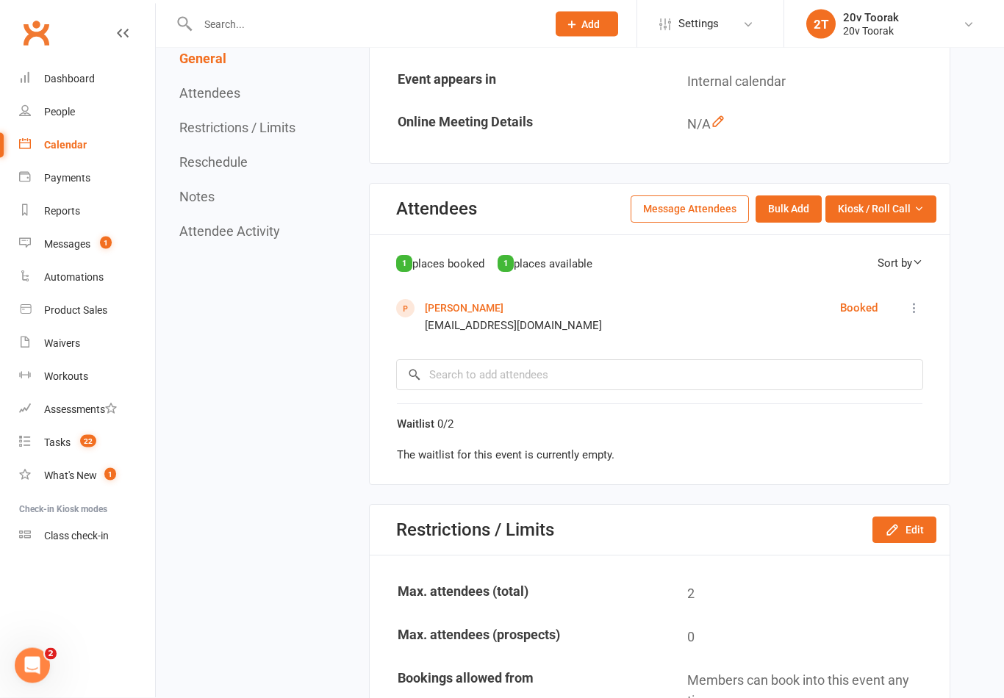
scroll to position [418, 0]
click at [909, 517] on button "Edit" at bounding box center [905, 530] width 64 height 26
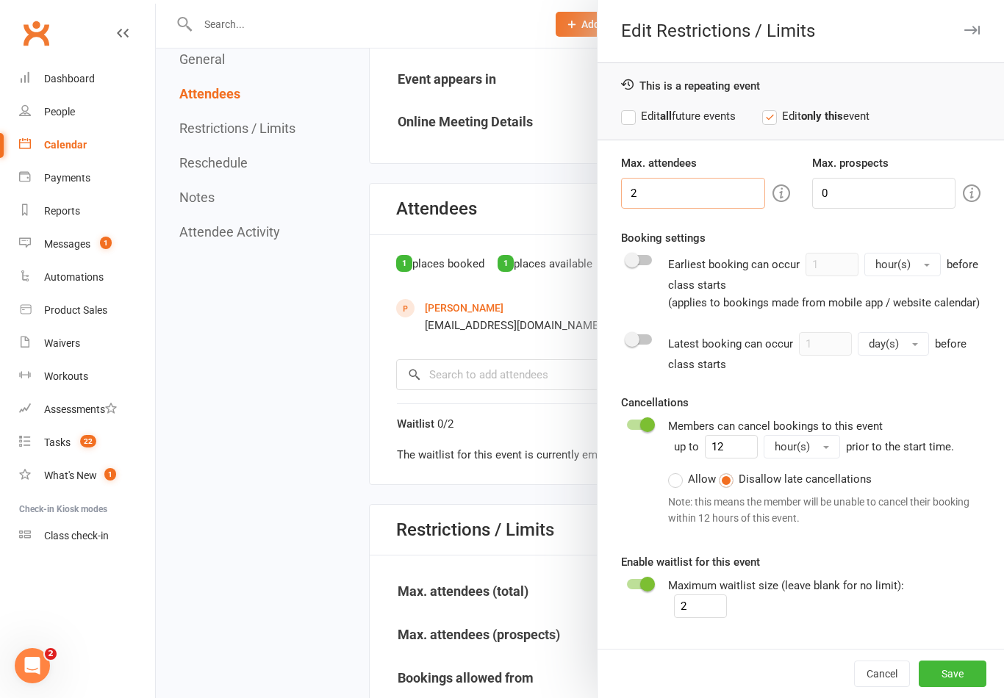
click at [720, 190] on input "2" at bounding box center [692, 193] width 143 height 31
type input "1"
click at [942, 681] on button "Save" at bounding box center [953, 674] width 68 height 26
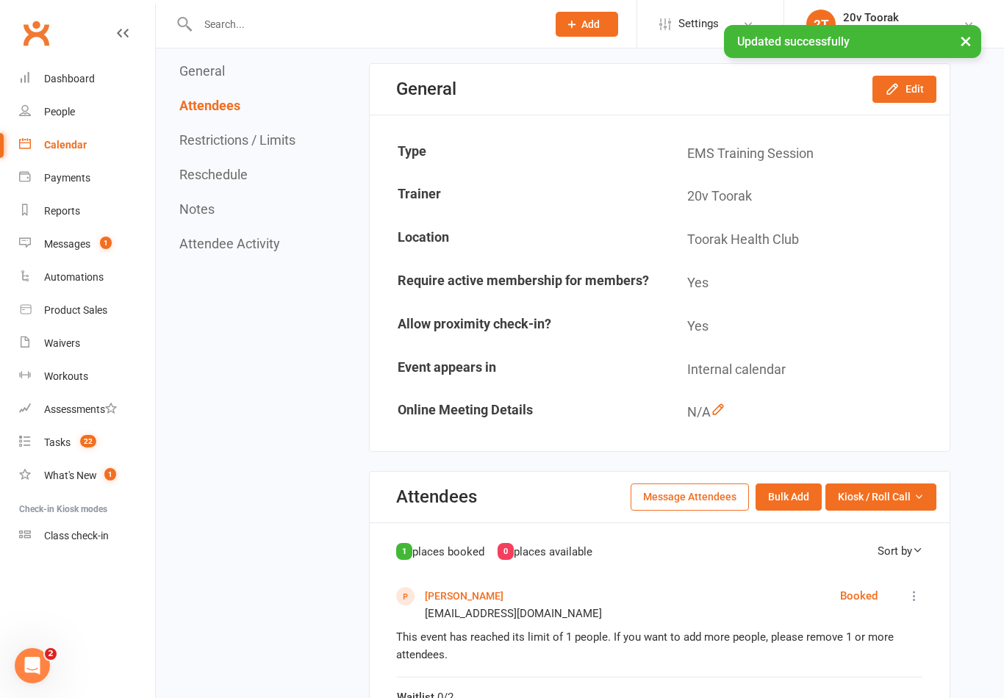
scroll to position [0, 0]
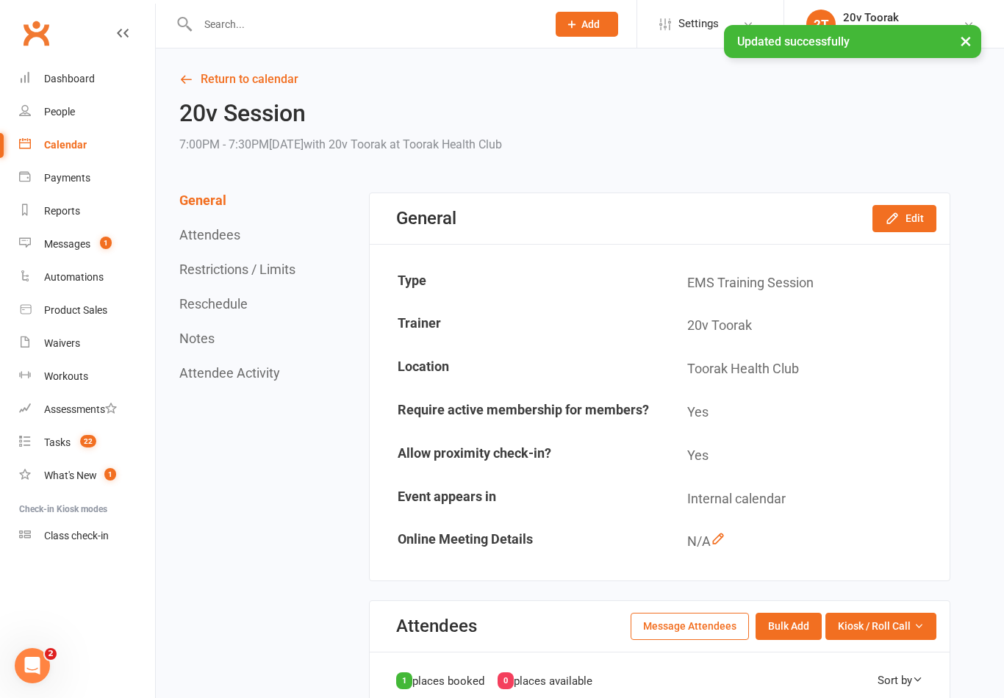
click at [904, 218] on button "Edit" at bounding box center [905, 218] width 64 height 26
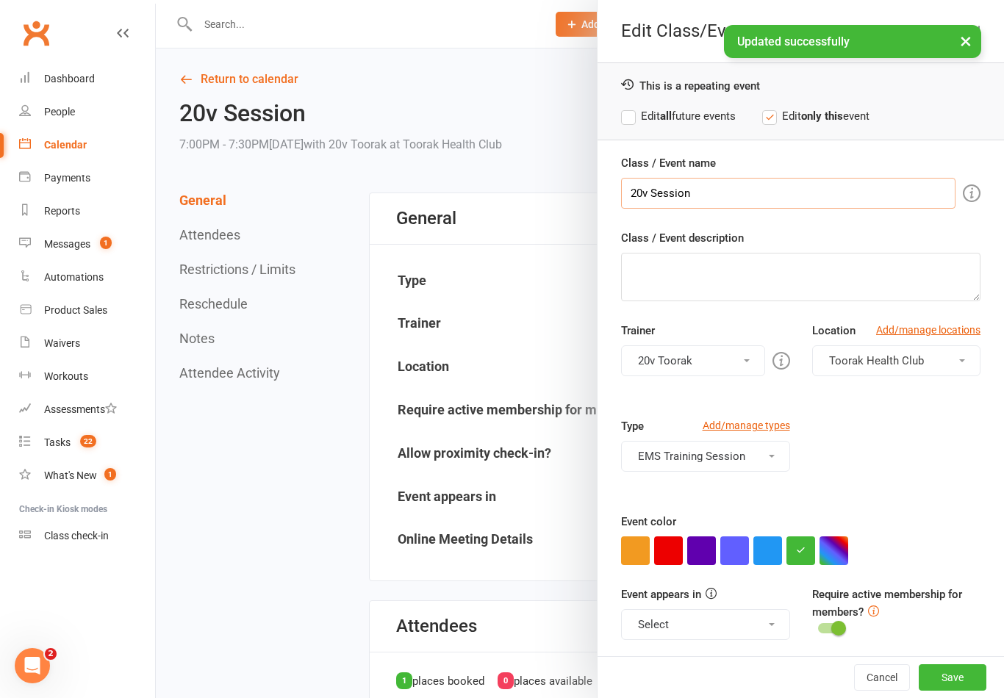
click at [653, 191] on input "20v Session" at bounding box center [788, 193] width 334 height 31
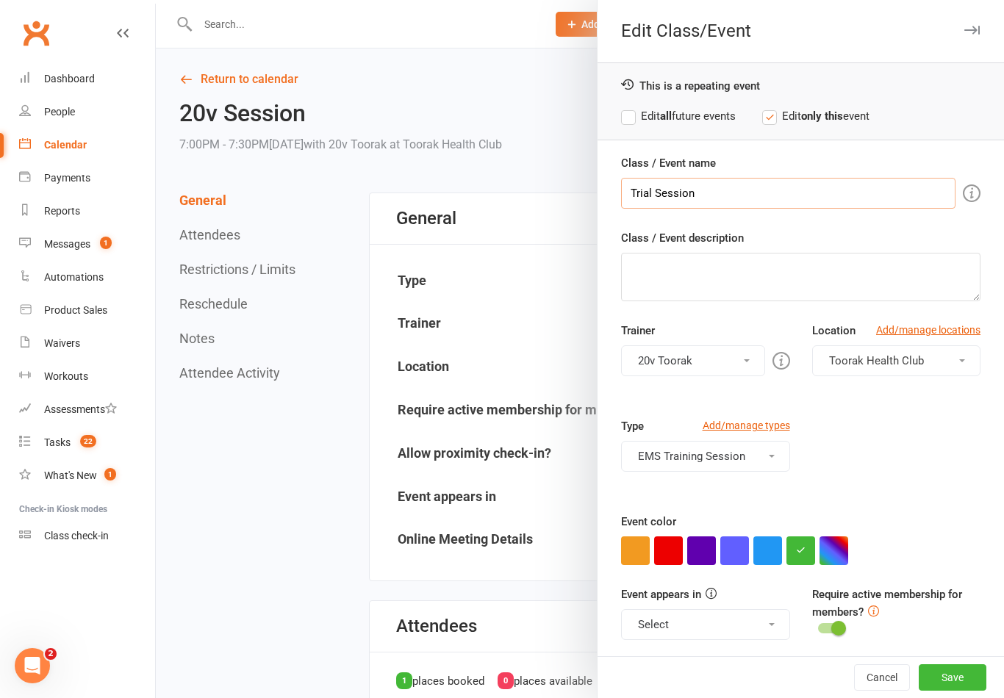
type input "Trial Session"
click at [939, 676] on button "Save" at bounding box center [953, 678] width 68 height 26
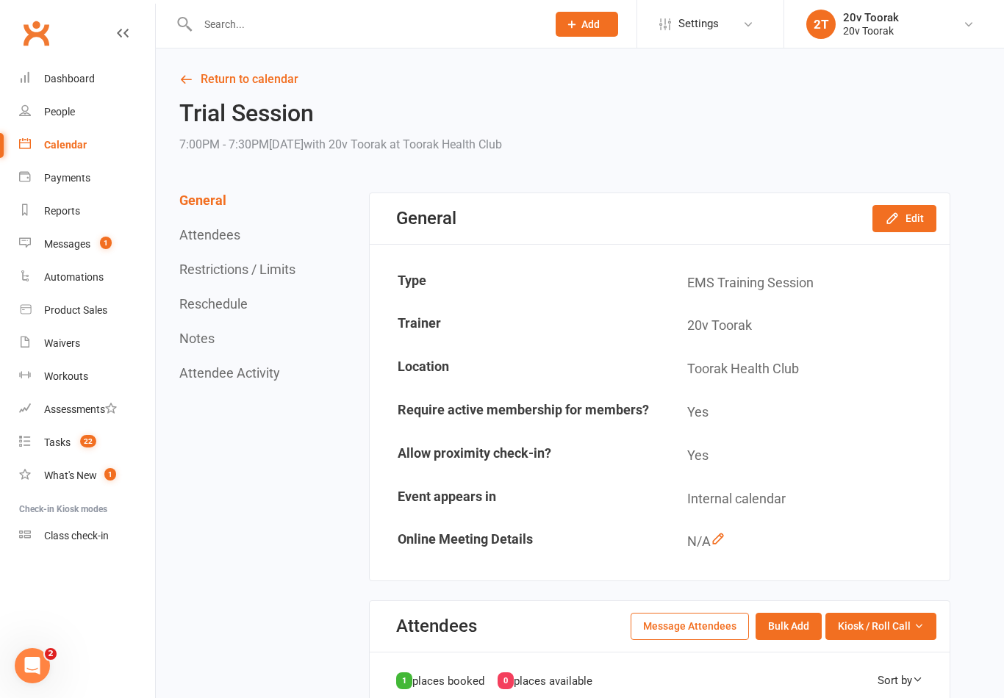
click at [29, 223] on link "Reports" at bounding box center [87, 211] width 136 height 33
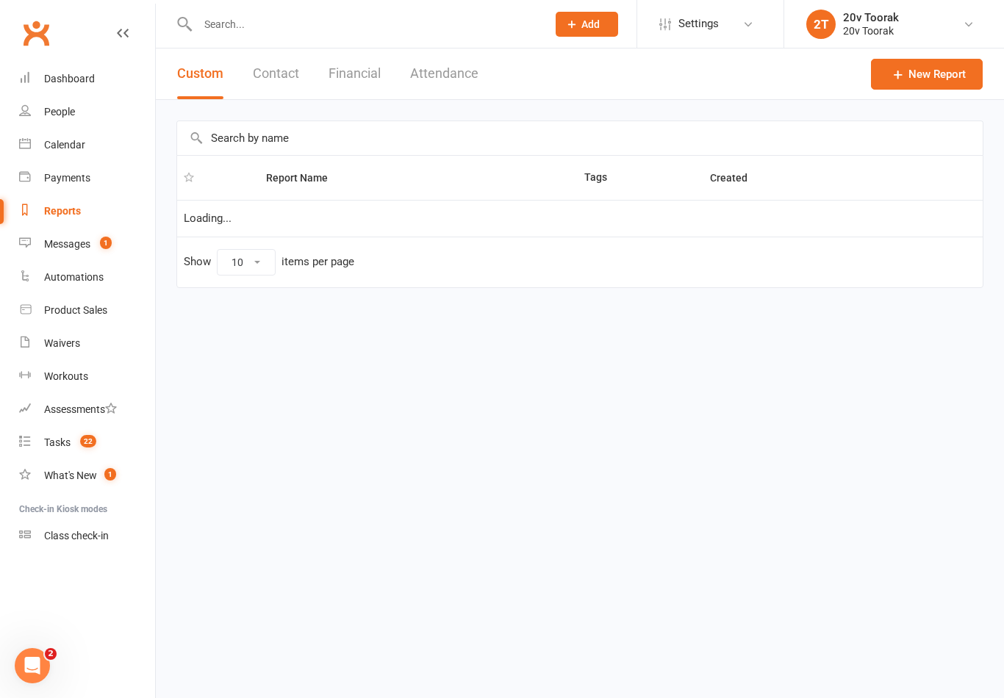
click at [46, 251] on link "Messages 1" at bounding box center [87, 244] width 136 height 33
select select "25"
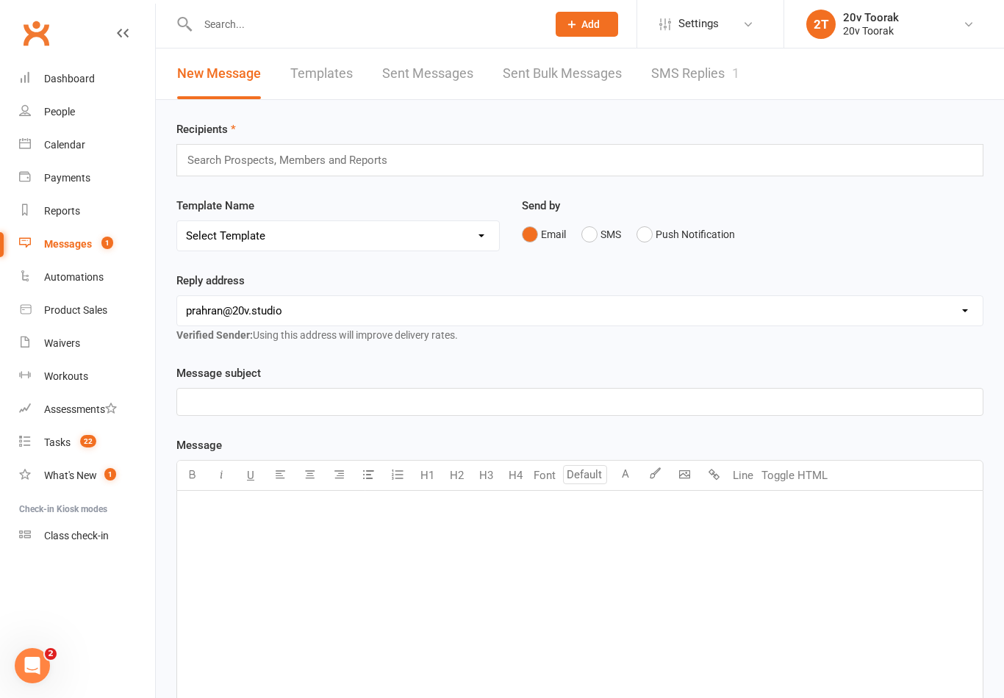
click at [45, 146] on div "Calendar" at bounding box center [64, 145] width 41 height 12
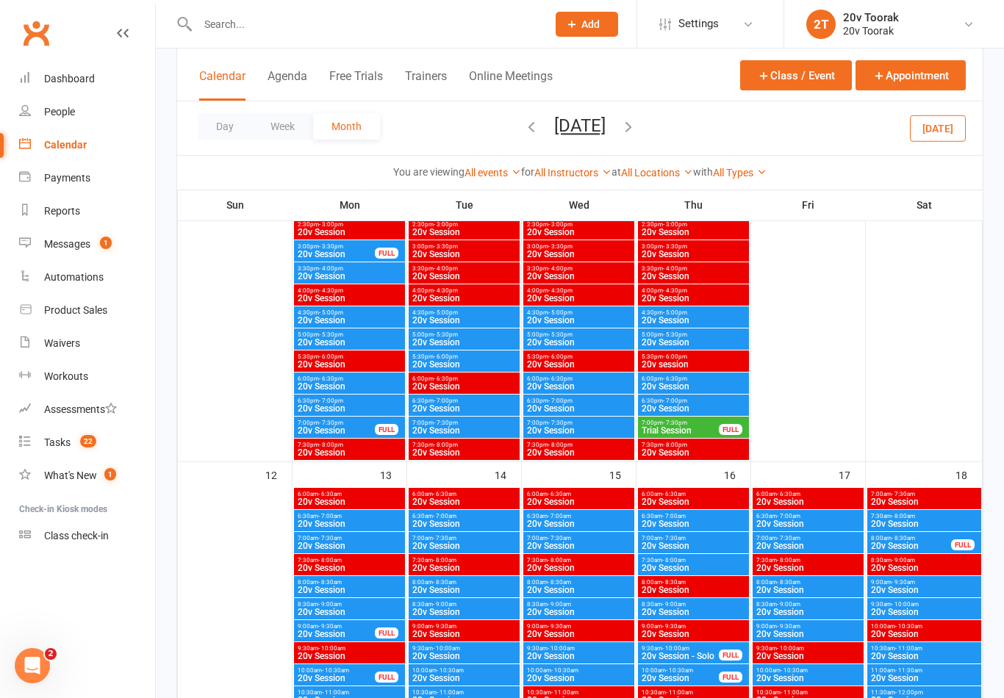
scroll to position [1030, 0]
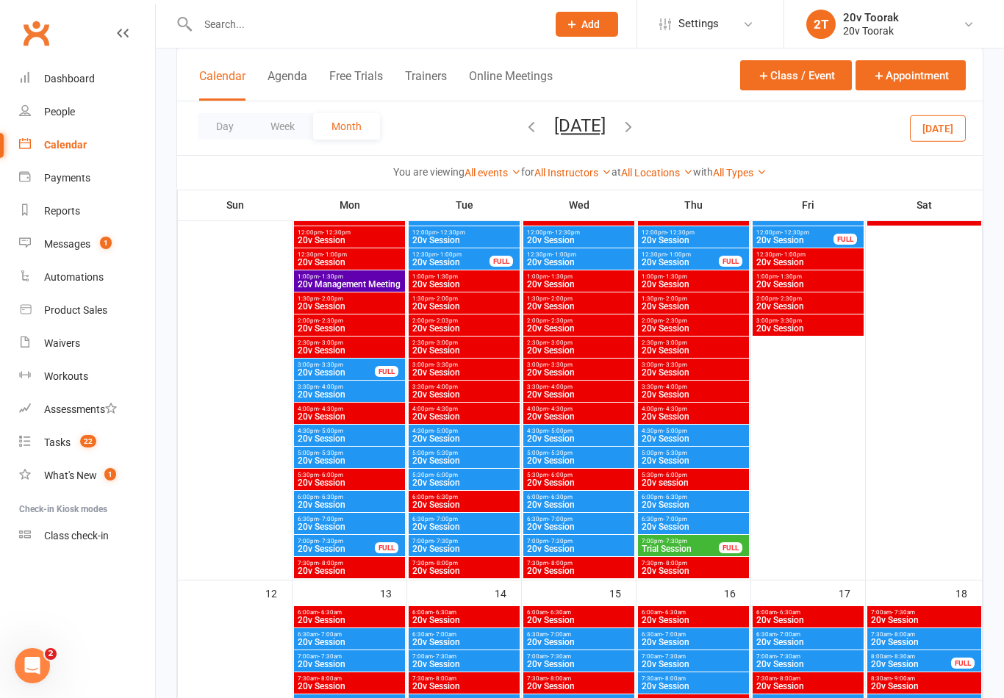
click at [673, 547] on span "Trial Session" at bounding box center [680, 549] width 79 height 9
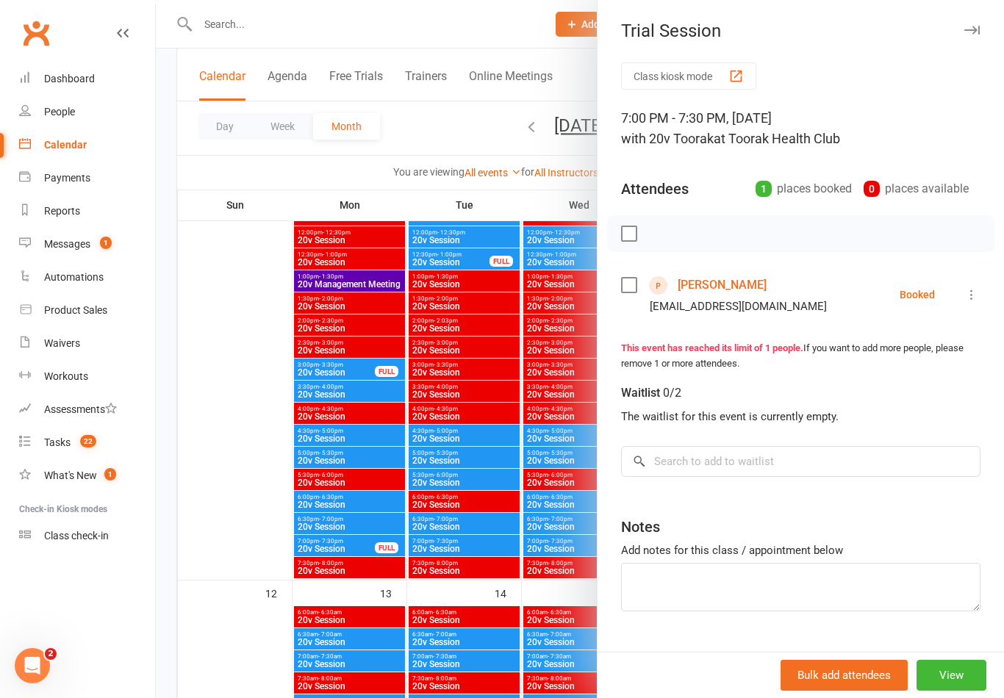
click at [756, 282] on link "[PERSON_NAME]" at bounding box center [722, 285] width 89 height 24
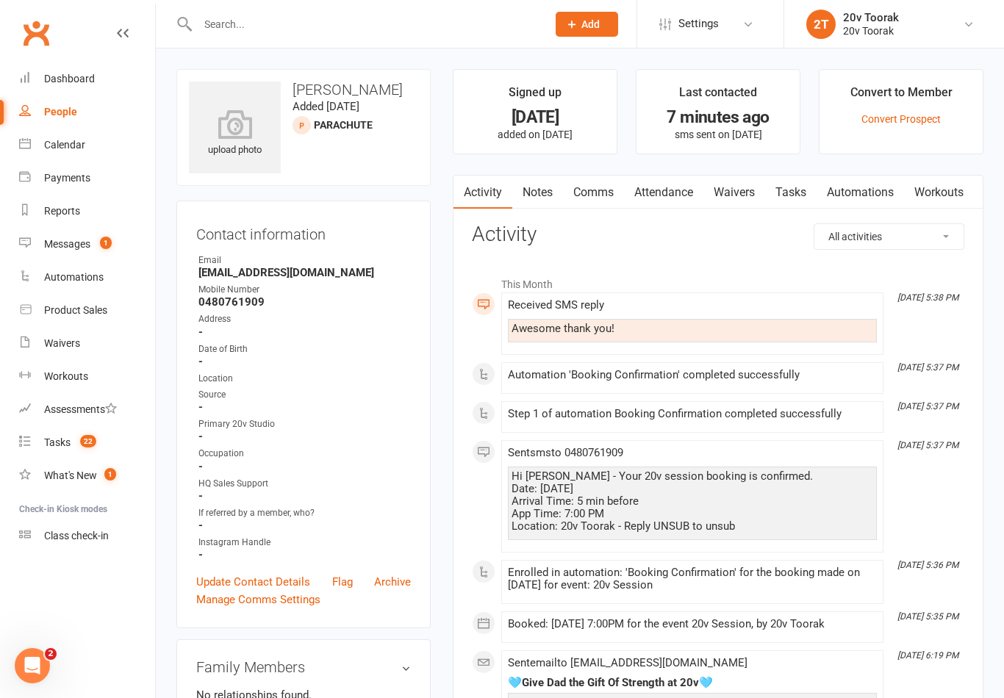
click at [612, 190] on link "Comms" at bounding box center [593, 193] width 61 height 34
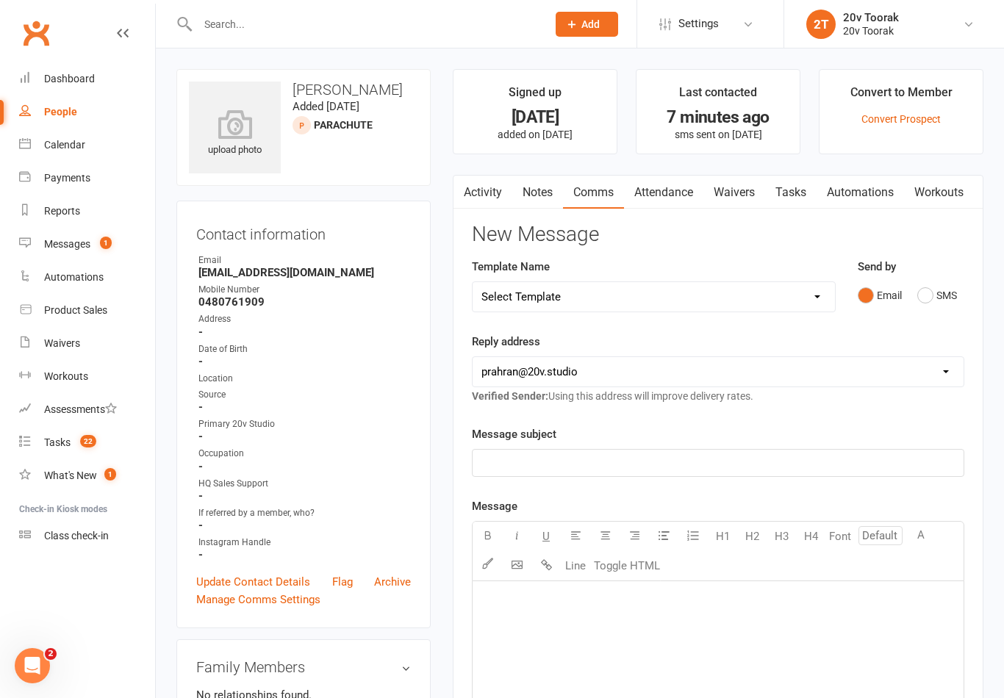
click at [923, 296] on button "SMS" at bounding box center [937, 296] width 40 height 28
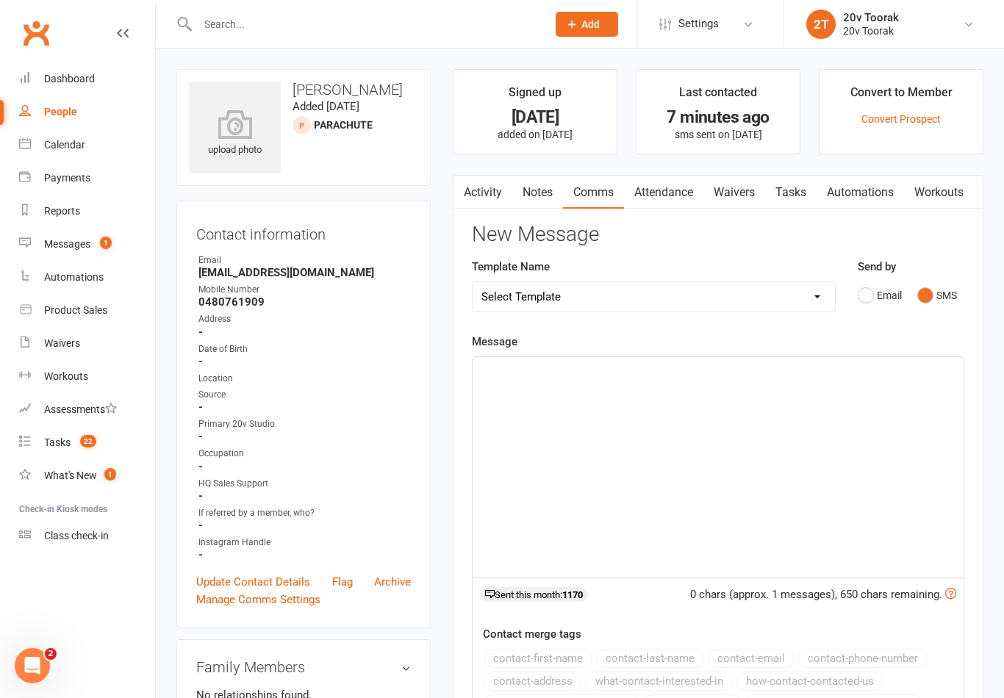
click at [737, 476] on div "﻿" at bounding box center [718, 467] width 491 height 221
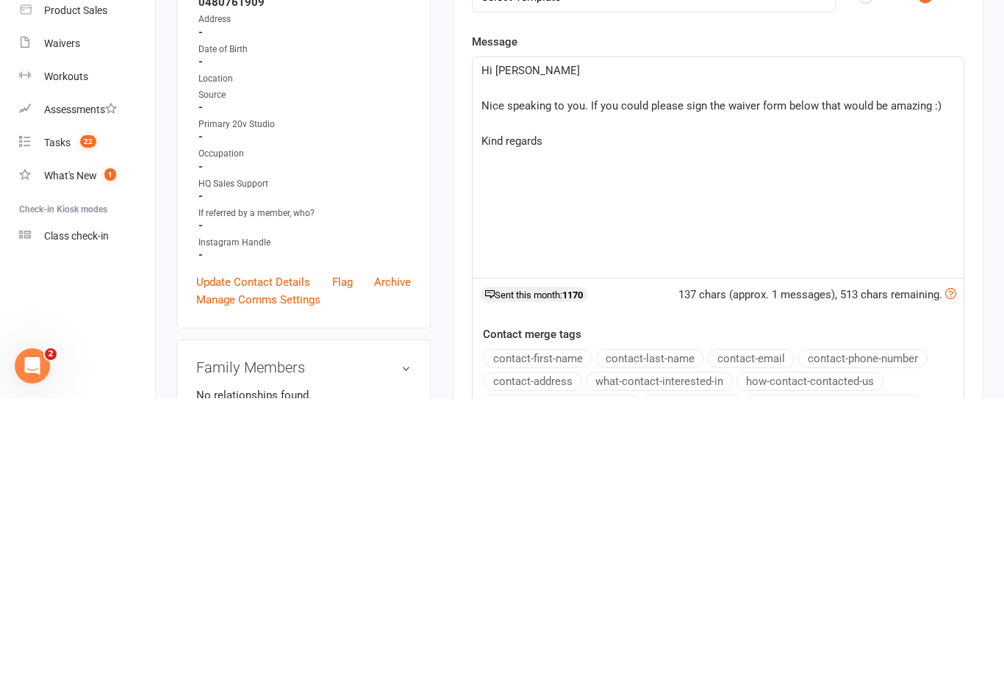
click at [584, 399] on span "Nice speaking to you. If you could please sign the waiver form below that would…" at bounding box center [711, 405] width 460 height 13
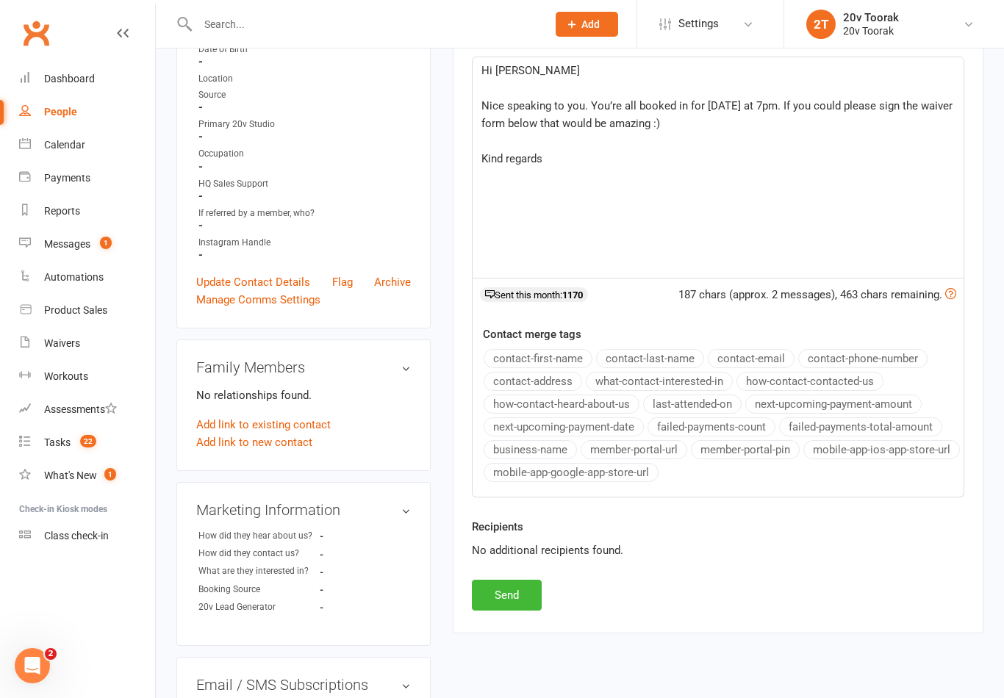
click at [604, 162] on p "Kind regards" at bounding box center [717, 159] width 473 height 18
click at [529, 588] on button "Send" at bounding box center [507, 595] width 70 height 31
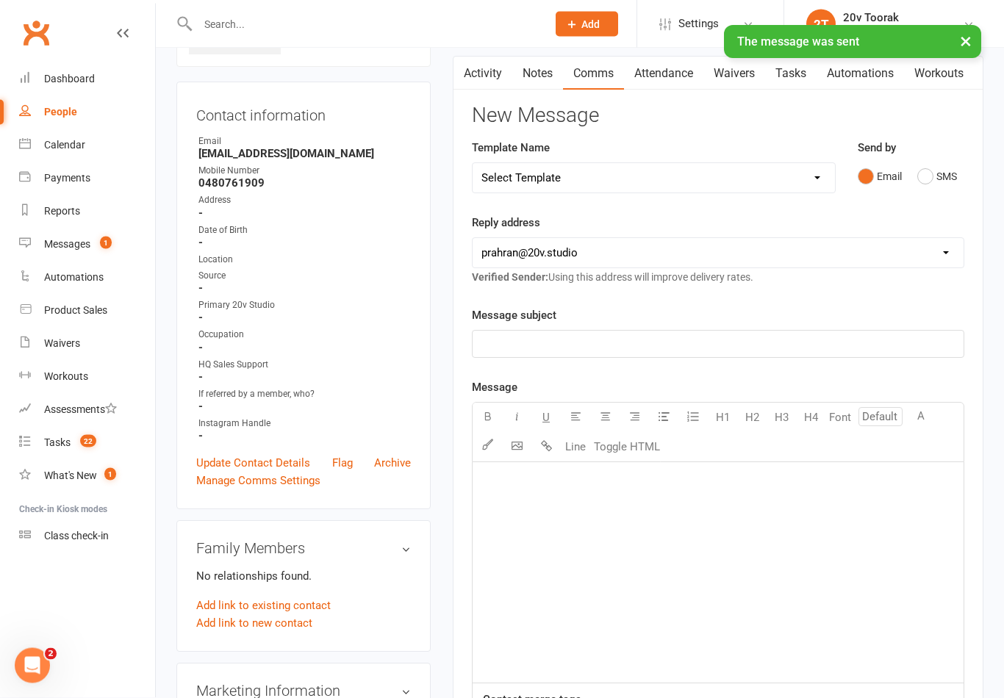
scroll to position [0, 0]
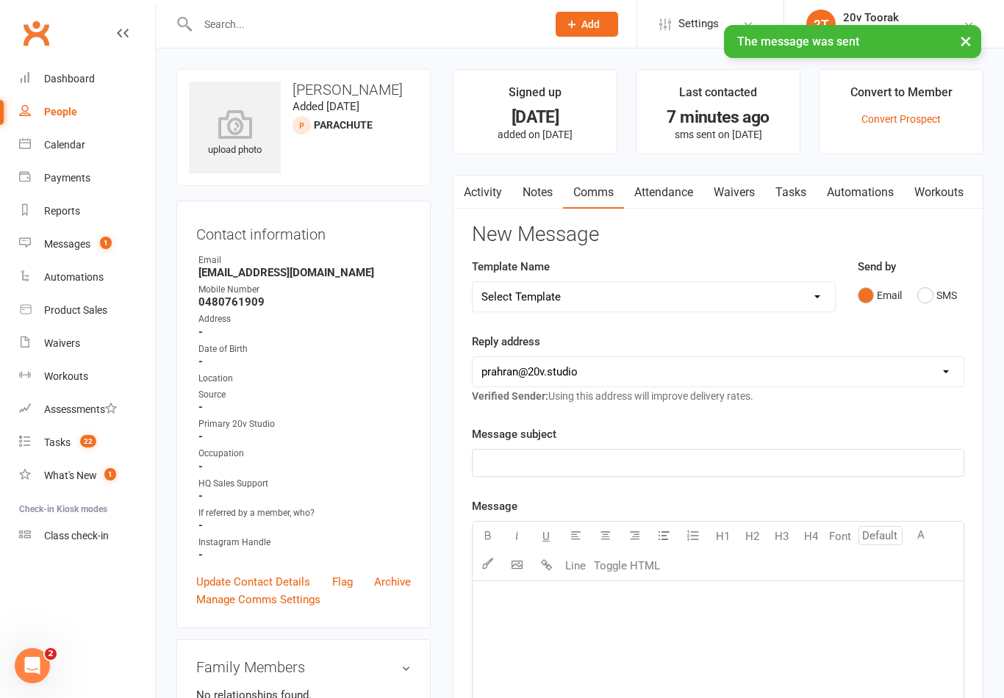
click at [751, 187] on link "Waivers" at bounding box center [734, 193] width 62 height 34
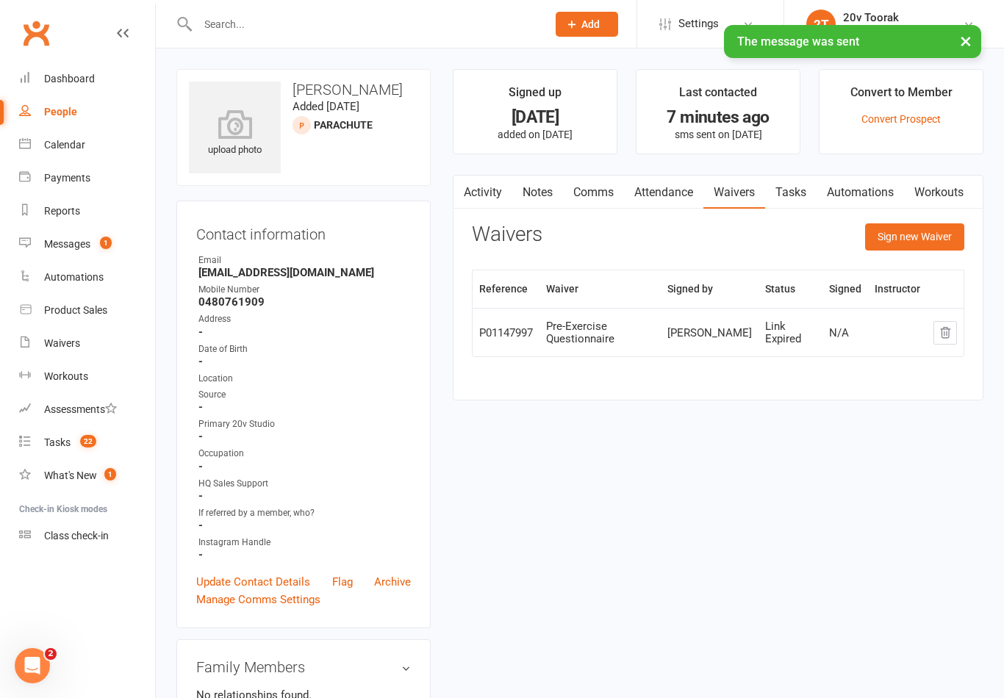
click at [947, 232] on button "Sign new Waiver" at bounding box center [914, 236] width 99 height 26
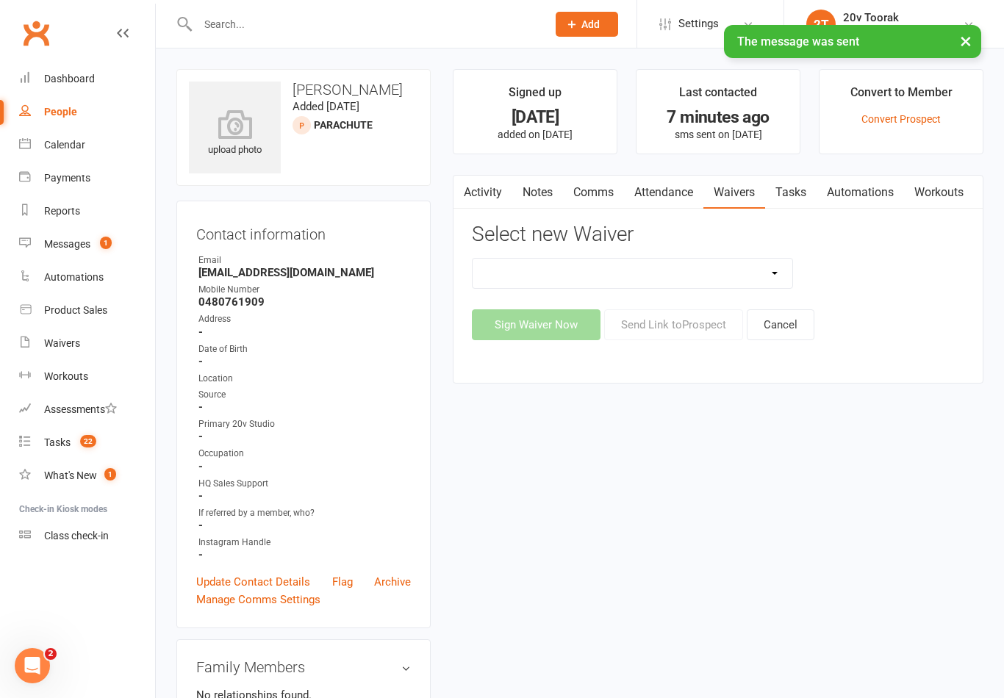
click at [709, 285] on select "20v Ambassador Program 20v Kickstarter Pack 20v Kickstarter Pack - Toorak Membe…" at bounding box center [633, 273] width 320 height 29
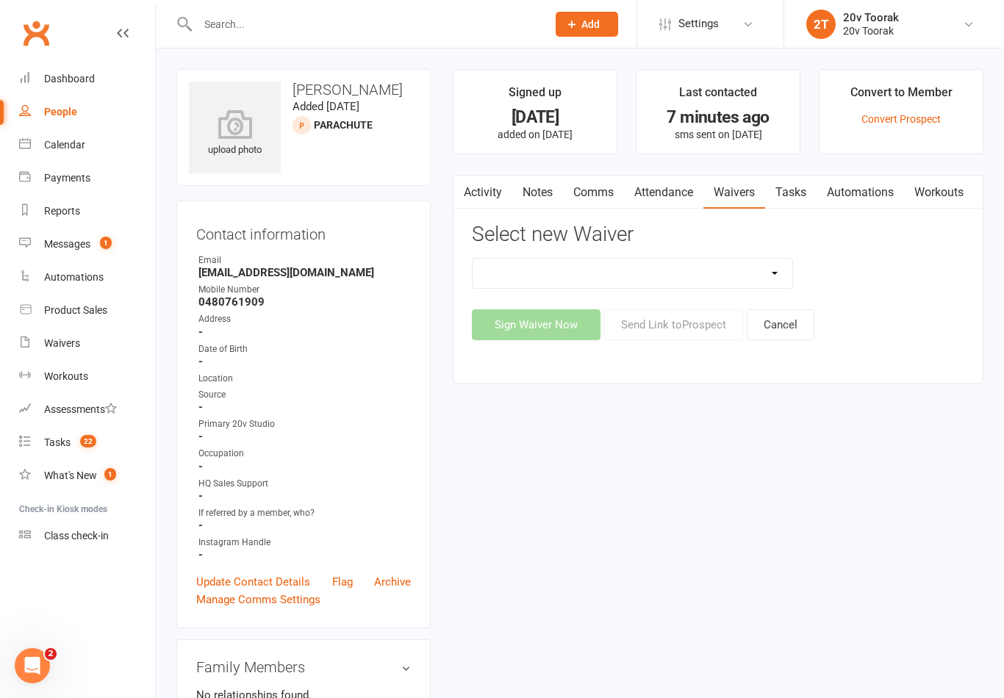
select select "8095"
click at [726, 324] on button "Send Link to [GEOGRAPHIC_DATA]" at bounding box center [673, 324] width 139 height 31
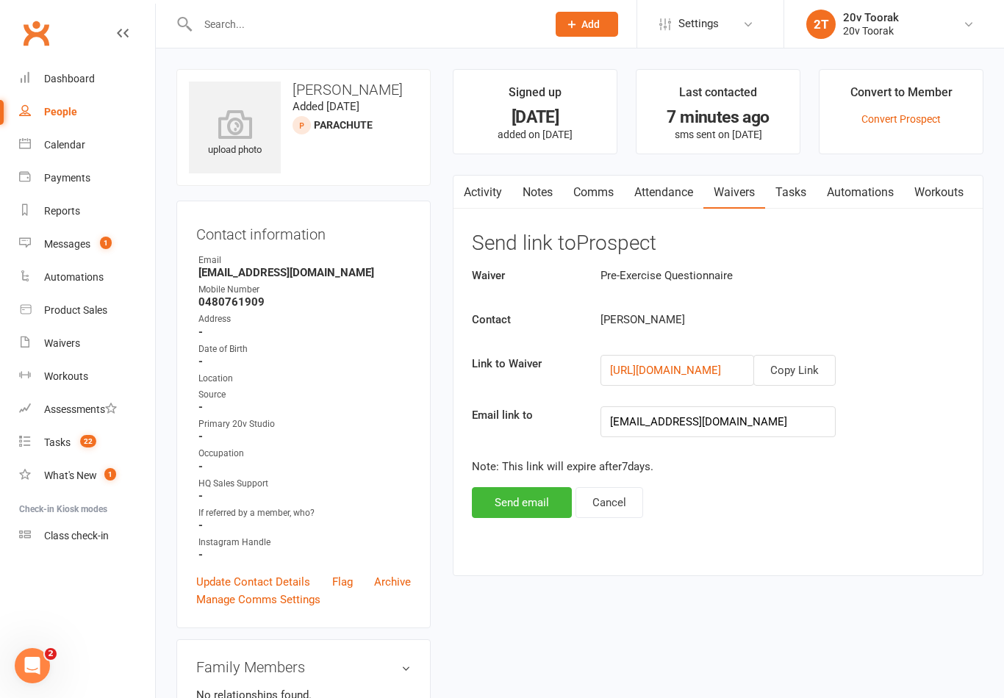
click at [798, 370] on button "Copy Link" at bounding box center [794, 370] width 82 height 31
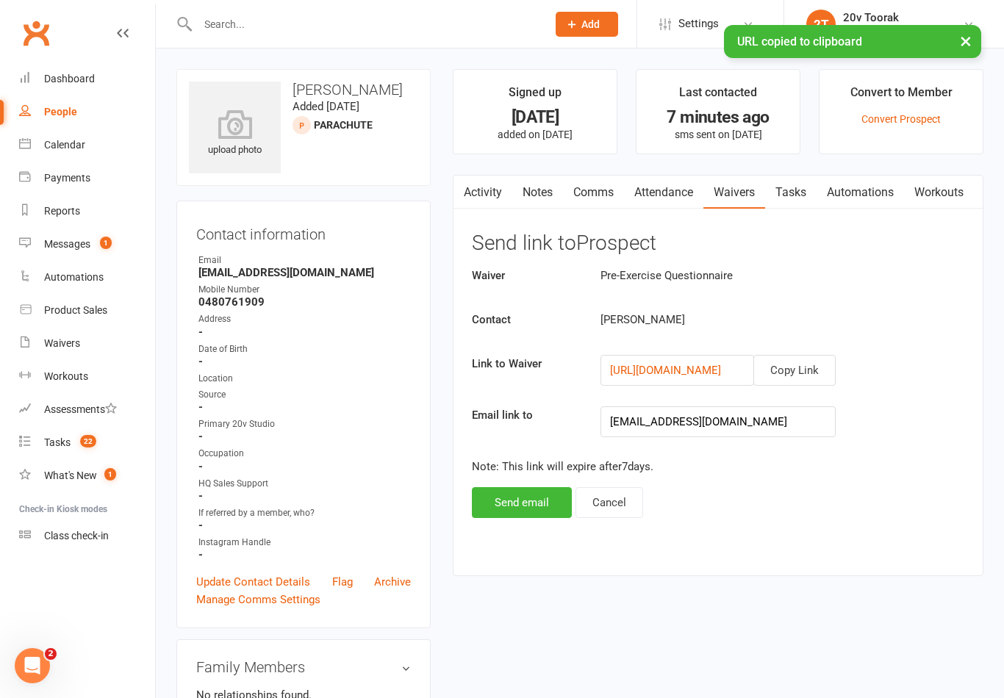
click at [551, 195] on link "Notes" at bounding box center [537, 193] width 51 height 34
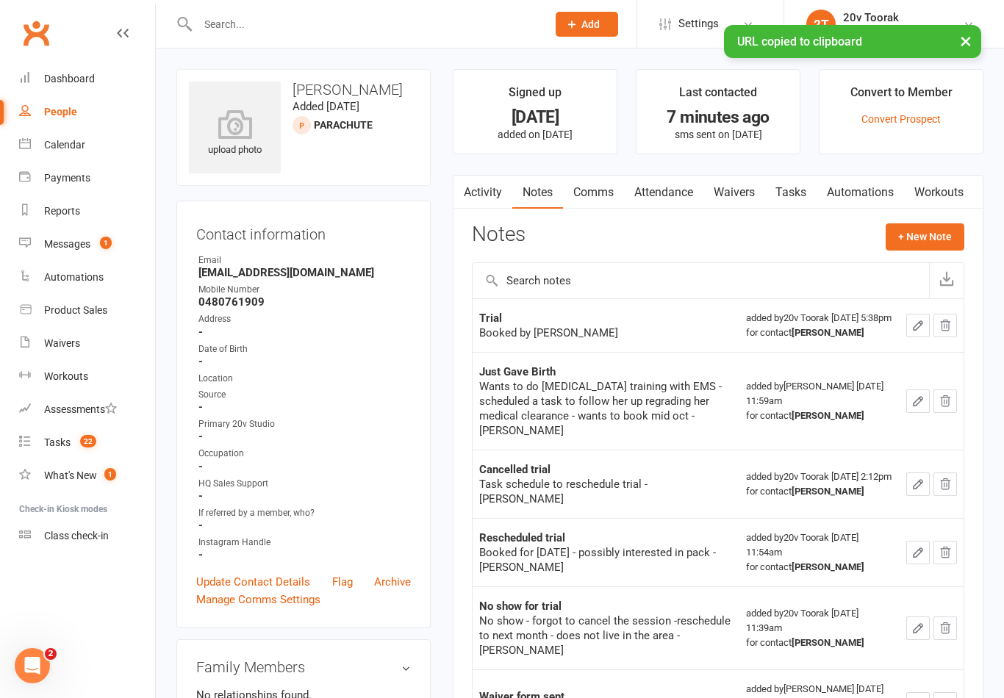
click at [606, 188] on link "Comms" at bounding box center [593, 193] width 61 height 34
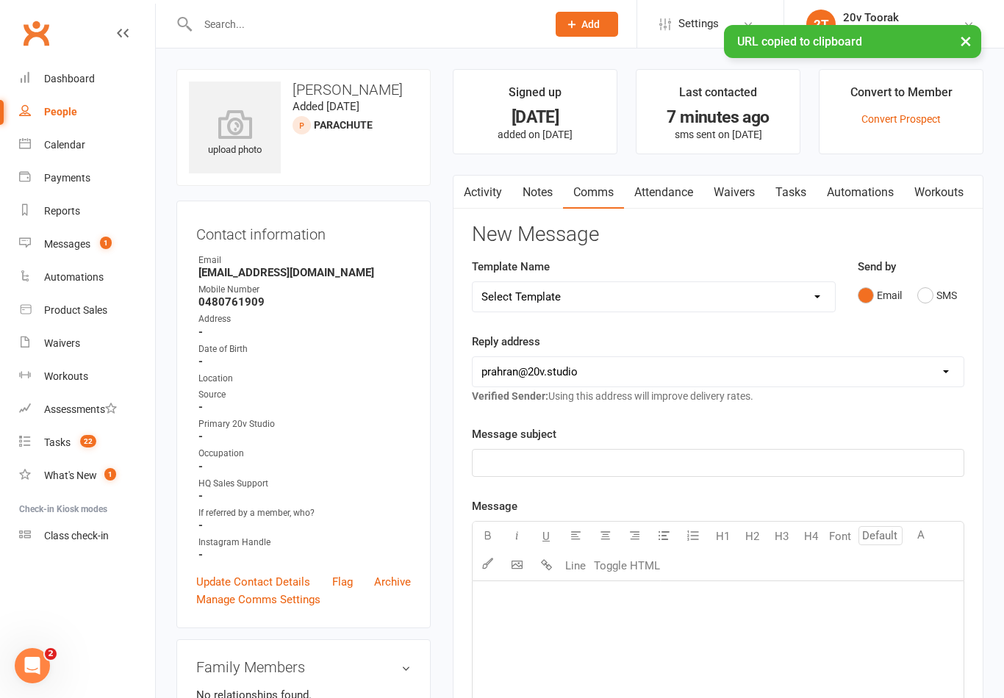
click at [931, 294] on button "SMS" at bounding box center [937, 296] width 40 height 28
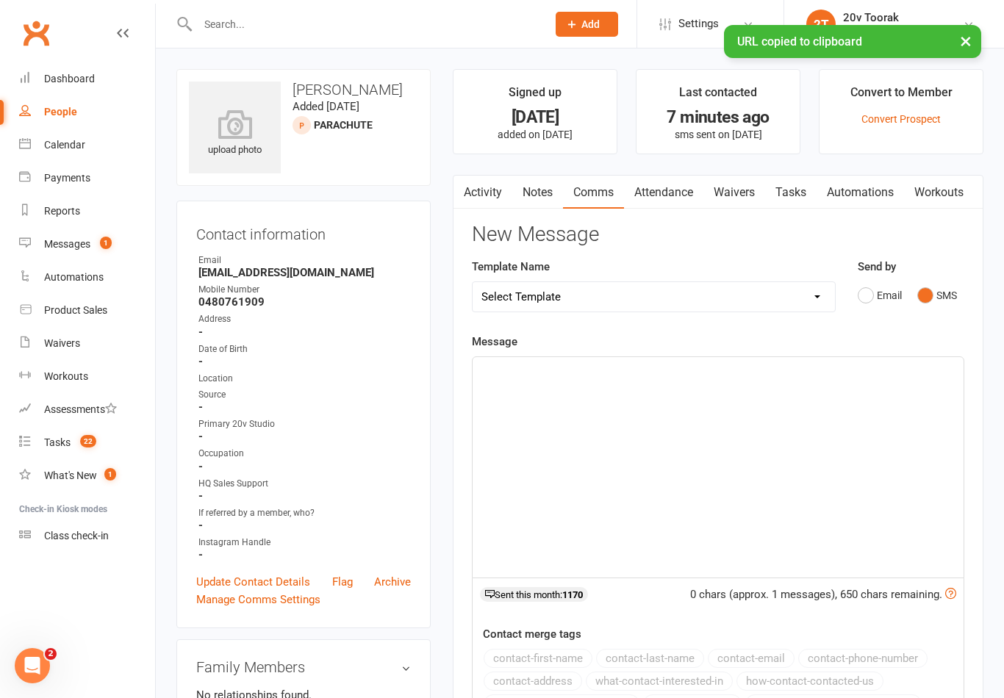
click at [692, 436] on div "﻿" at bounding box center [718, 467] width 491 height 221
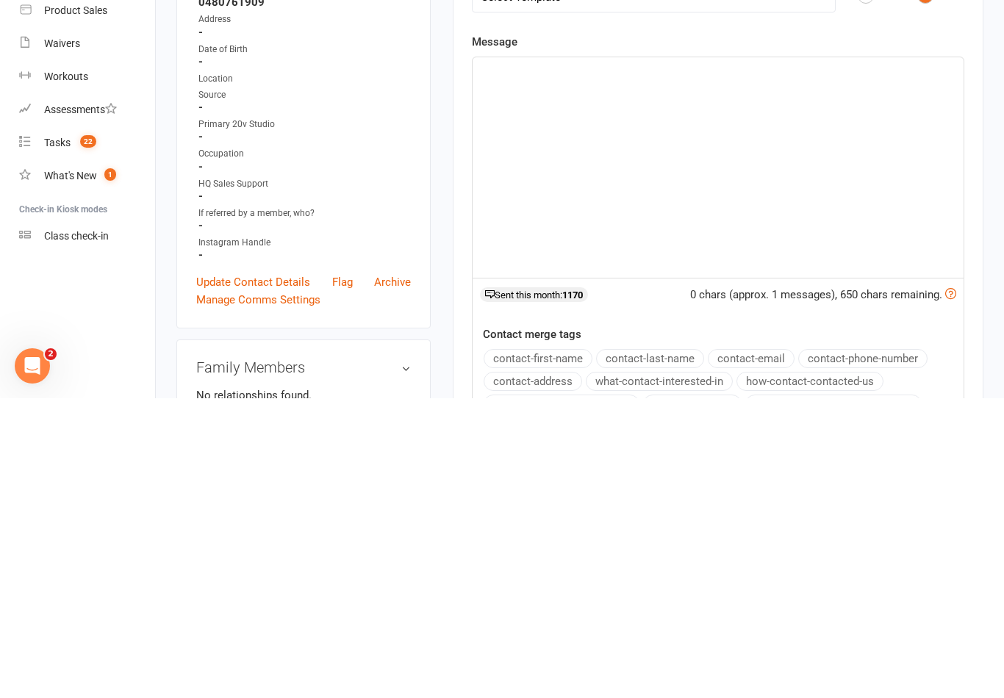
click at [579, 362] on p "﻿" at bounding box center [717, 371] width 473 height 18
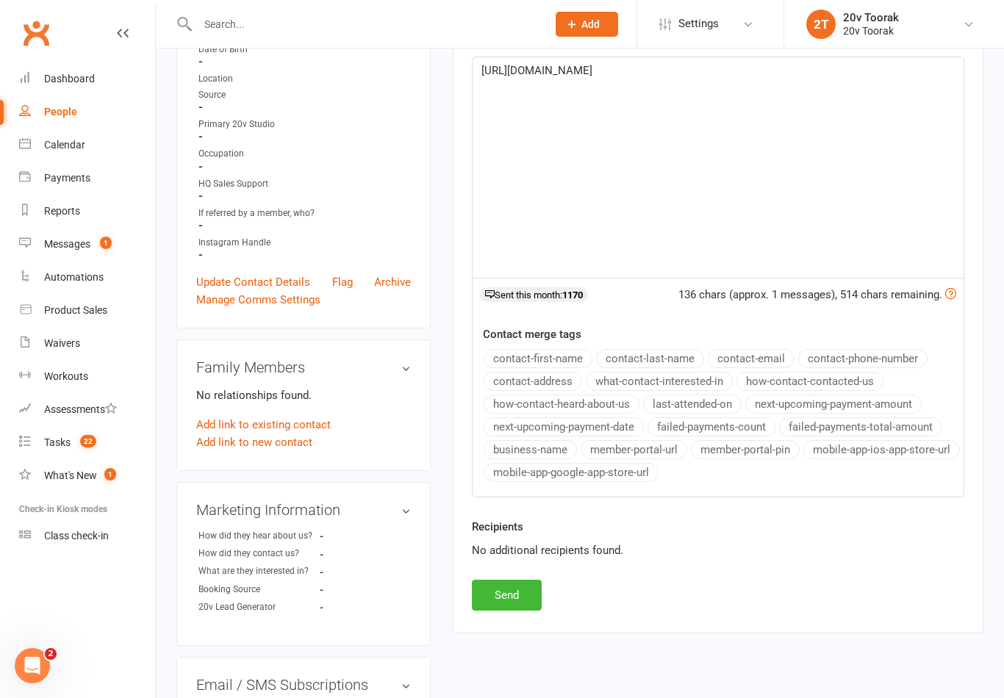
click at [527, 604] on button "Send" at bounding box center [507, 595] width 70 height 31
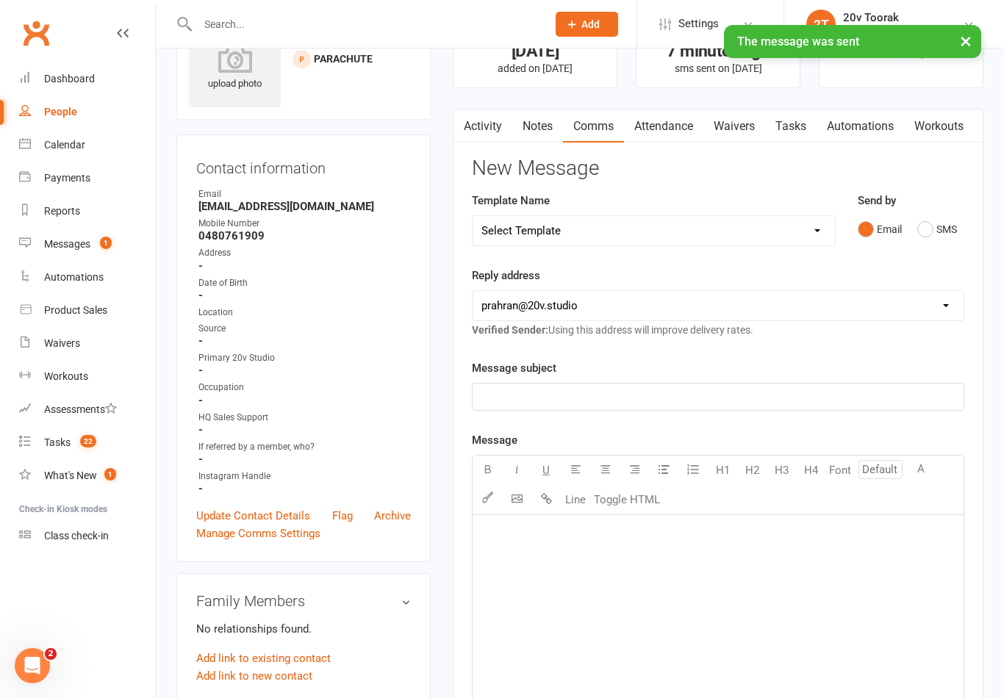
scroll to position [0, 0]
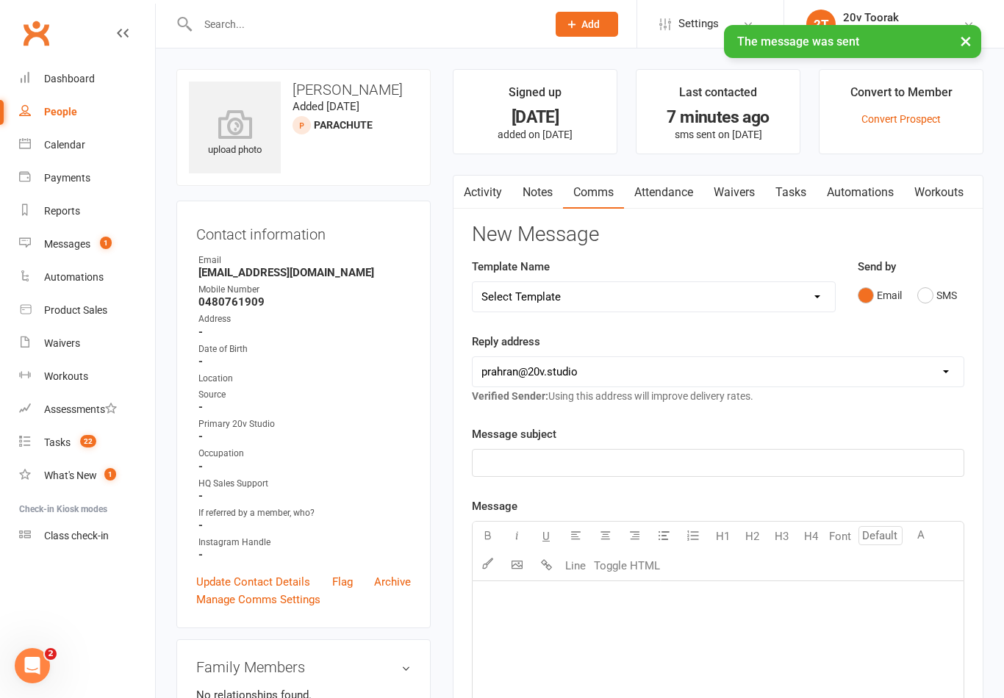
click at [487, 188] on link "Activity" at bounding box center [483, 193] width 59 height 34
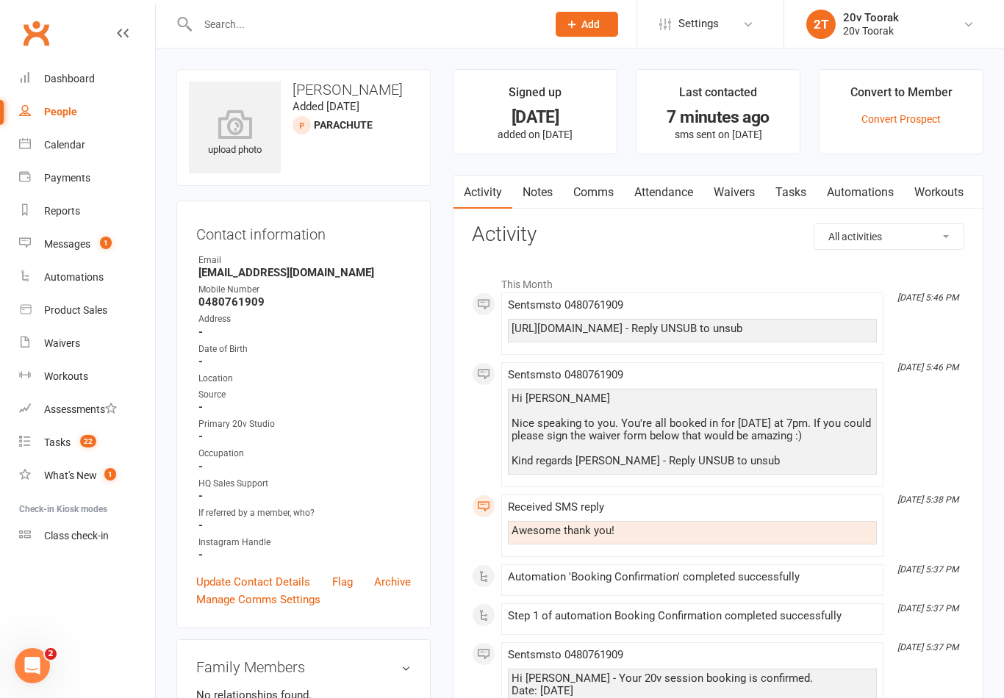
click at [62, 258] on link "Messages 1" at bounding box center [87, 244] width 136 height 33
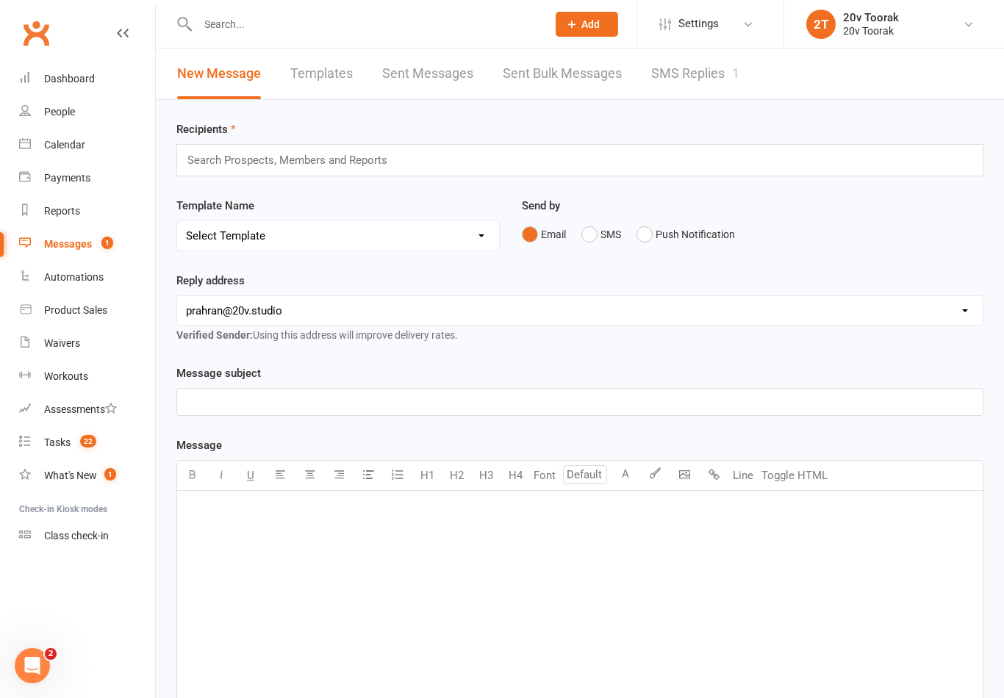
click at [730, 76] on link "SMS Replies 1" at bounding box center [695, 74] width 88 height 51
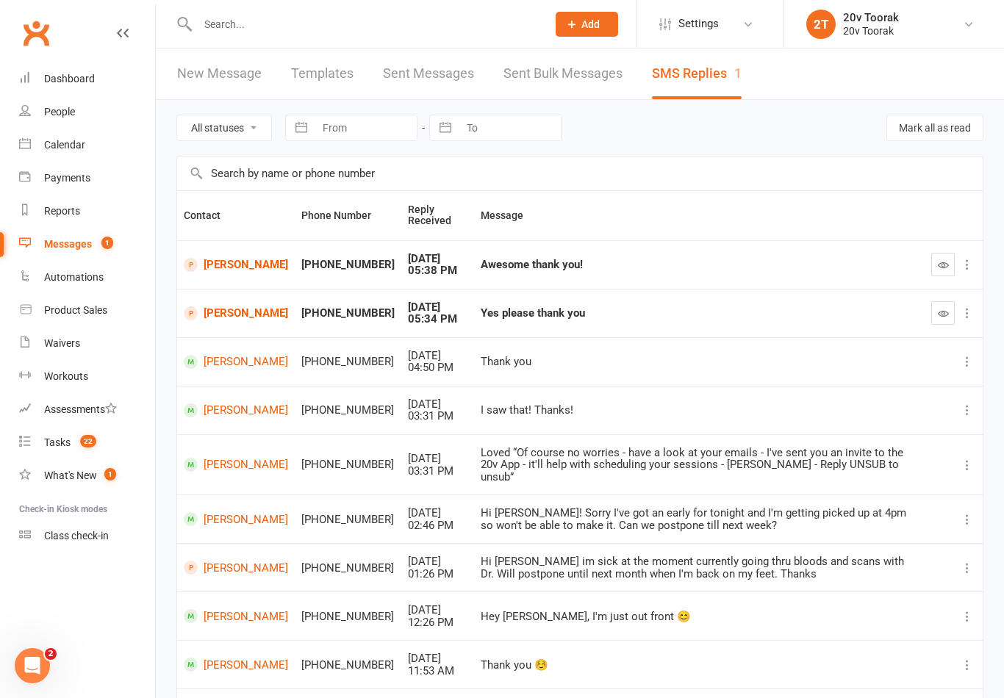
click at [207, 258] on link "[PERSON_NAME]" at bounding box center [236, 265] width 104 height 14
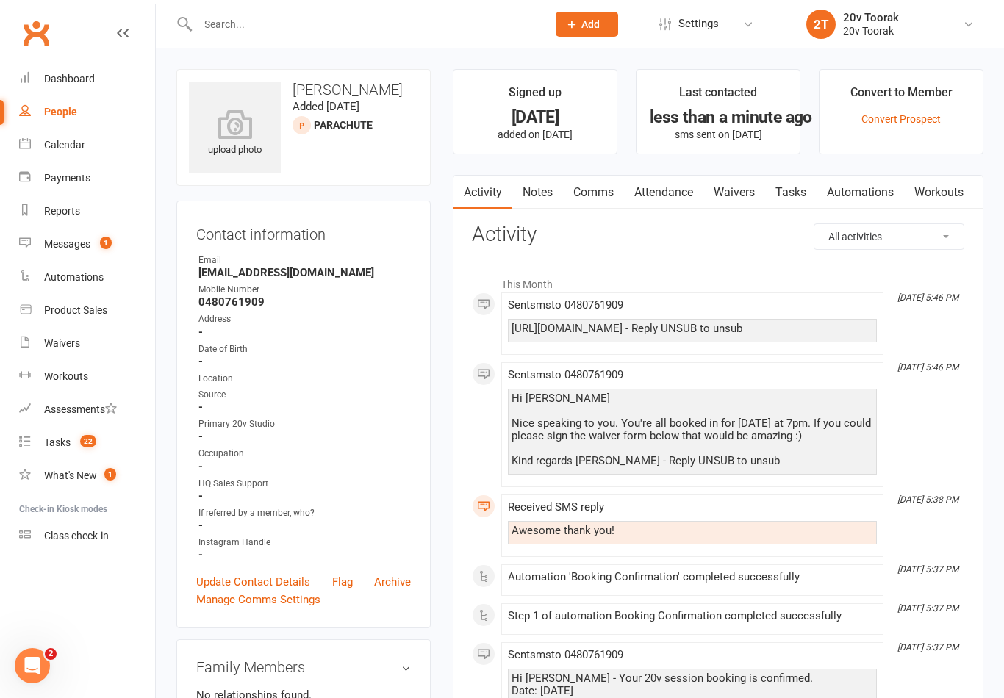
click at [74, 248] on div "Messages" at bounding box center [67, 244] width 46 height 12
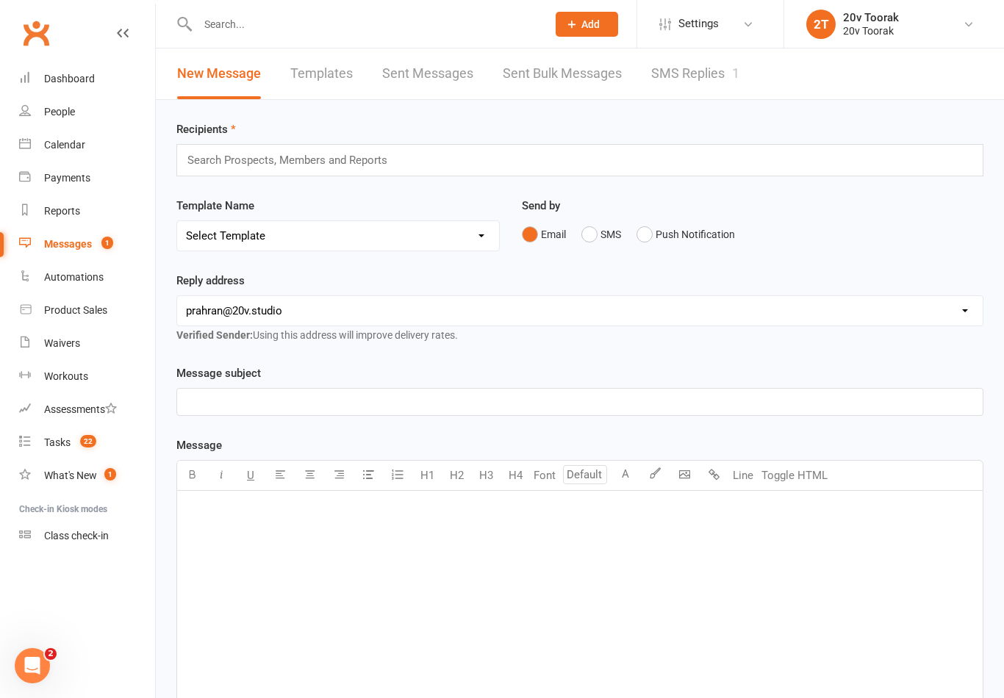
click at [717, 79] on link "SMS Replies 1" at bounding box center [695, 74] width 88 height 51
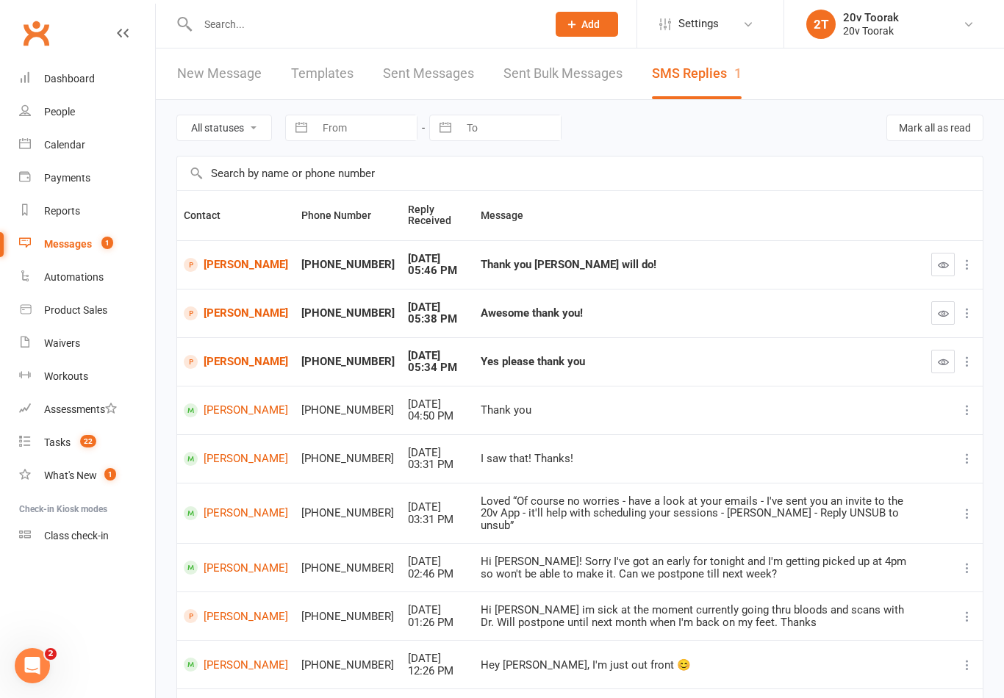
click at [948, 362] on icon "button" at bounding box center [943, 362] width 11 height 11
click at [769, 421] on td "Thank you" at bounding box center [699, 410] width 451 height 49
click at [939, 351] on button "button" at bounding box center [943, 362] width 24 height 24
click at [950, 364] on button "button" at bounding box center [943, 362] width 24 height 24
click at [944, 315] on icon "button" at bounding box center [943, 313] width 11 height 11
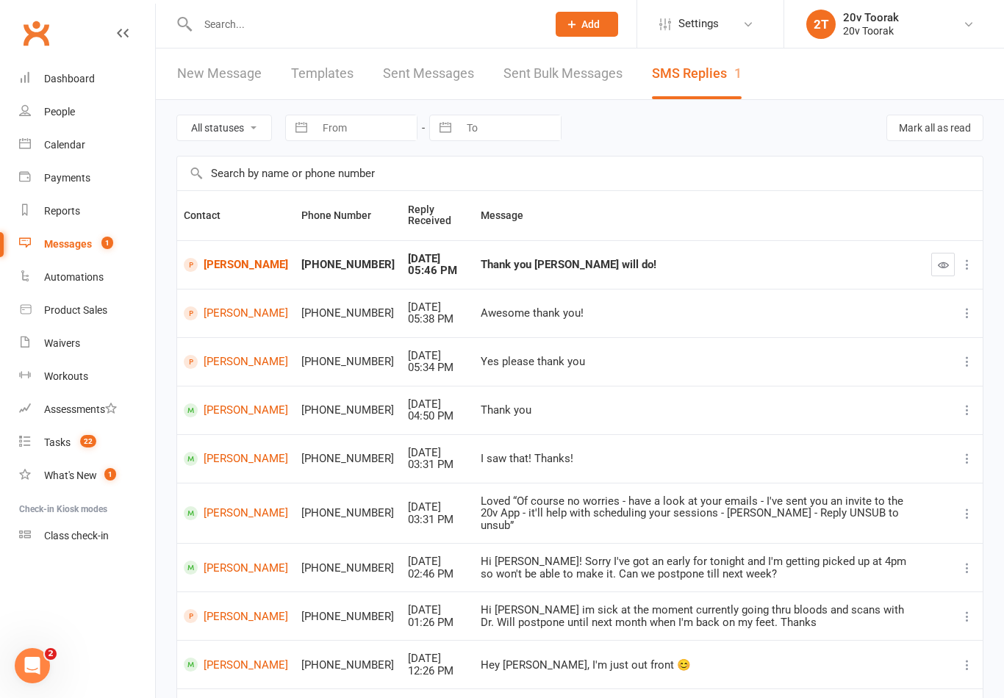
click at [942, 264] on icon "button" at bounding box center [943, 264] width 11 height 11
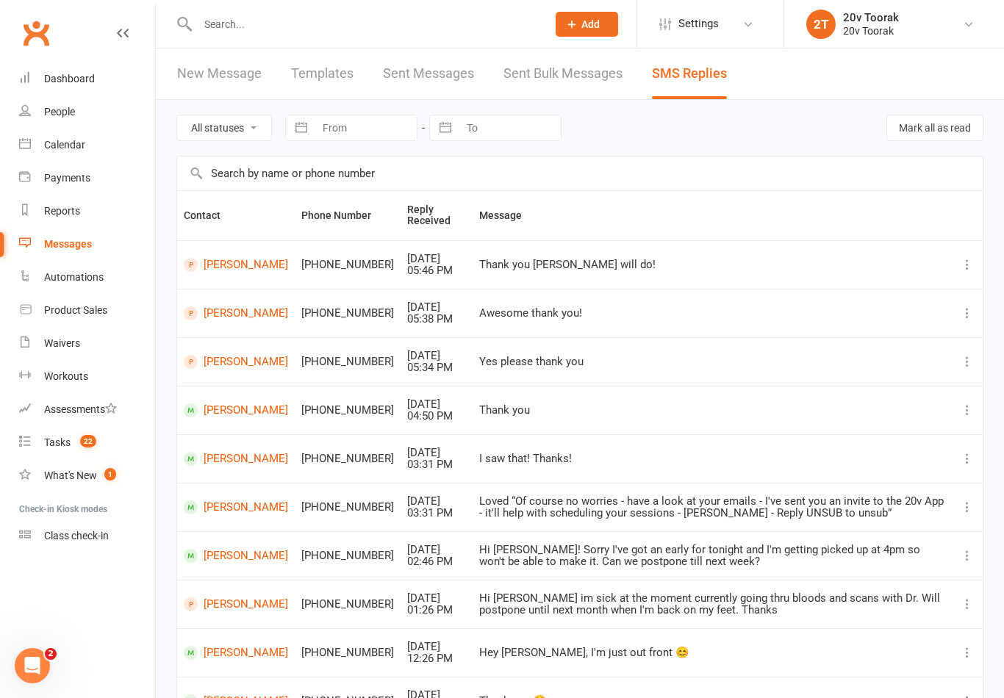
click at [45, 434] on link "Tasks 22" at bounding box center [87, 442] width 136 height 33
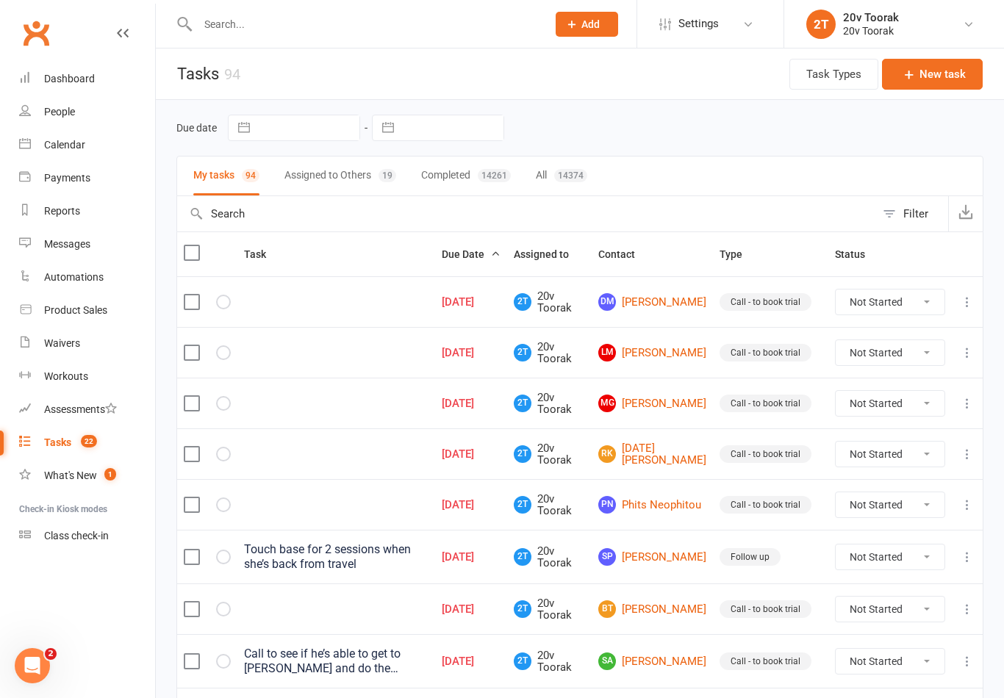
click at [43, 441] on link "Tasks 22" at bounding box center [87, 442] width 136 height 33
click at [24, 146] on icon at bounding box center [25, 143] width 12 height 12
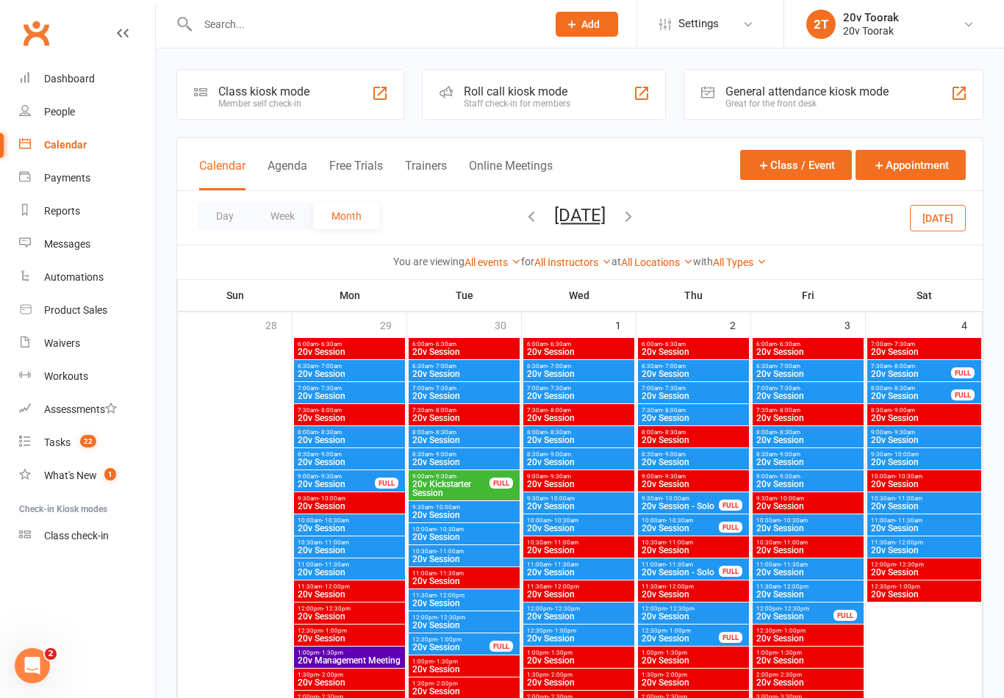
click at [523, 220] on icon "button" at bounding box center [531, 216] width 16 height 16
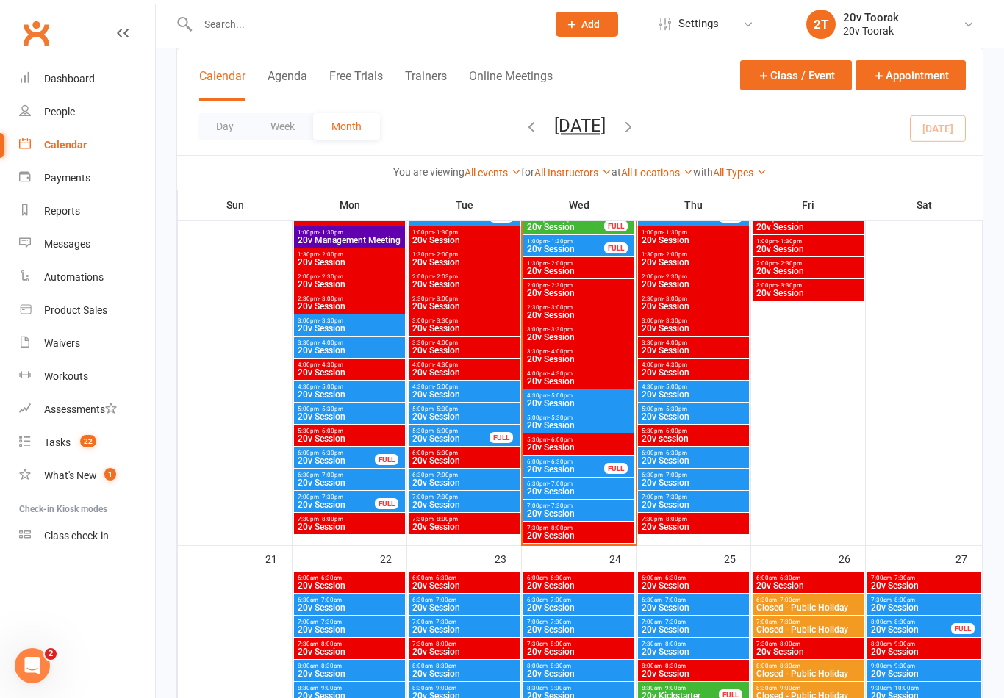
scroll to position [1719, 0]
click at [603, 471] on span "20v Session" at bounding box center [565, 470] width 79 height 9
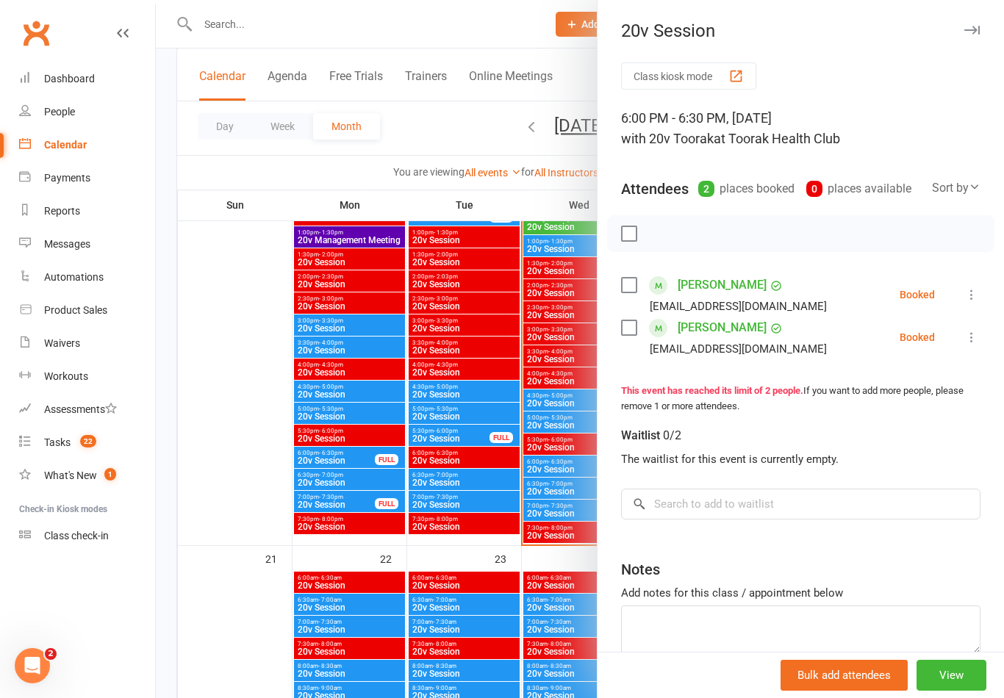
click at [972, 301] on icon at bounding box center [971, 294] width 15 height 15
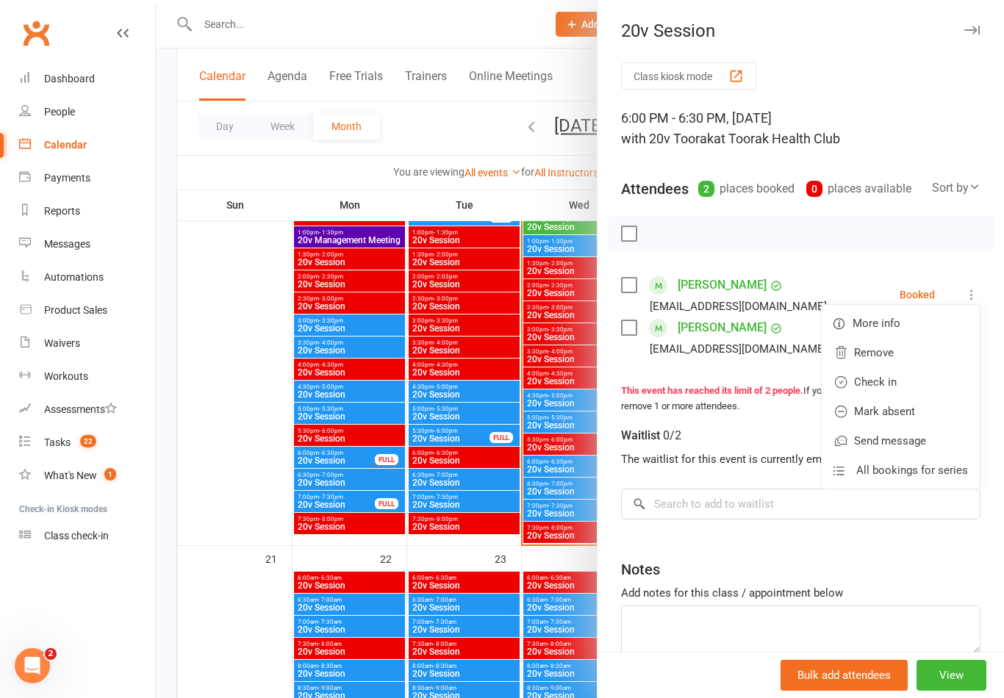
click at [927, 411] on link "Mark absent" at bounding box center [901, 411] width 158 height 29
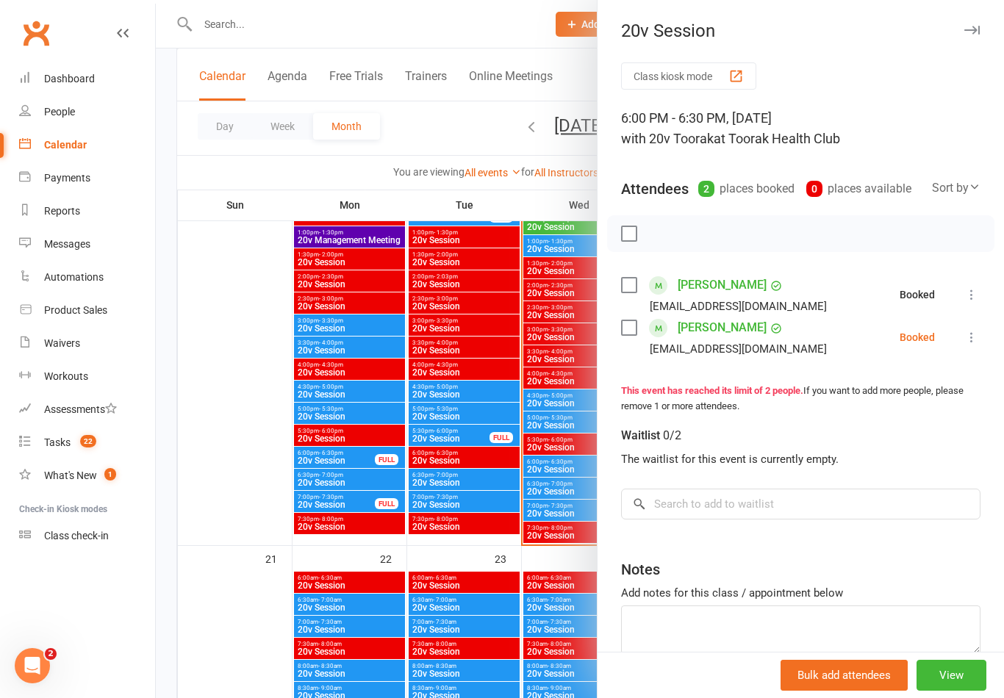
click at [977, 339] on icon at bounding box center [971, 337] width 15 height 15
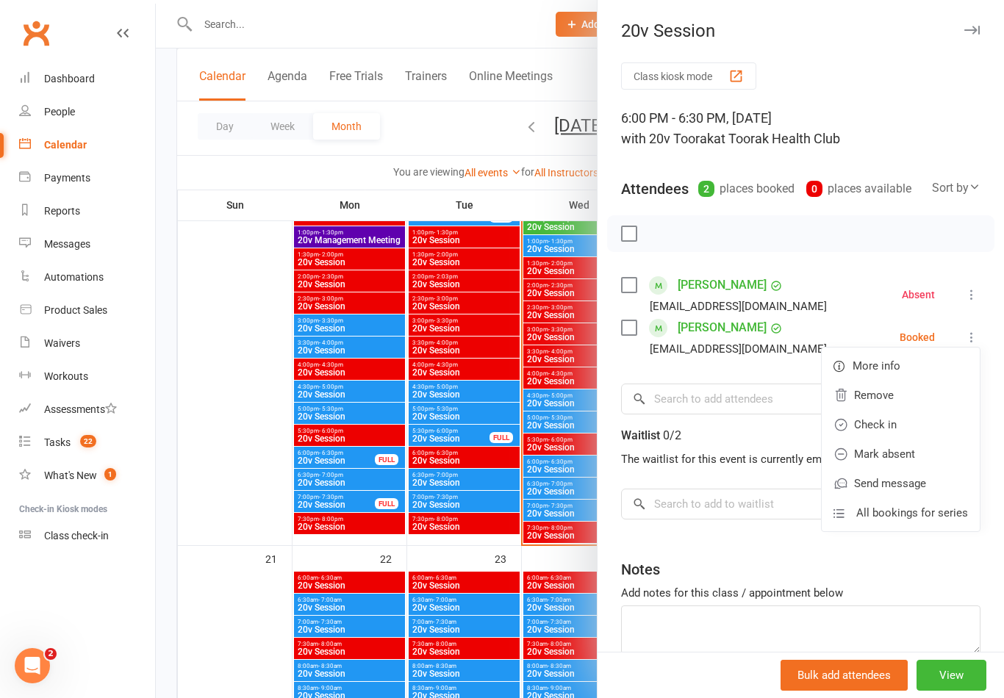
click at [903, 423] on link "Check in" at bounding box center [901, 424] width 158 height 29
click at [327, 523] on div at bounding box center [580, 349] width 848 height 698
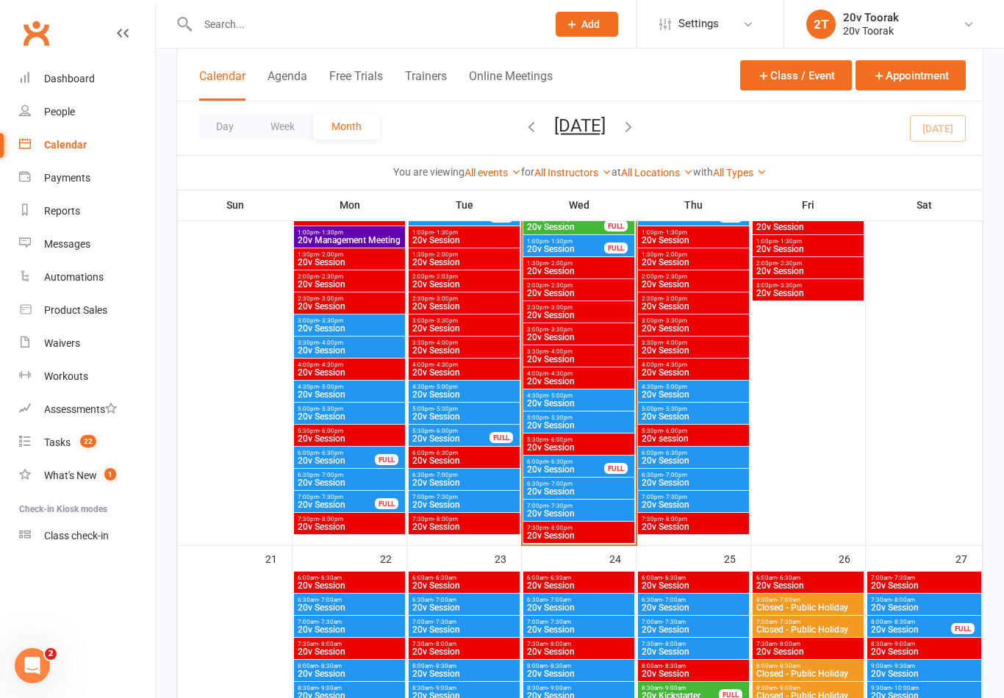
click at [596, 471] on span "20v Session" at bounding box center [565, 469] width 79 height 9
